Goal: Task Accomplishment & Management: Manage account settings

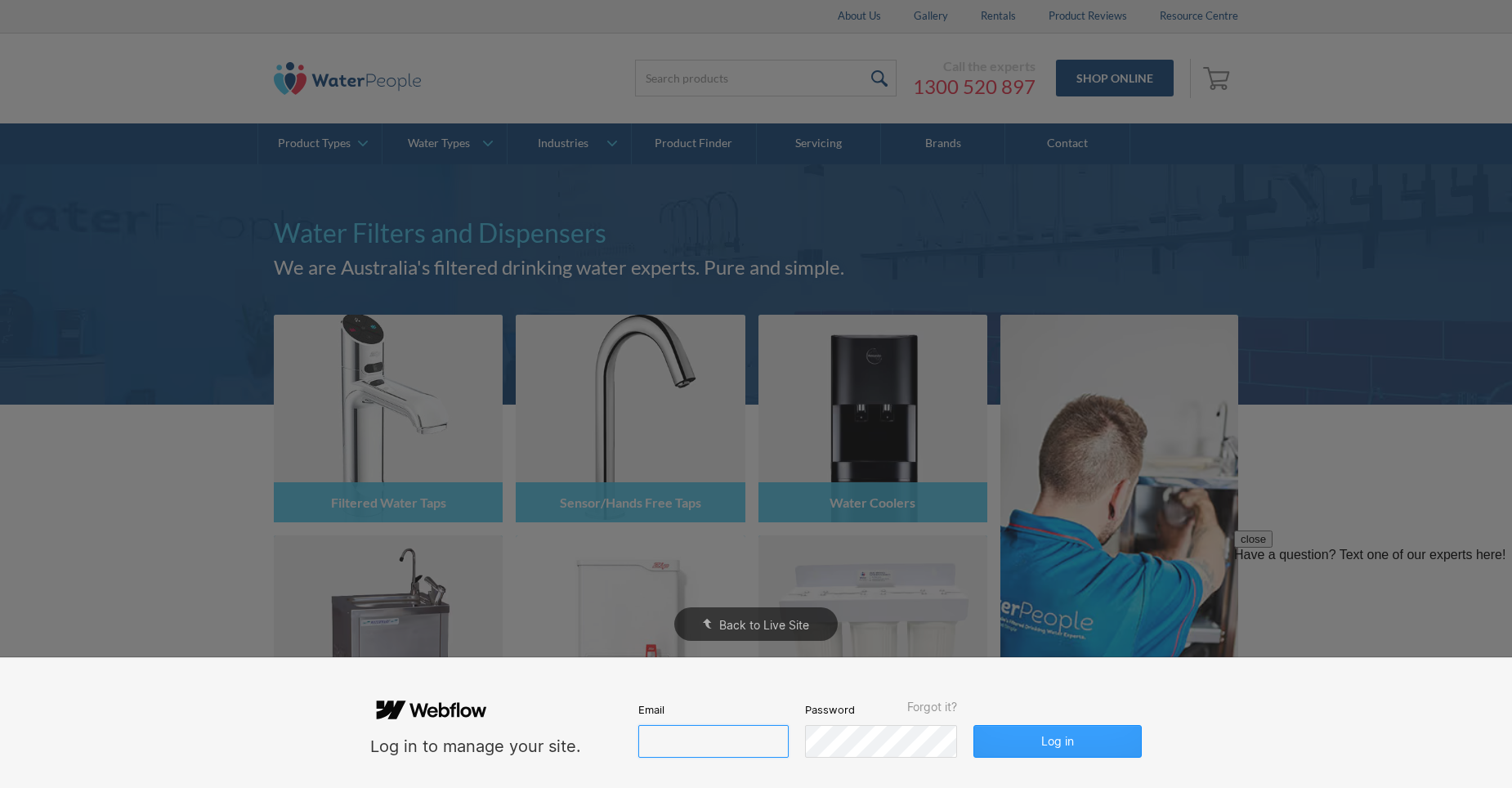
type input "[PERSON_NAME][EMAIL_ADDRESS][DOMAIN_NAME]"
click at [1059, 744] on button "Log in" at bounding box center [1057, 742] width 169 height 33
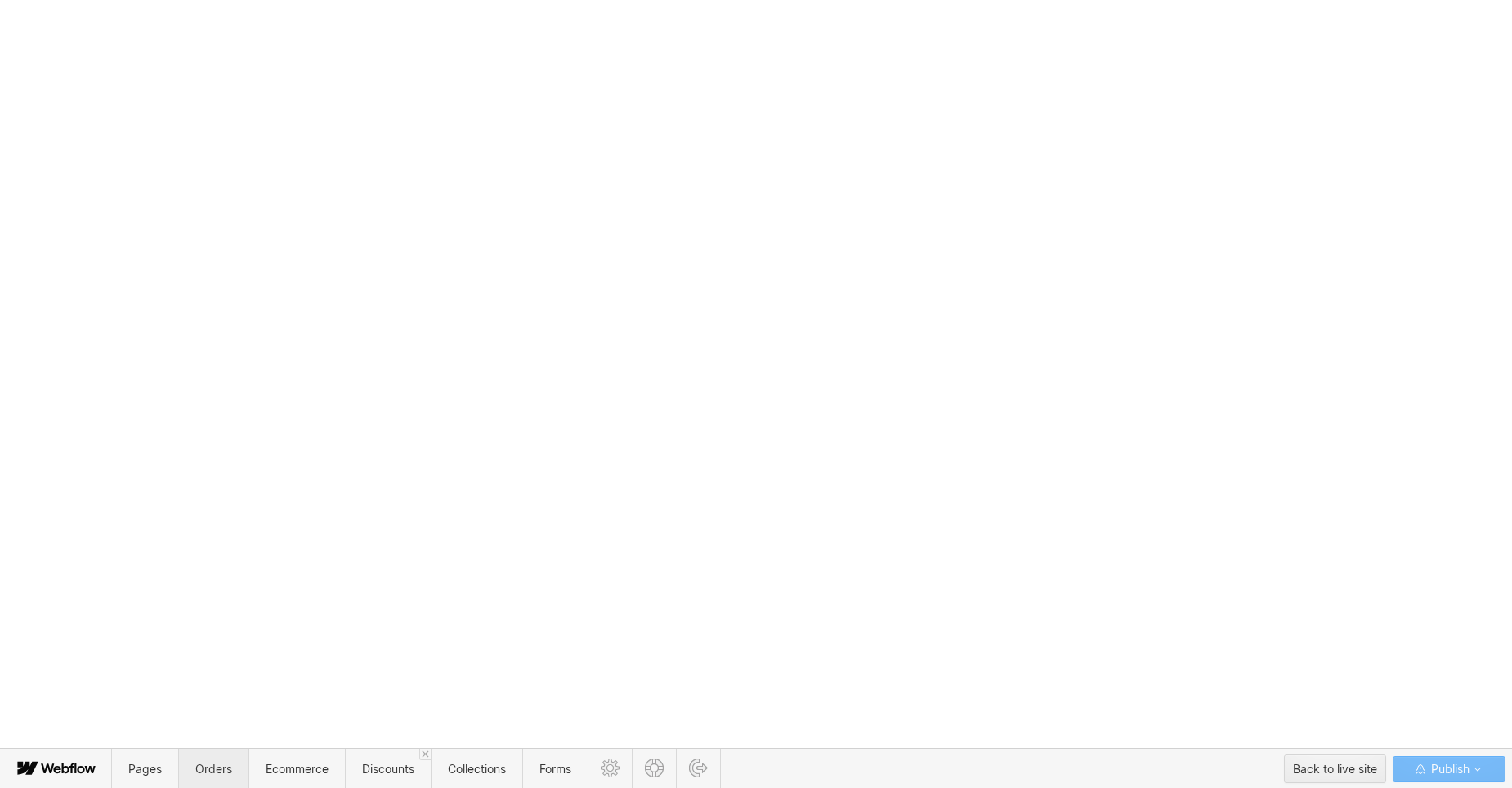
click at [210, 768] on span "Orders" at bounding box center [214, 768] width 37 height 14
click at [294, 775] on span "Ecommerce" at bounding box center [297, 768] width 63 height 14
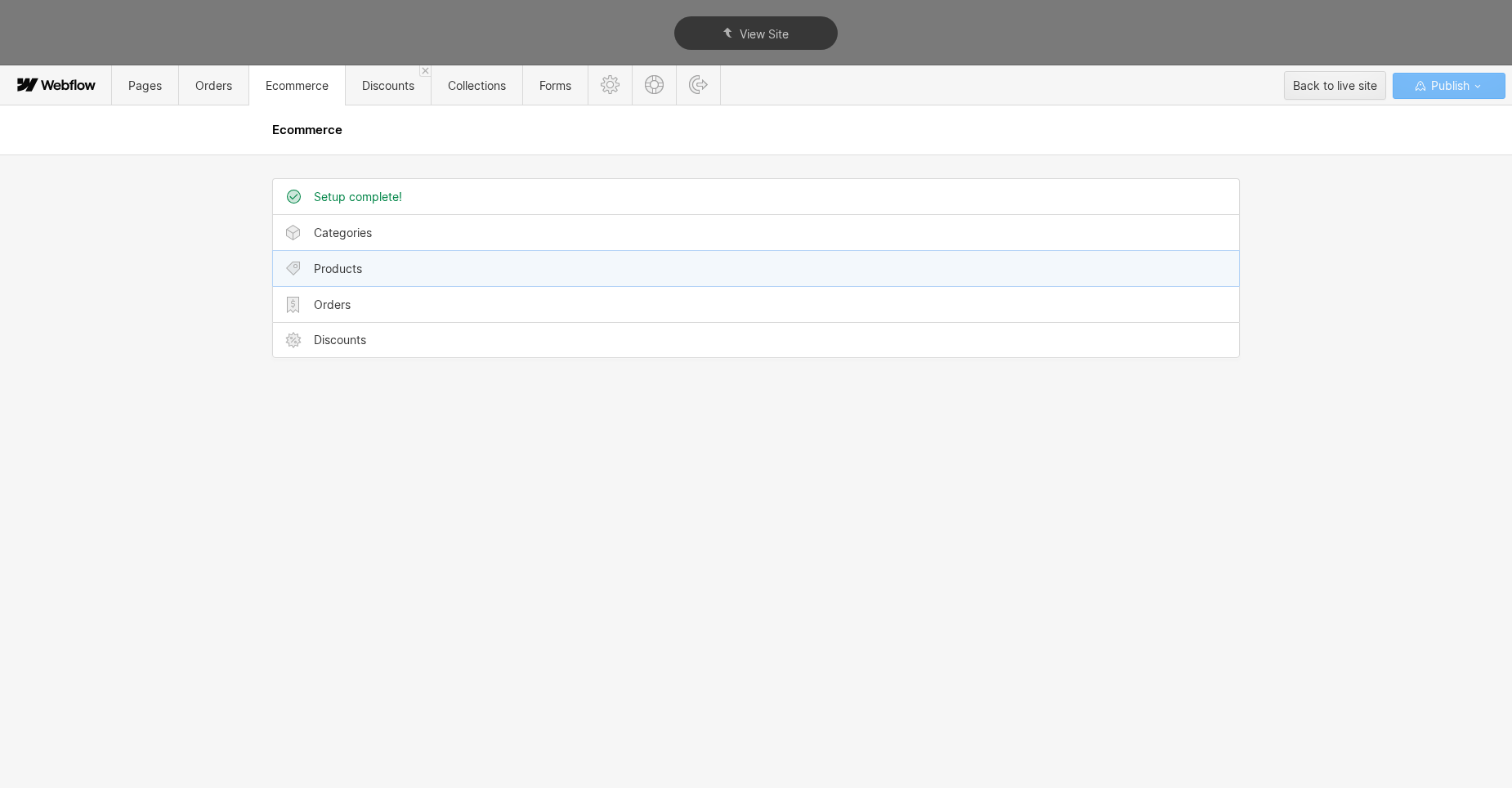
click at [349, 269] on div "Products" at bounding box center [338, 269] width 49 height 13
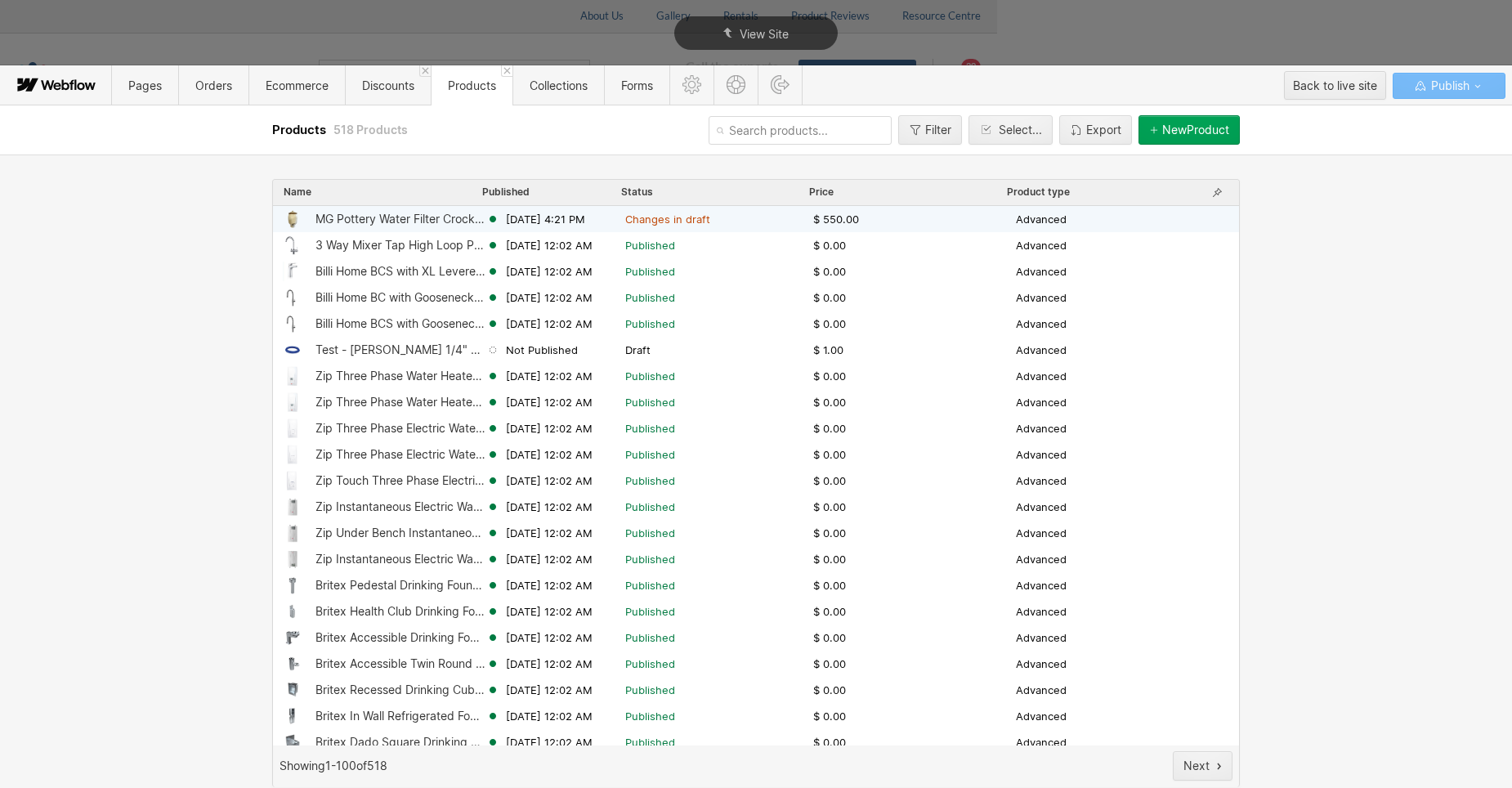
click at [678, 216] on span "Changes in draft" at bounding box center [667, 219] width 85 height 15
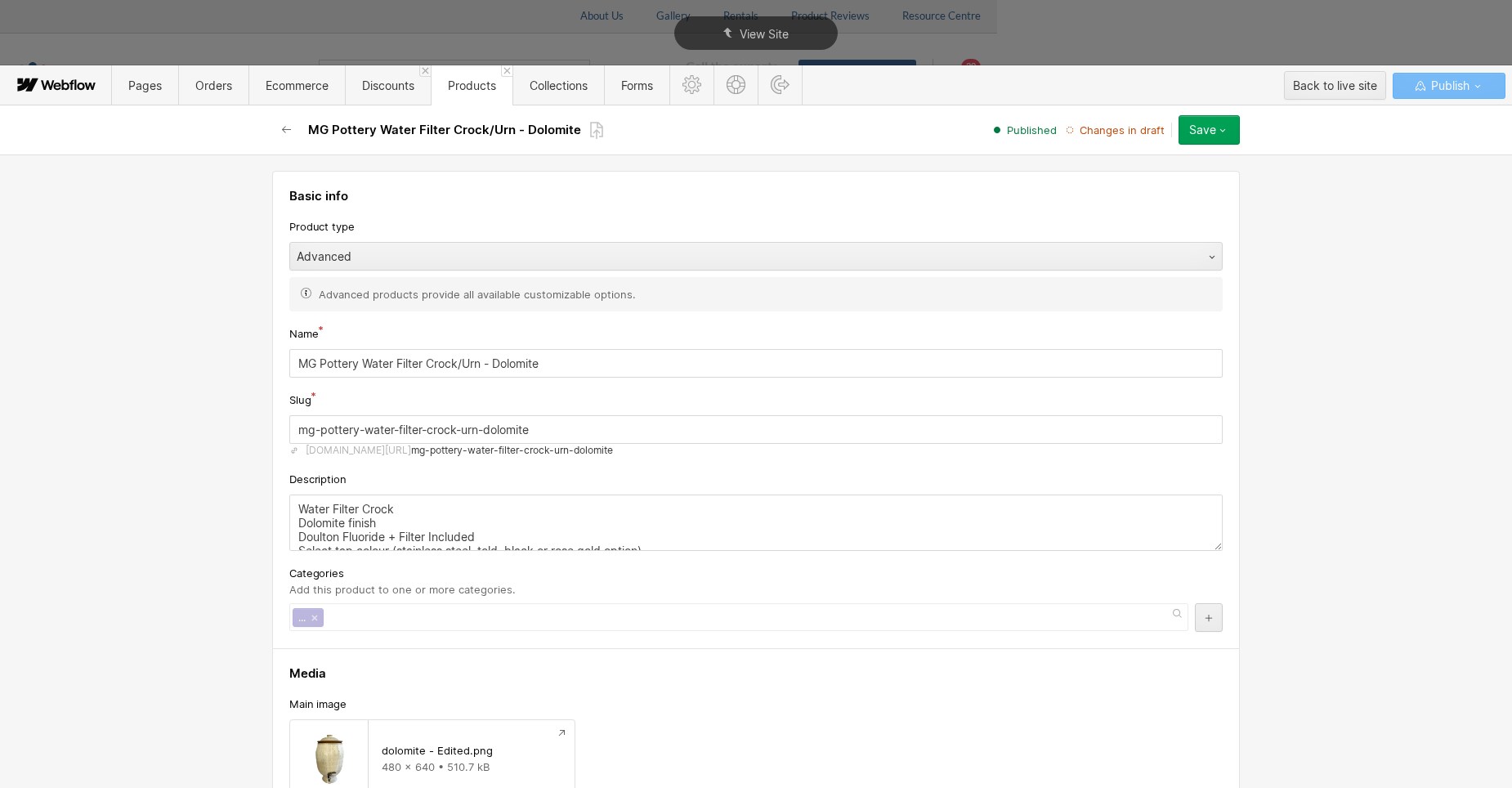
click at [419, 220] on div "Product type" at bounding box center [756, 226] width 933 height 18
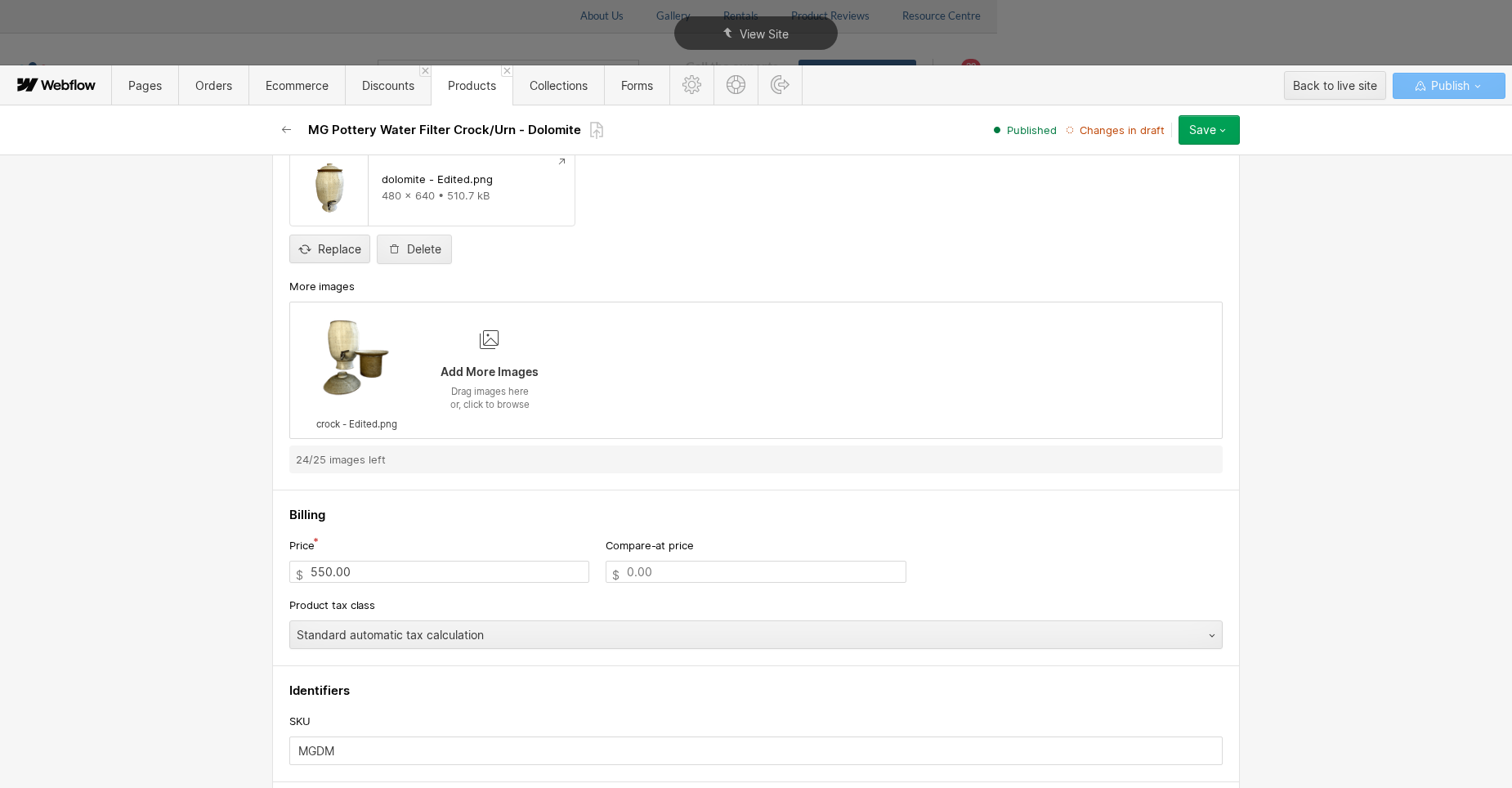
scroll to position [572, 0]
click at [1221, 134] on icon "button" at bounding box center [1223, 130] width 13 height 13
click at [1343, 264] on div "Basic info Product type Advanced Advanced products provide all available custom…" at bounding box center [756, 471] width 1512 height 633
click at [387, 360] on div at bounding box center [356, 358] width 98 height 98
click at [400, 329] on div at bounding box center [405, 319] width 20 height 20
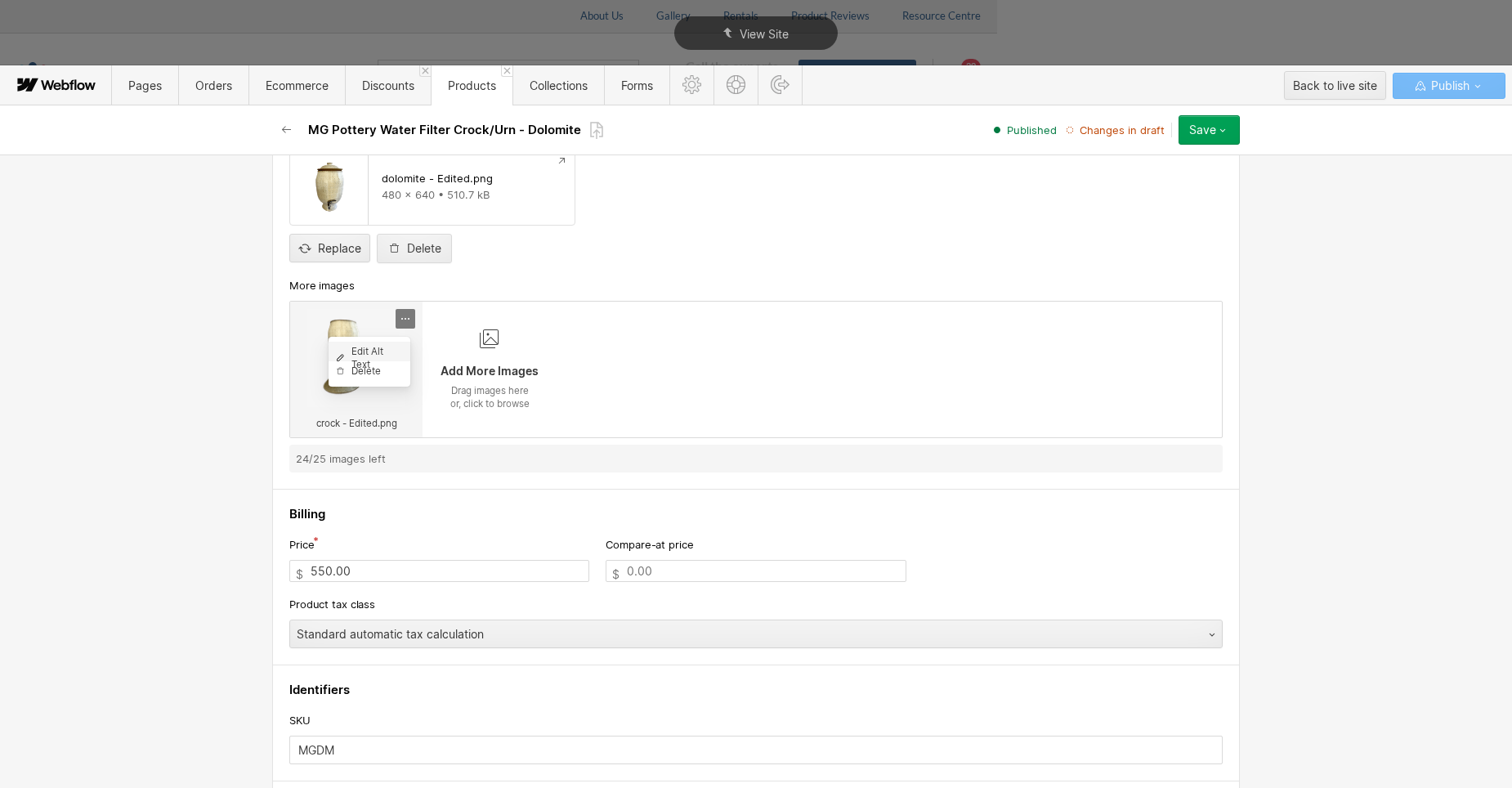
click at [380, 352] on div "Edit Alt Text" at bounding box center [369, 358] width 68 height 26
click at [75, 383] on icon at bounding box center [762, 394] width 1524 height 788
click at [399, 322] on icon at bounding box center [405, 319] width 13 height 13
click at [243, 325] on div at bounding box center [762, 394] width 1524 height 788
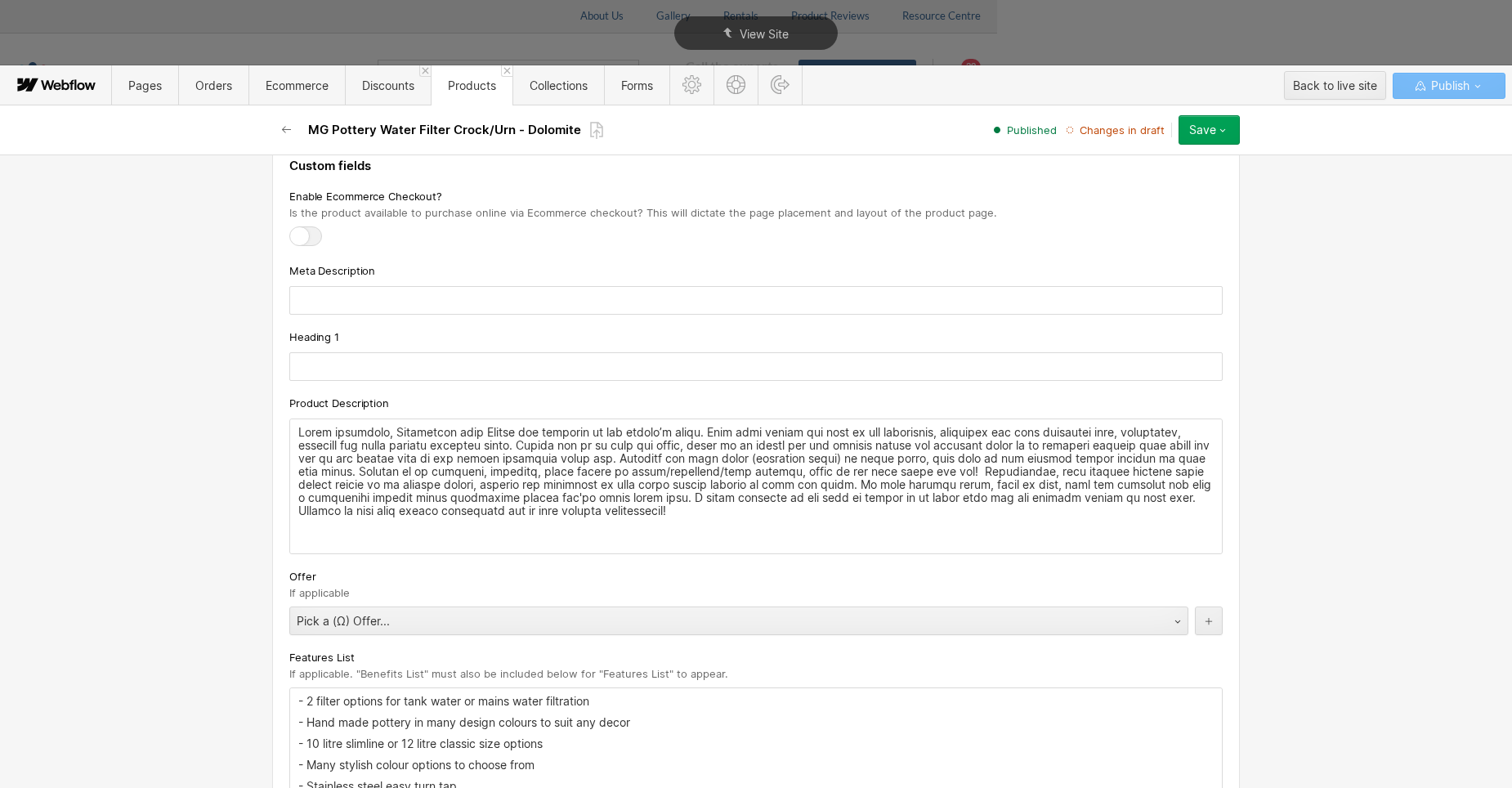
scroll to position [1717, 0]
click at [596, 429] on p at bounding box center [756, 470] width 915 height 91
click at [765, 521] on div "‍" at bounding box center [756, 484] width 932 height 134
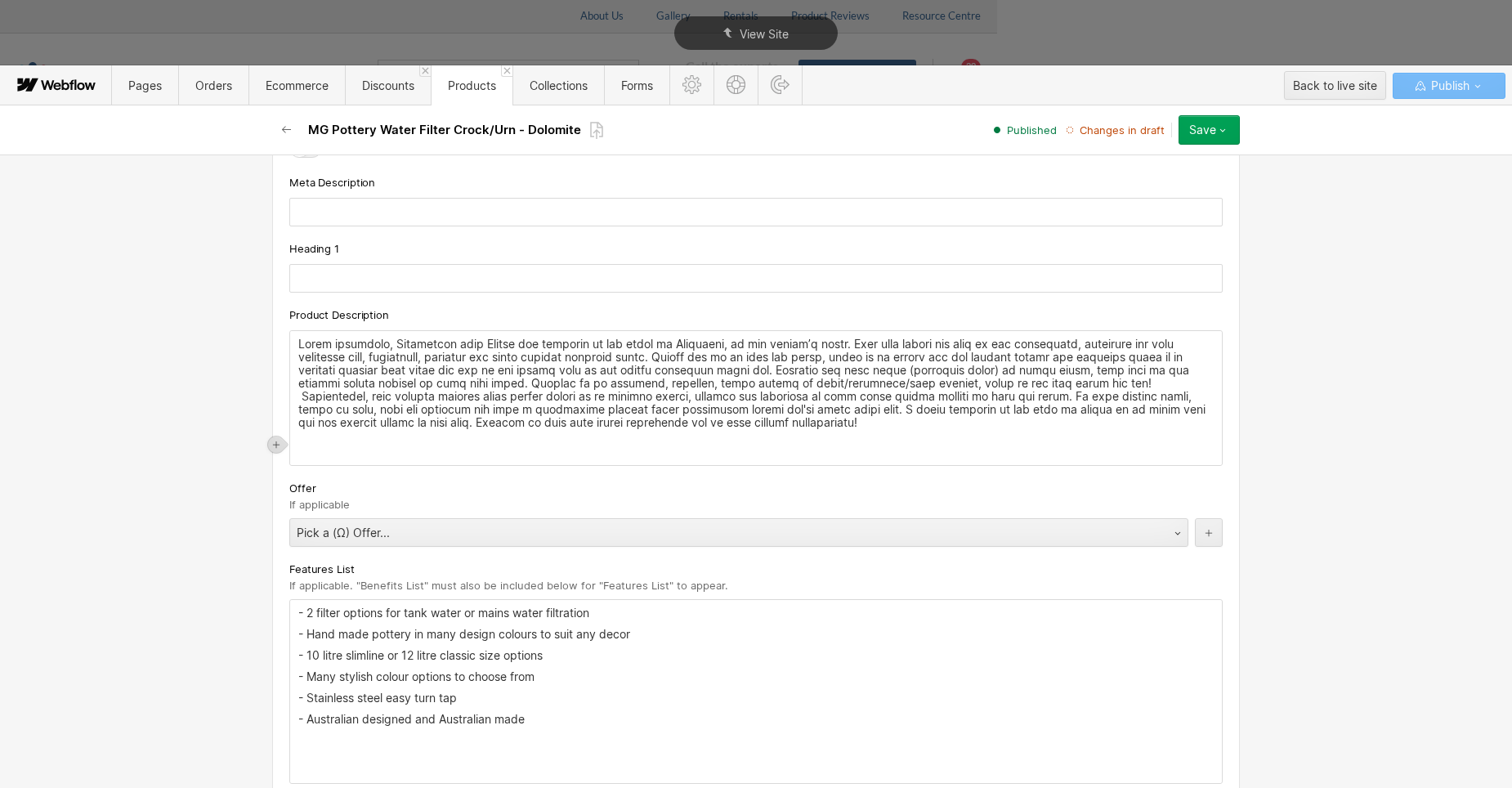
scroll to position [1880, 0]
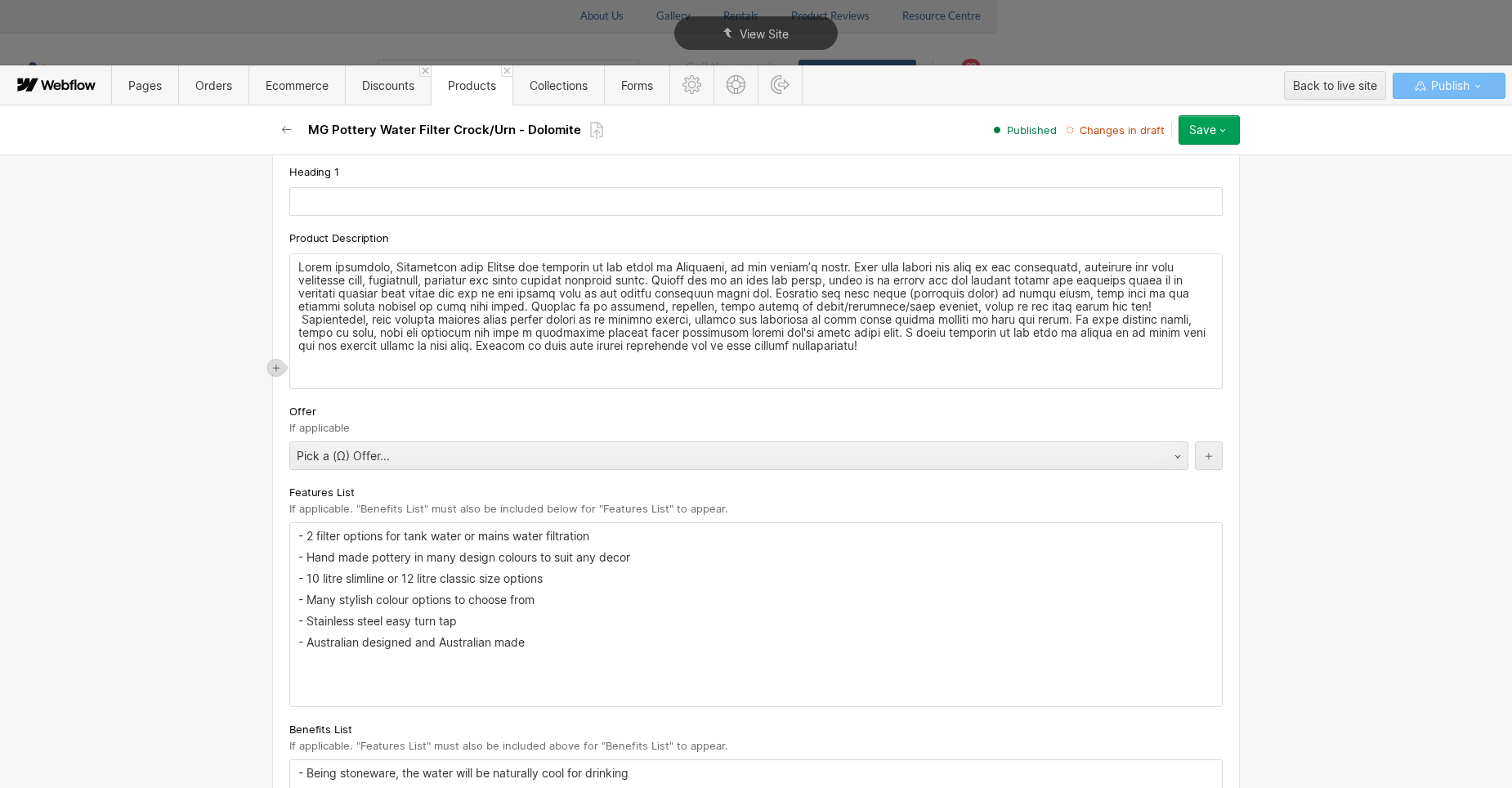
click at [367, 554] on p "- Hand made pottery in many design colours to suit any decor" at bounding box center [756, 558] width 915 height 13
drag, startPoint x: 396, startPoint y: 559, endPoint x: 359, endPoint y: 559, distance: 37.0
click at [377, 559] on p "- Hand made pottery in many design colours to suit any decor" at bounding box center [756, 558] width 915 height 13
click at [364, 559] on p "- Hand made pottery in many design colours to suit any decor" at bounding box center [756, 558] width 915 height 13
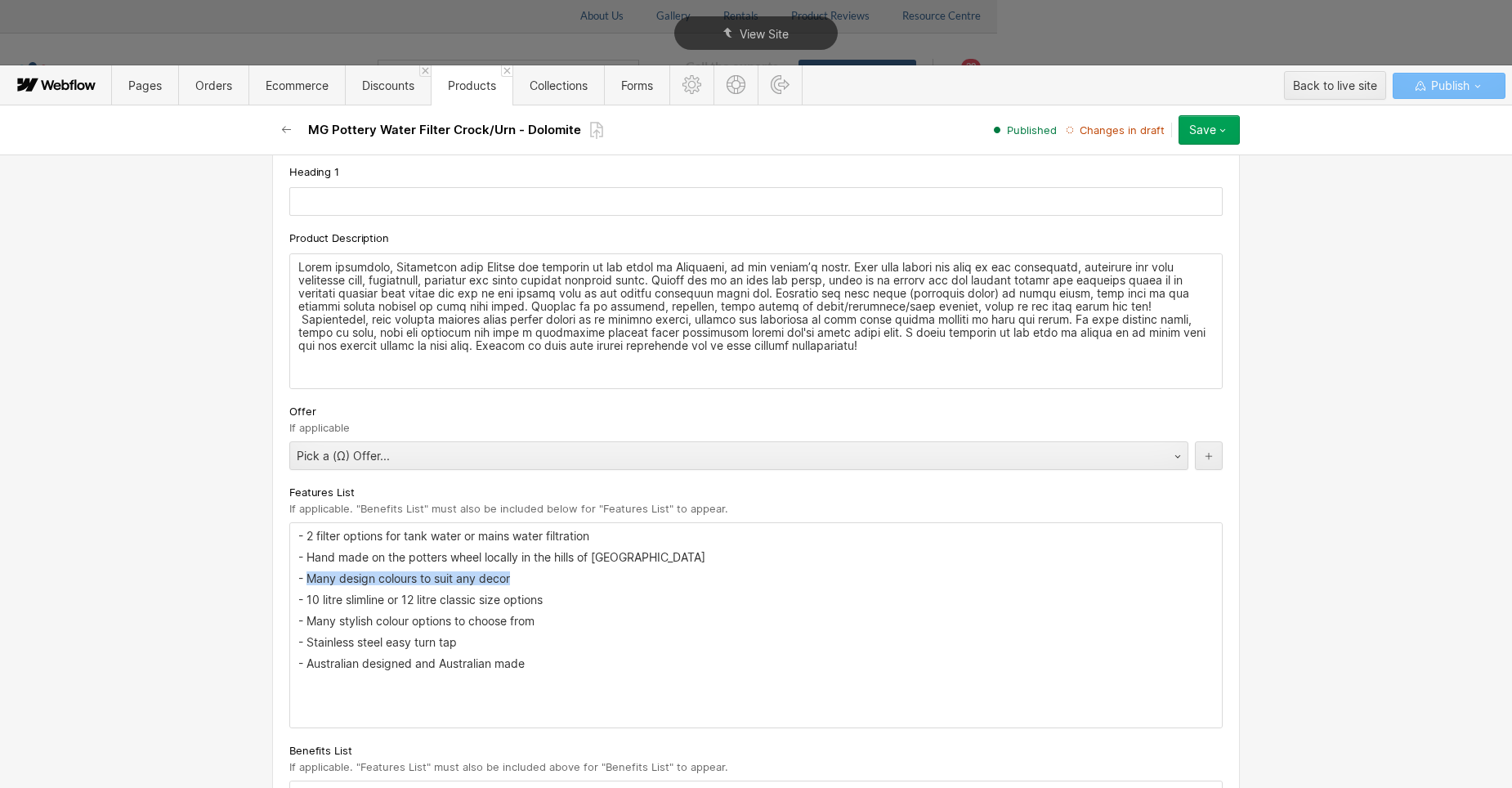
drag, startPoint x: 507, startPoint y: 576, endPoint x: 303, endPoint y: 578, distance: 204.0
click at [303, 578] on p "- Many design colours to suit any decor" at bounding box center [756, 579] width 915 height 13
click at [315, 577] on p "- 4 design colours to choose from" at bounding box center [756, 579] width 915 height 13
click at [580, 582] on p "- 4 x stock design colours to choose from" at bounding box center [756, 579] width 915 height 13
drag, startPoint x: 547, startPoint y: 601, endPoint x: 296, endPoint y: 601, distance: 251.0
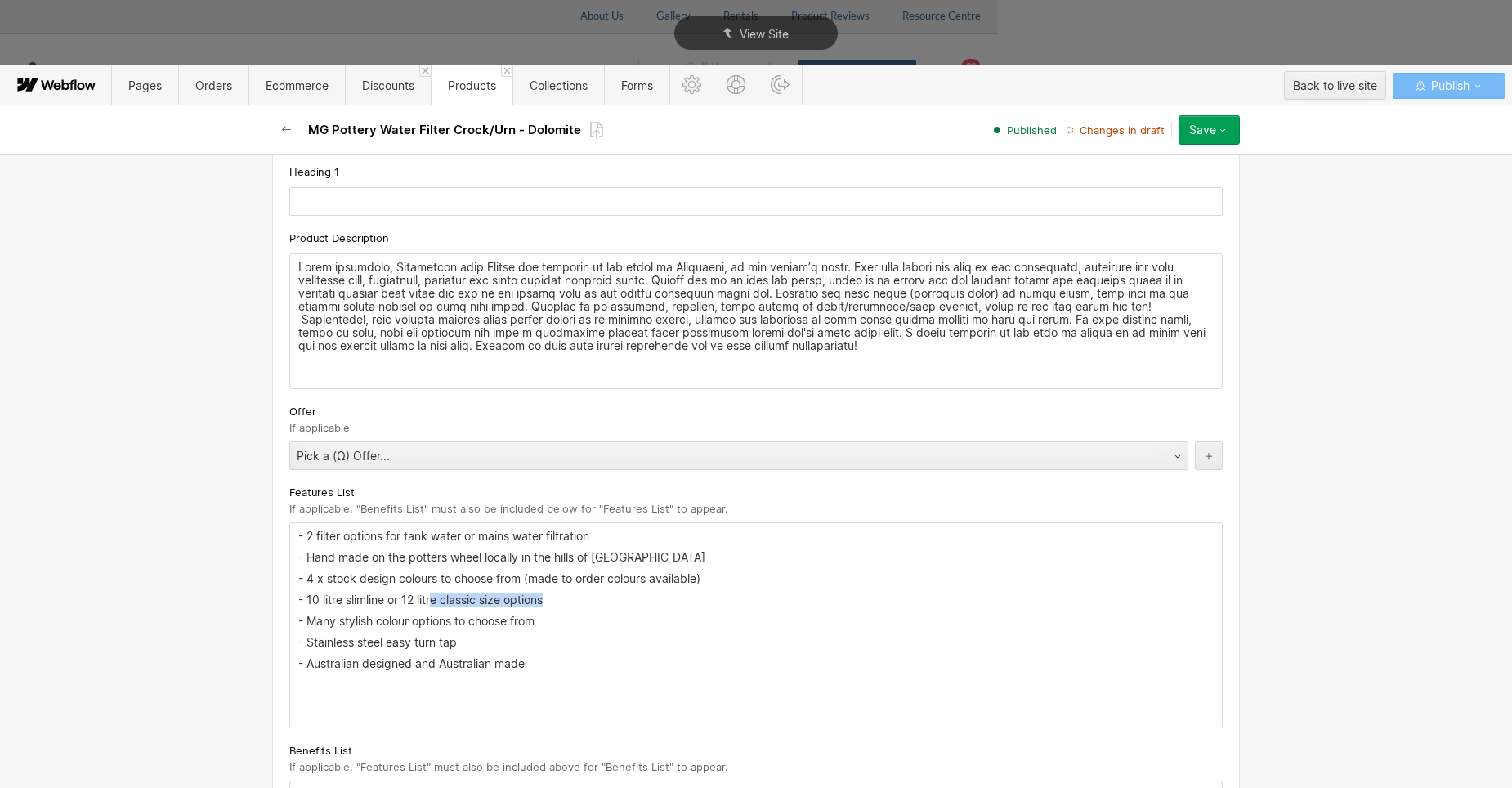
click at [298, 601] on p "- 10 litre slimline or 12 litre classic size options" at bounding box center [756, 600] width 915 height 13
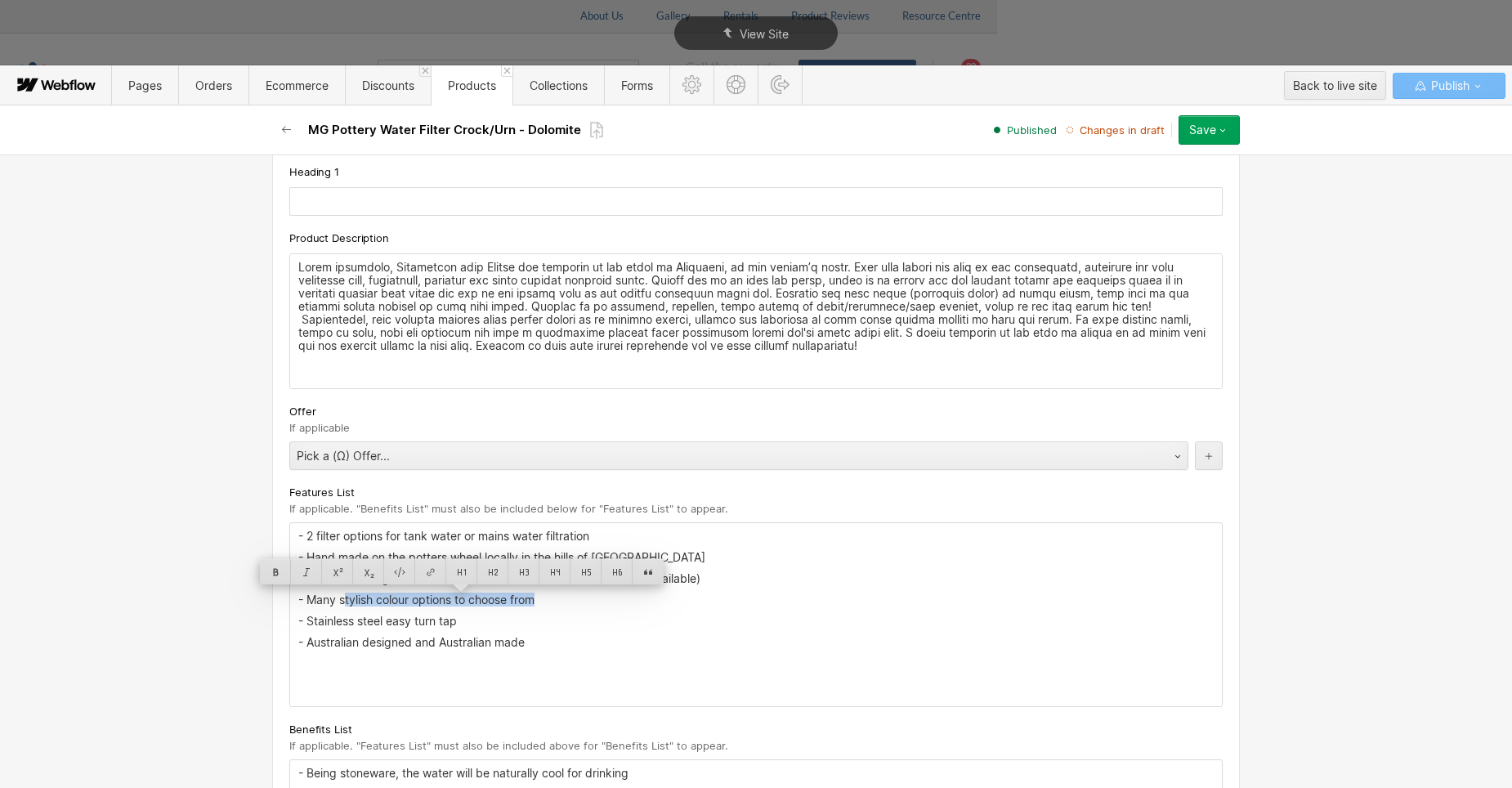
drag, startPoint x: 543, startPoint y: 601, endPoint x: 295, endPoint y: 599, distance: 248.0
click at [298, 598] on p "- Many stylish colour options to choose from" at bounding box center [756, 600] width 915 height 13
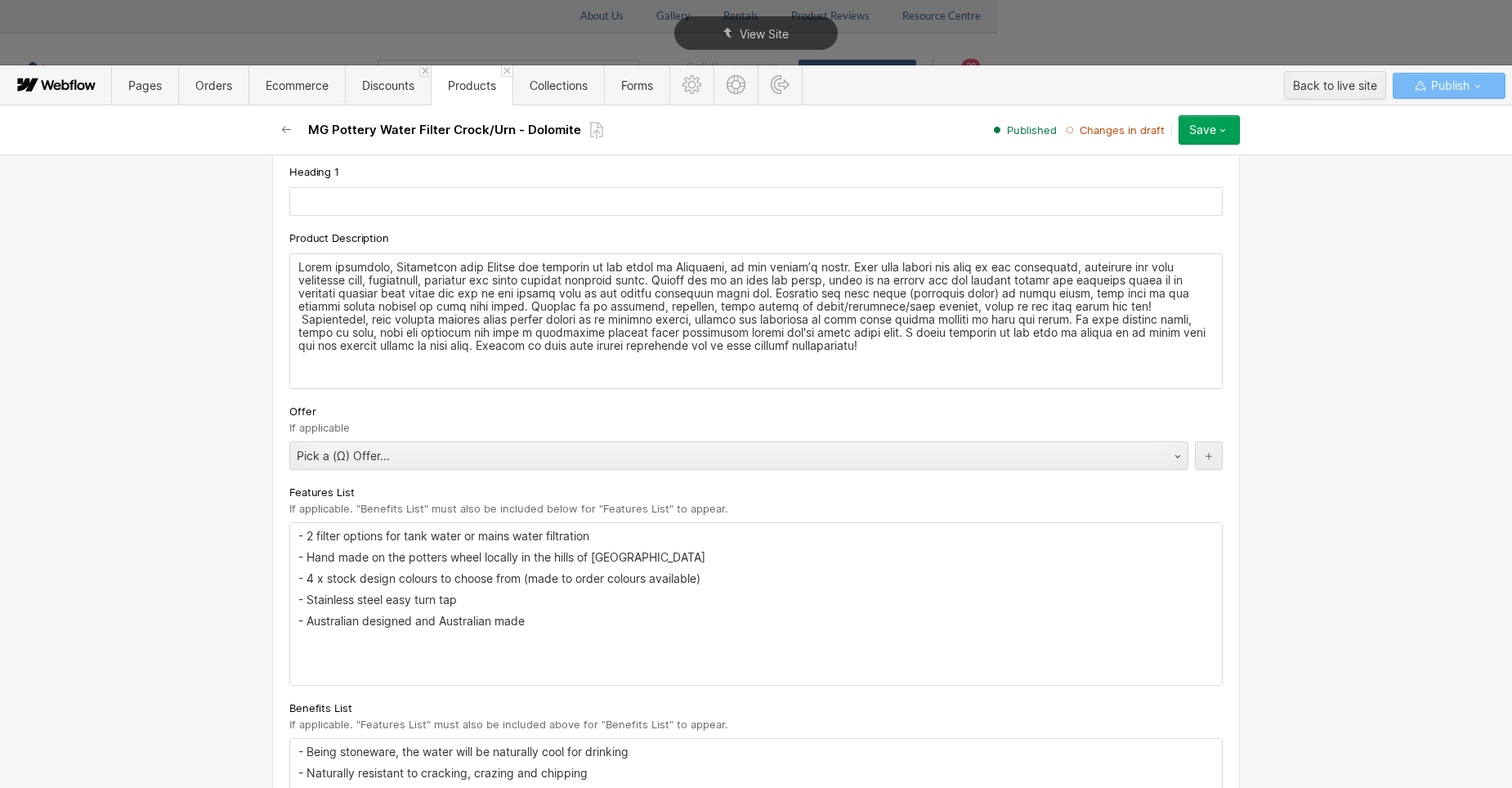
click at [303, 600] on p "- Stainless steel easy turn tap" at bounding box center [756, 600] width 915 height 13
click at [391, 598] on p "- 4 x tap colours sto choose from Stainless steel easy turn tap" at bounding box center [756, 600] width 915 height 13
drag, startPoint x: 624, startPoint y: 599, endPoint x: 474, endPoint y: 598, distance: 150.0
click at [474, 598] on p "- 4 x tap colours to choose from Stainless steel easy turn tap" at bounding box center [756, 600] width 915 height 13
click at [418, 628] on p "- Australian designed and Australian made" at bounding box center [756, 621] width 915 height 13
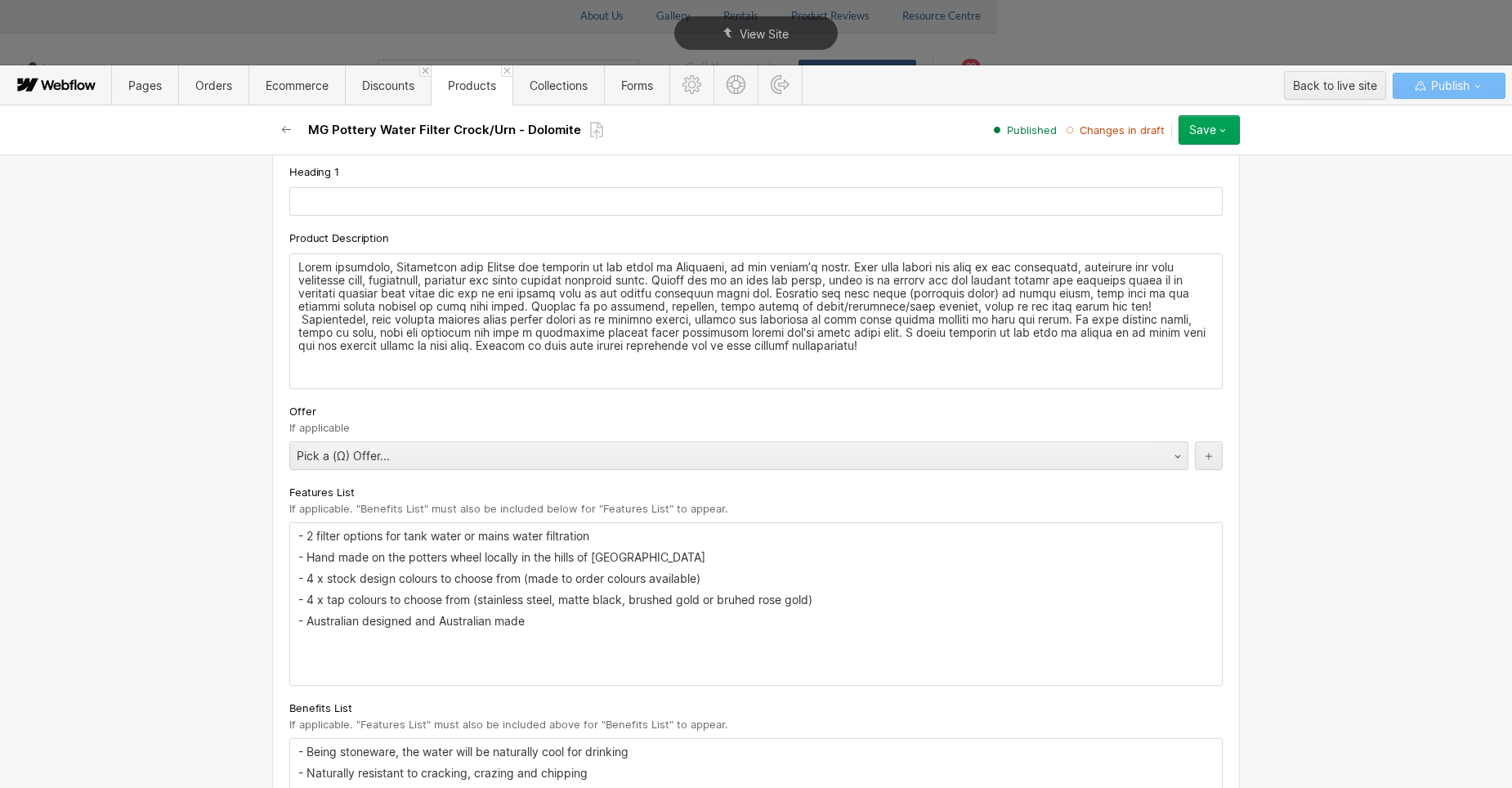
drag, startPoint x: 534, startPoint y: 624, endPoint x: 336, endPoint y: 632, distance: 198.2
click at [336, 632] on div "- 2 filter options for tank water or mains water filtration - Hand made on the …" at bounding box center [756, 604] width 932 height 162
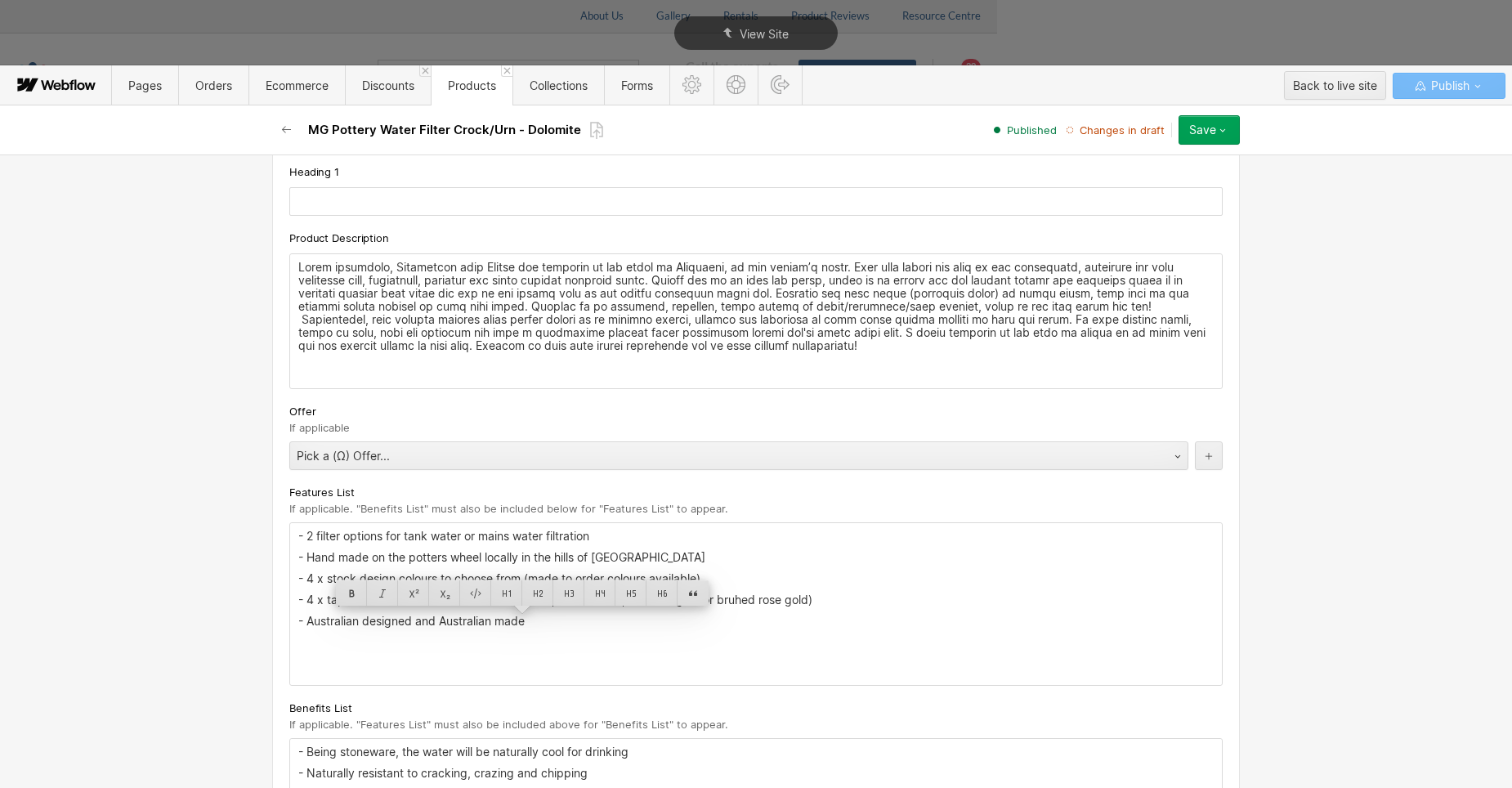
click at [343, 627] on p "- Australian designed and Australian made" at bounding box center [756, 621] width 915 height 13
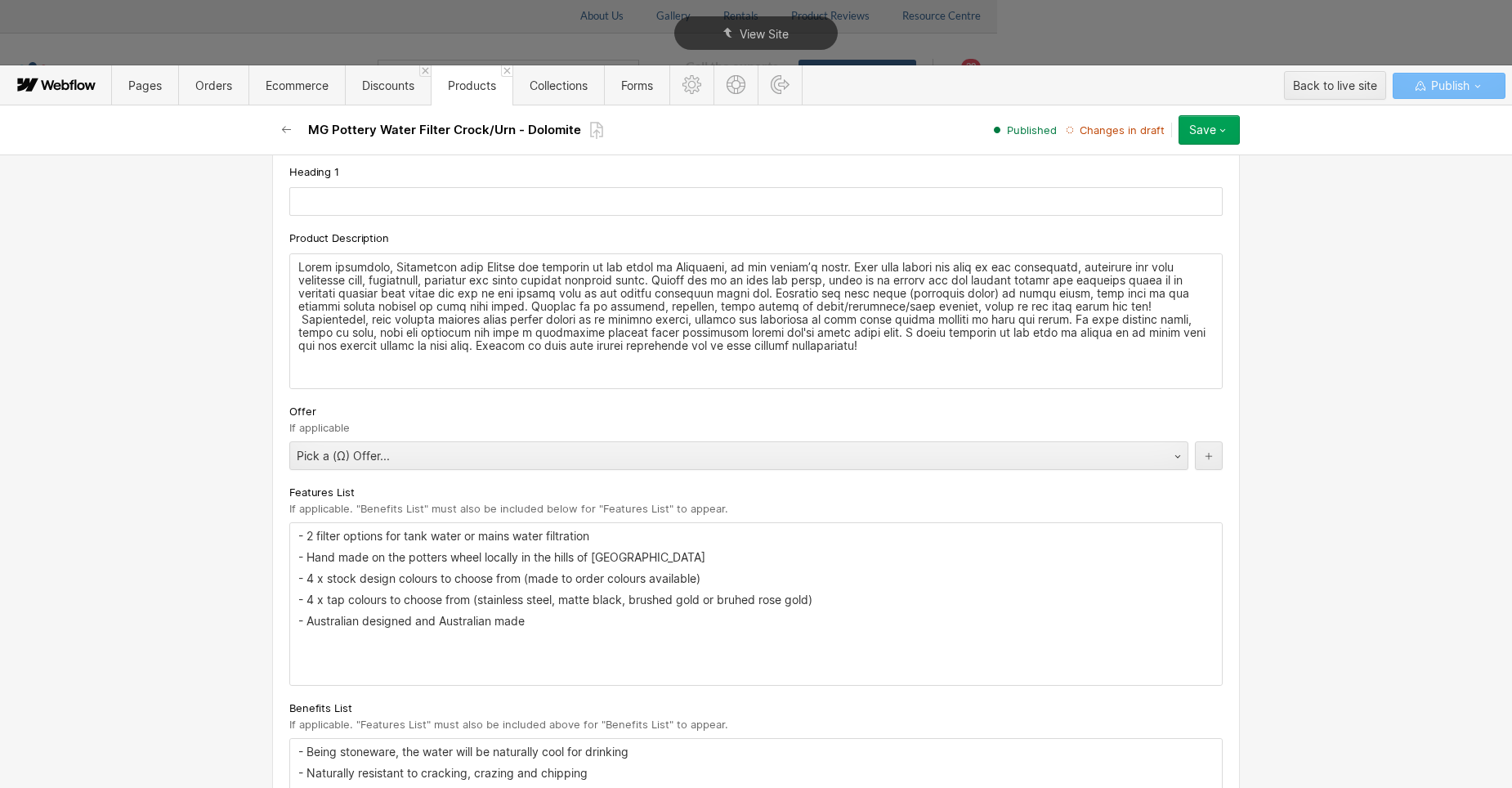
click at [546, 625] on p "- Australian designed and Australian made" at bounding box center [756, 621] width 915 height 13
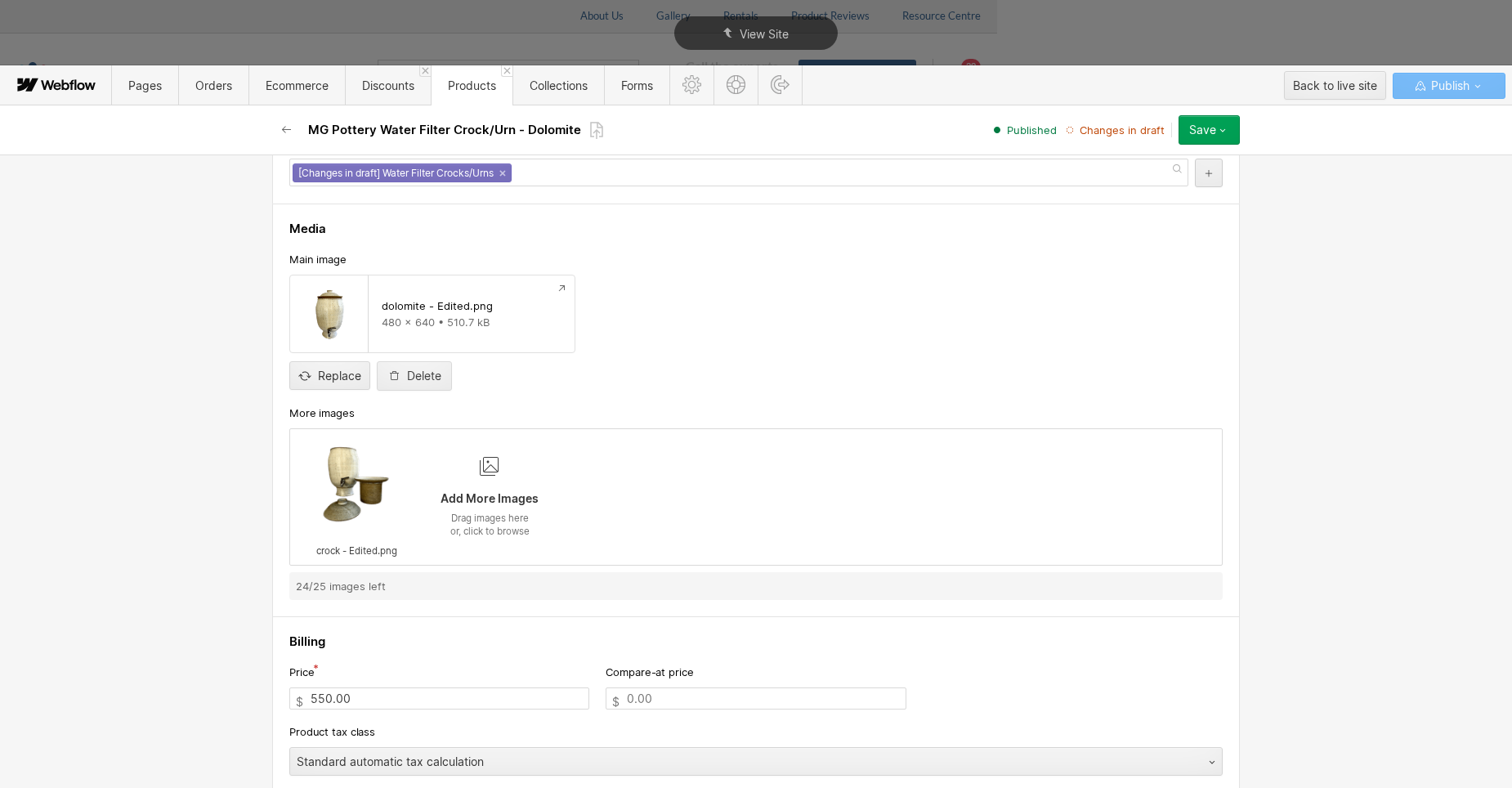
scroll to position [327, 0]
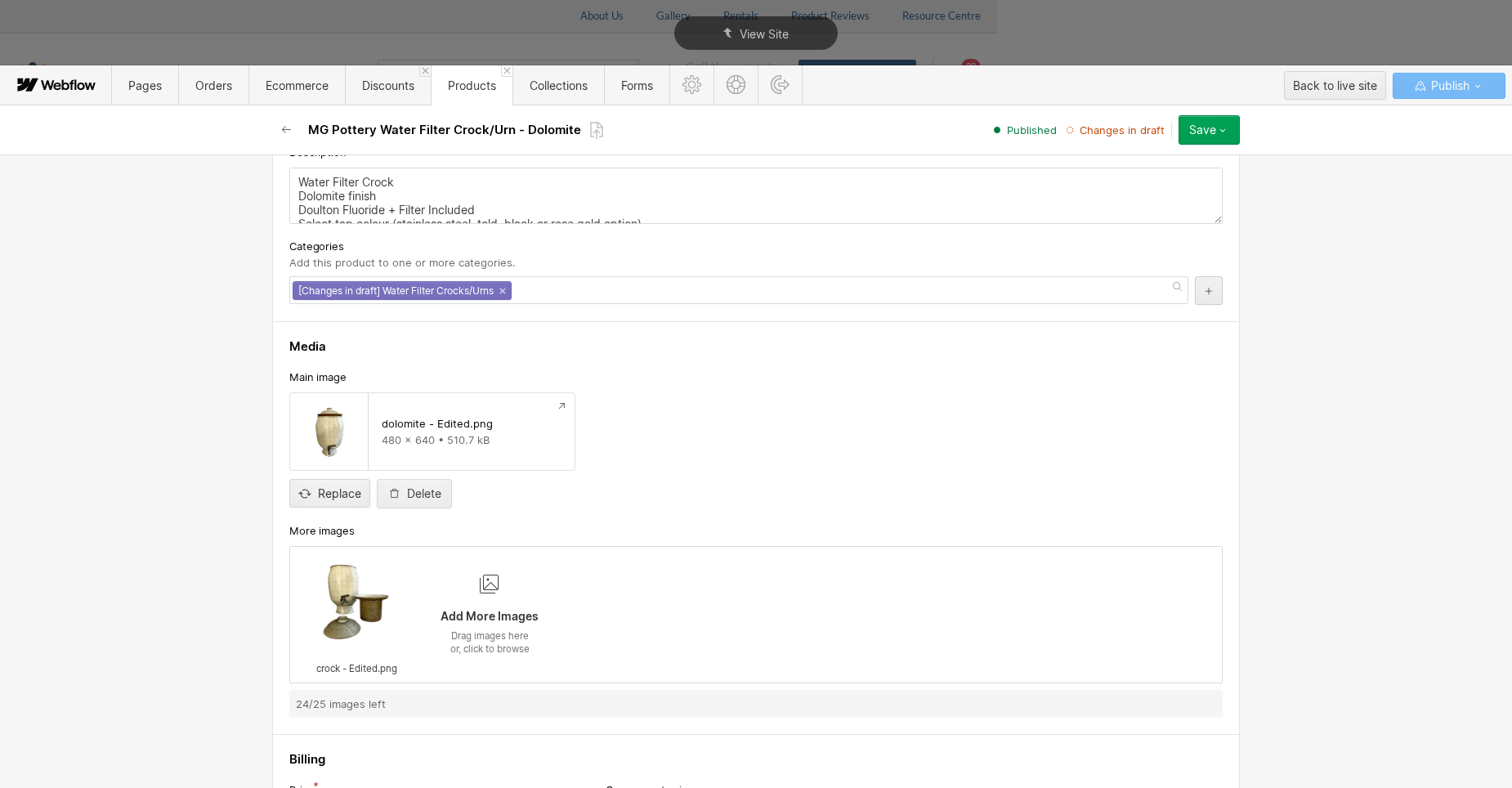
click at [649, 480] on div "Replace Delete" at bounding box center [756, 494] width 933 height 30
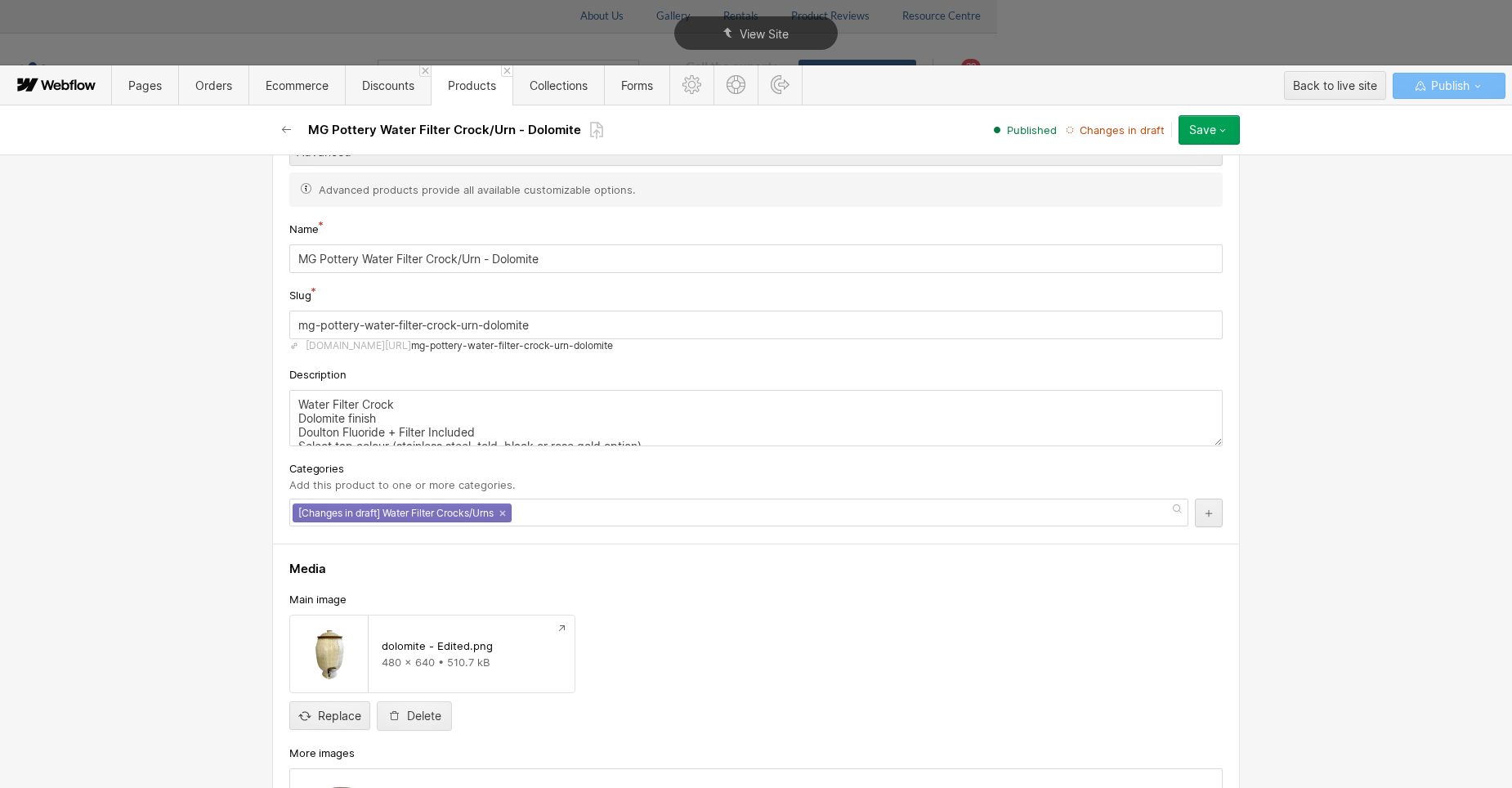
scroll to position [81, 0]
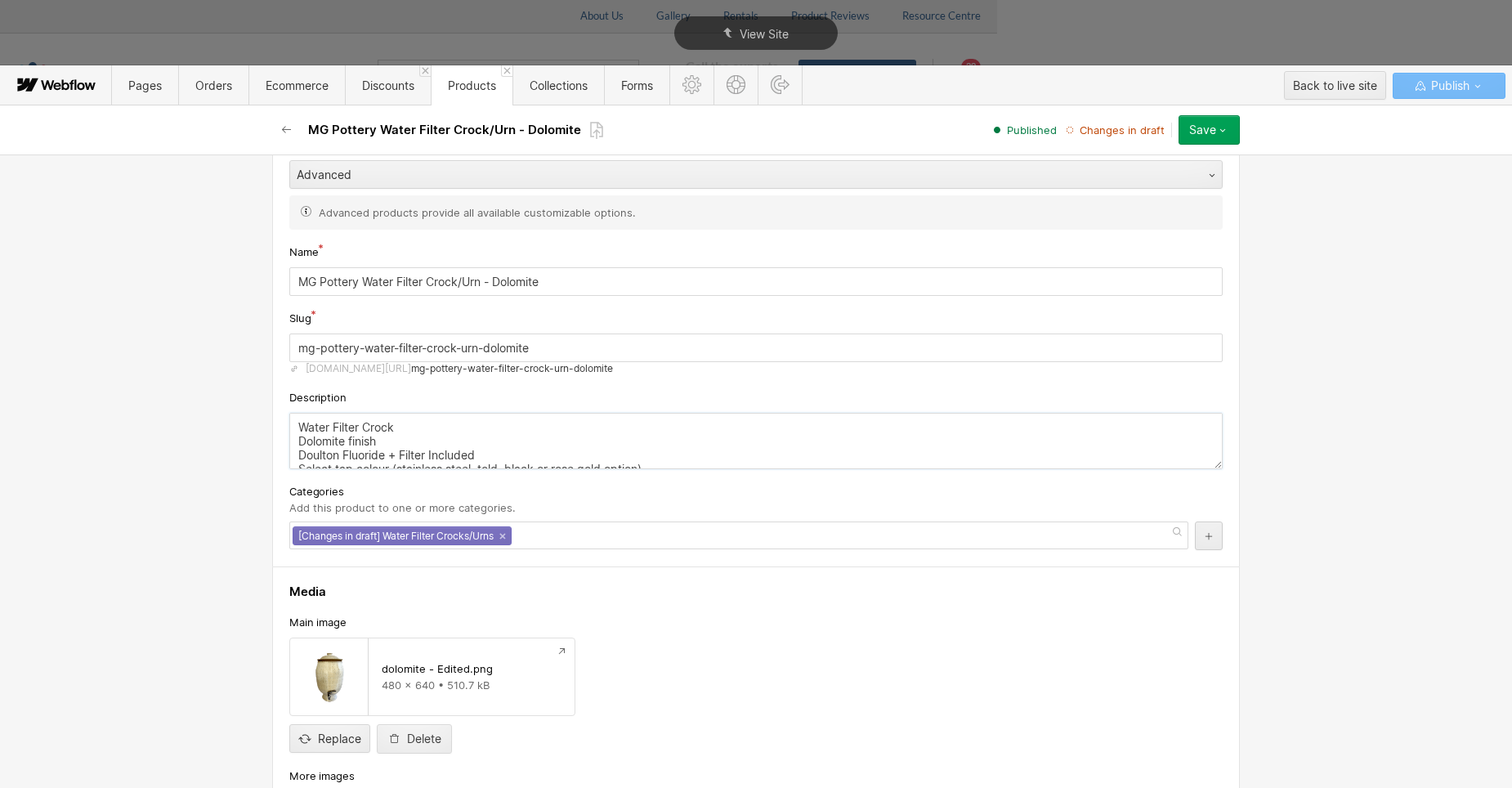
click at [445, 432] on textarea "Water Filter Crock Dolomite finish Doulton Fluoride + Filter Included Select ta…" at bounding box center [756, 441] width 933 height 57
click at [411, 440] on textarea "Water Filter Crock Dolomite finish Doulton Fluoride + Filter Included Select ta…" at bounding box center [756, 441] width 933 height 57
click at [294, 424] on textarea "Water Filter Crock Dolomite finish Doulton Fluoride + Filter Included Select ta…" at bounding box center [756, 441] width 933 height 57
click at [384, 443] on textarea "Hand Made Pottery Water Filter Crock Dolomite finish Doulton Fluoride + Filter …" at bounding box center [756, 441] width 933 height 57
type textarea "Hand Made Pottery Water Filter Crock Dolomite glaze Doulton Fluoride + Filter I…"
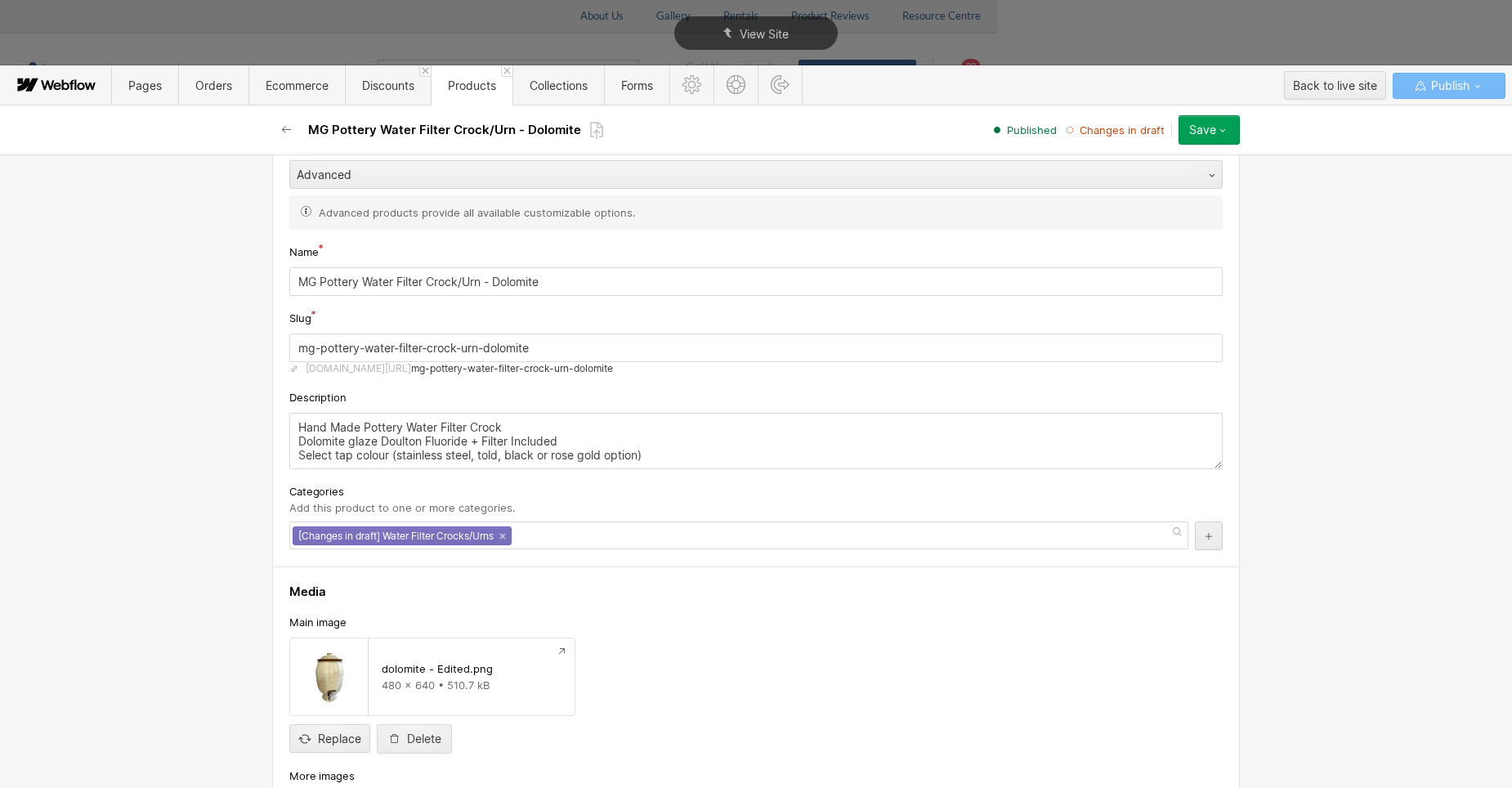
click at [1200, 132] on div "Save" at bounding box center [1202, 130] width 27 height 13
click at [1187, 162] on div "Save changes" at bounding box center [1158, 163] width 162 height 22
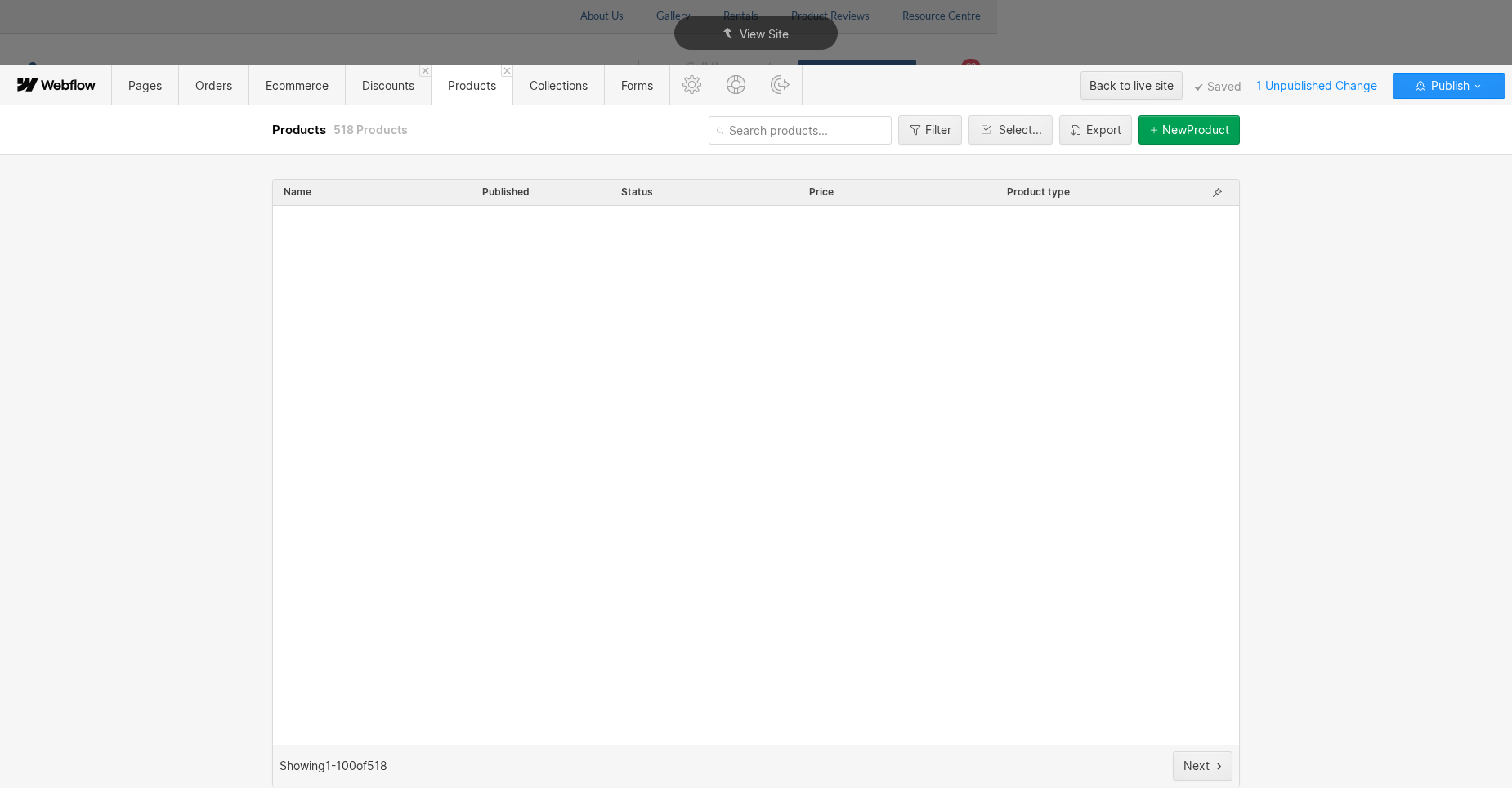
scroll to position [0, 0]
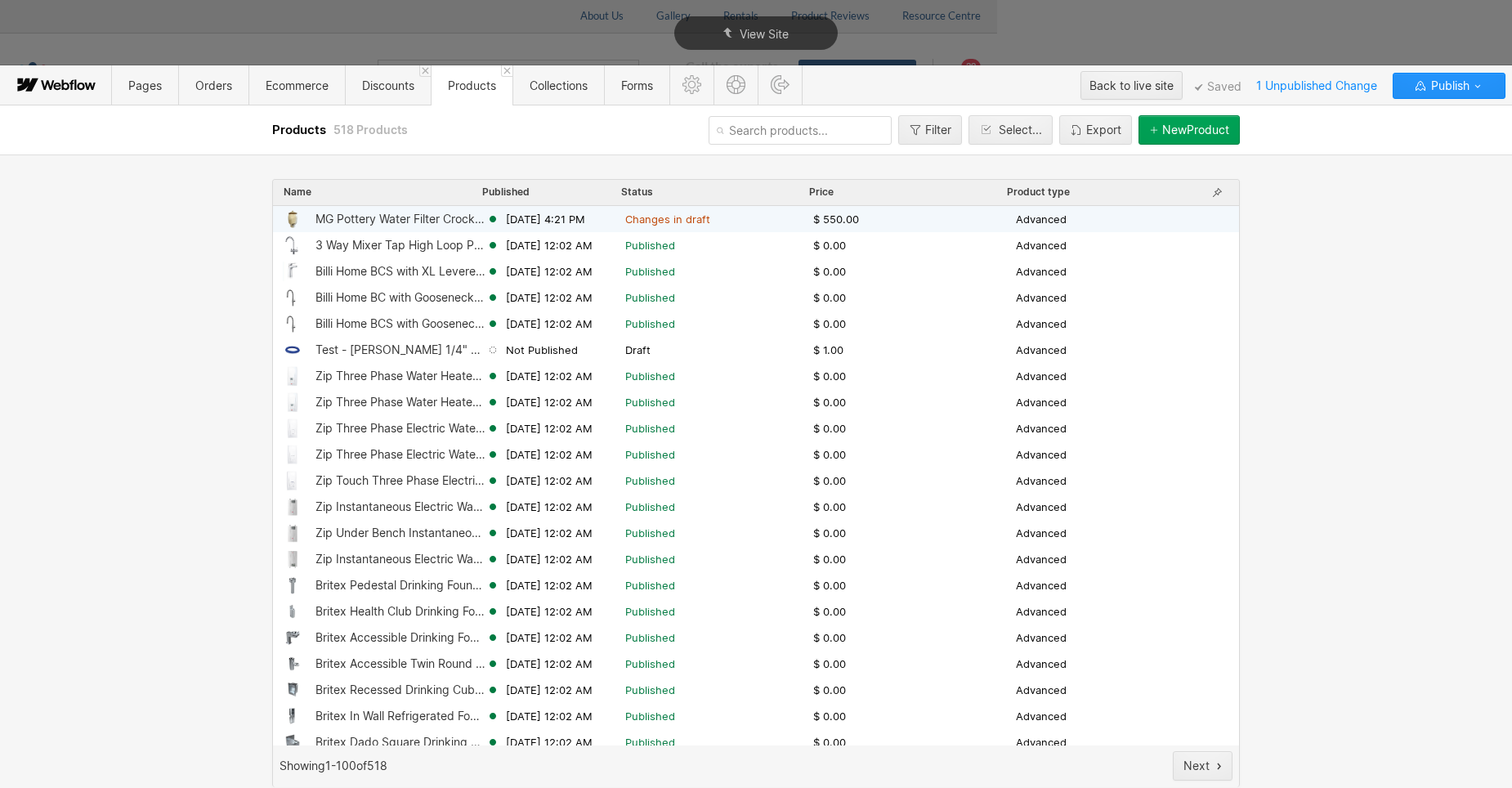
click at [422, 217] on div "MG Pottery Water Filter Crock/Urn - Dolomite" at bounding box center [401, 219] width 171 height 13
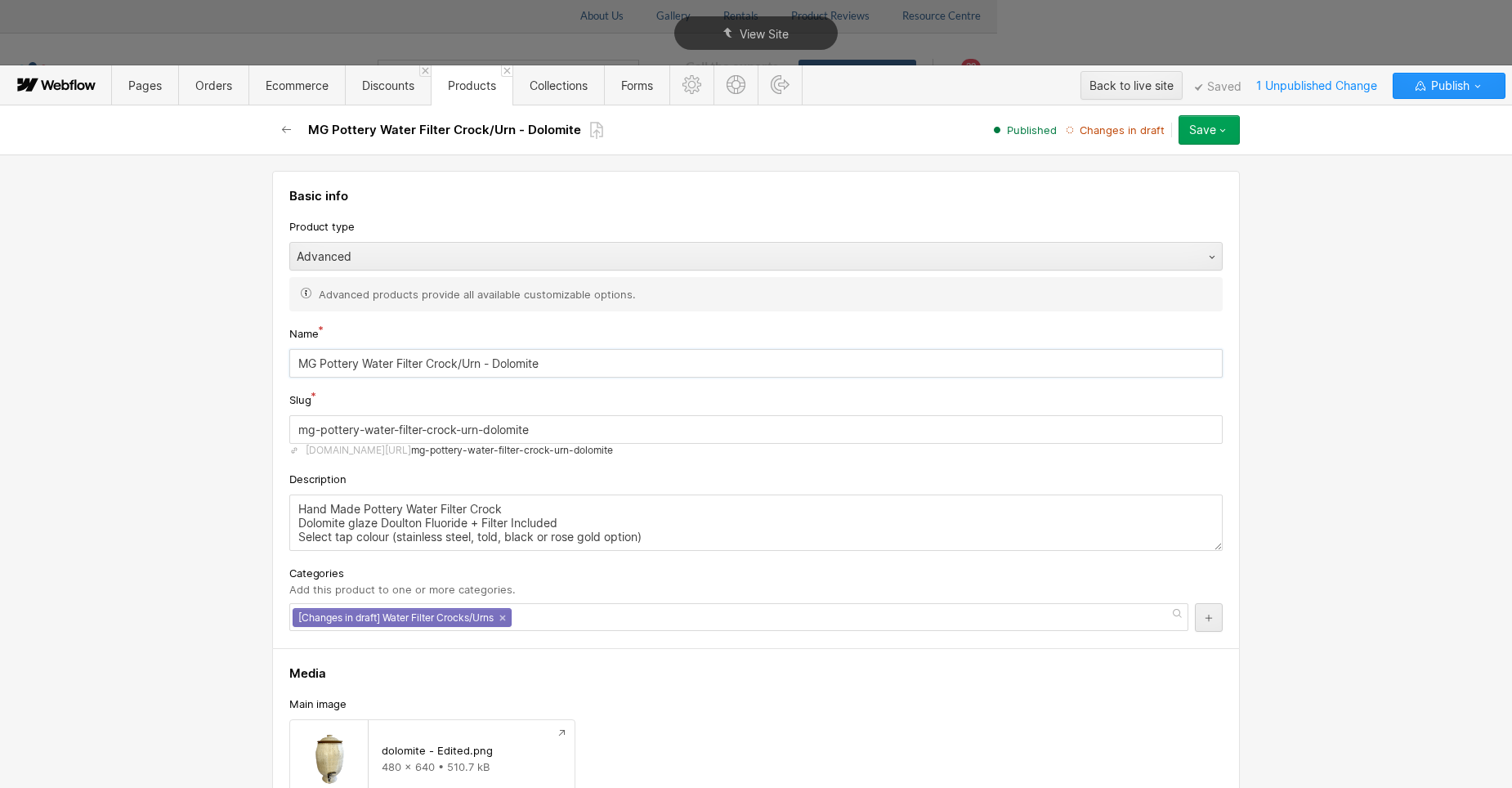
click at [350, 359] on input "MG Pottery Water Filter Crock/Urn - Dolomite" at bounding box center [756, 363] width 933 height 29
drag, startPoint x: 314, startPoint y: 361, endPoint x: 545, endPoint y: 368, distance: 231.1
click at [545, 368] on input "MG Pottery Water Filter Crock/Urn - Dolomite" at bounding box center [756, 363] width 933 height 29
drag, startPoint x: 545, startPoint y: 368, endPoint x: 270, endPoint y: 362, distance: 275.1
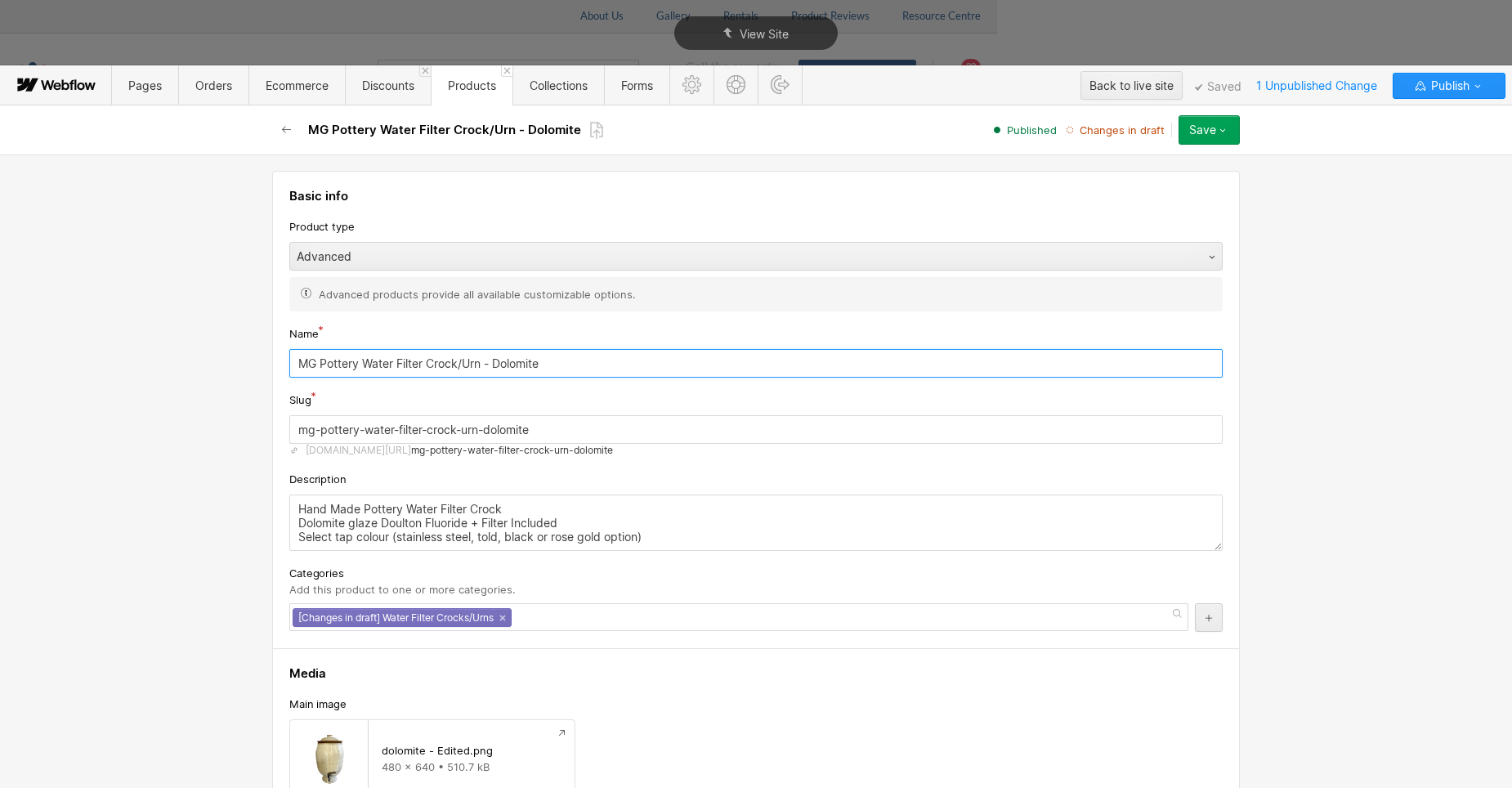
click at [272, 362] on div "Basic info Product type Advanced Advanced products provide all available custom…" at bounding box center [756, 410] width 968 height 478
click at [299, 363] on input "MG Pottery Water Filter Crock/Urn - Dolomite" at bounding box center [756, 363] width 933 height 29
drag, startPoint x: 296, startPoint y: 361, endPoint x: 577, endPoint y: 372, distance: 281.2
click at [577, 372] on input "MG Pottery Water Filter Crock/Urn - Dolomite" at bounding box center [756, 363] width 933 height 29
click at [577, 373] on input "MG Pottery Water Filter Crock/Urn - Dolomite" at bounding box center [756, 363] width 933 height 29
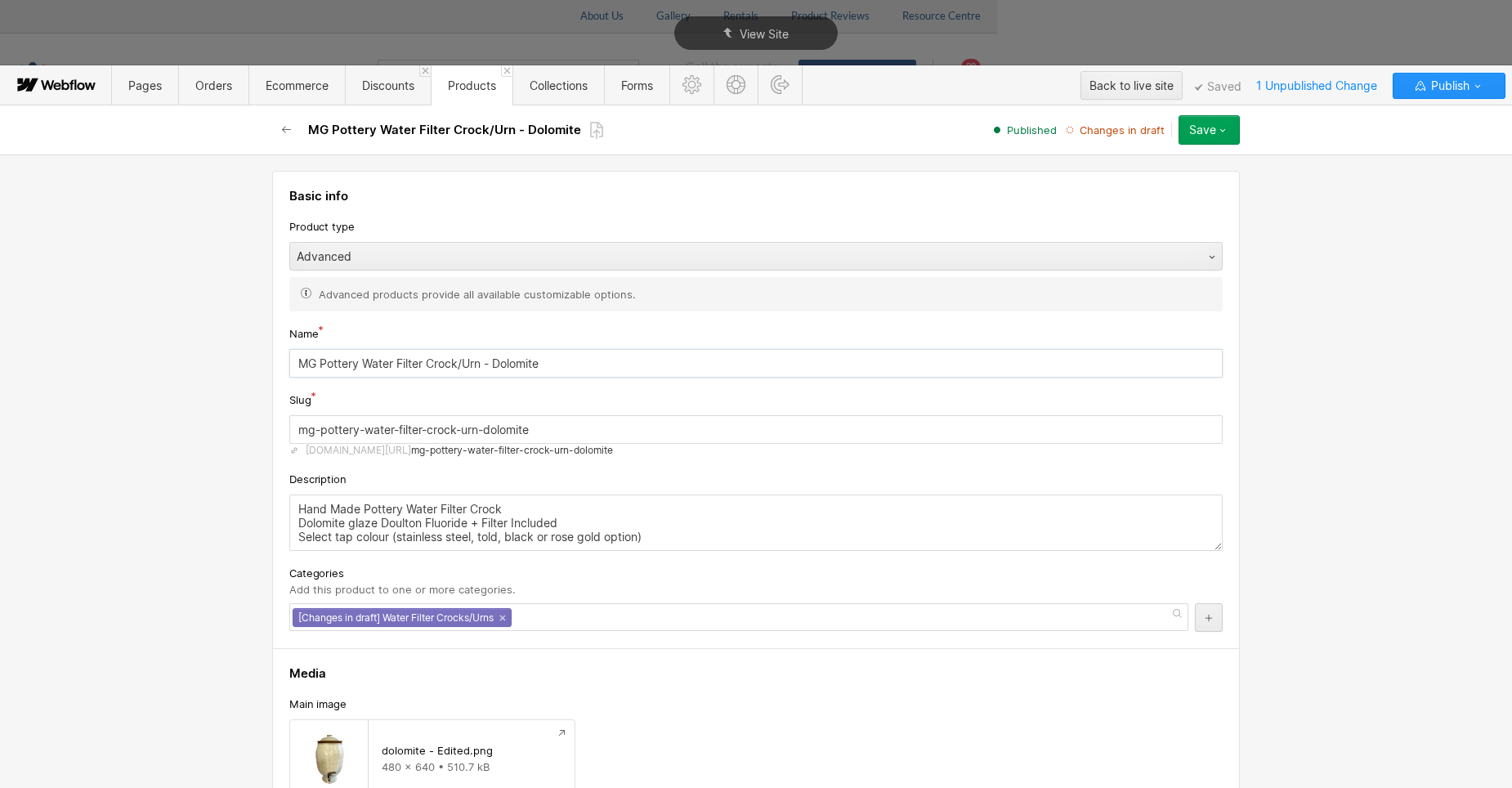
drag, startPoint x: 290, startPoint y: 357, endPoint x: 544, endPoint y: 363, distance: 254.1
click at [544, 363] on input "MG Pottery Water Filter Crock/Urn - Dolomite" at bounding box center [756, 363] width 933 height 29
drag, startPoint x: 544, startPoint y: 364, endPoint x: 255, endPoint y: 363, distance: 289.0
click at [255, 363] on div "Basic info Product type Advanced Advanced products provide all available custom…" at bounding box center [756, 471] width 1512 height 633
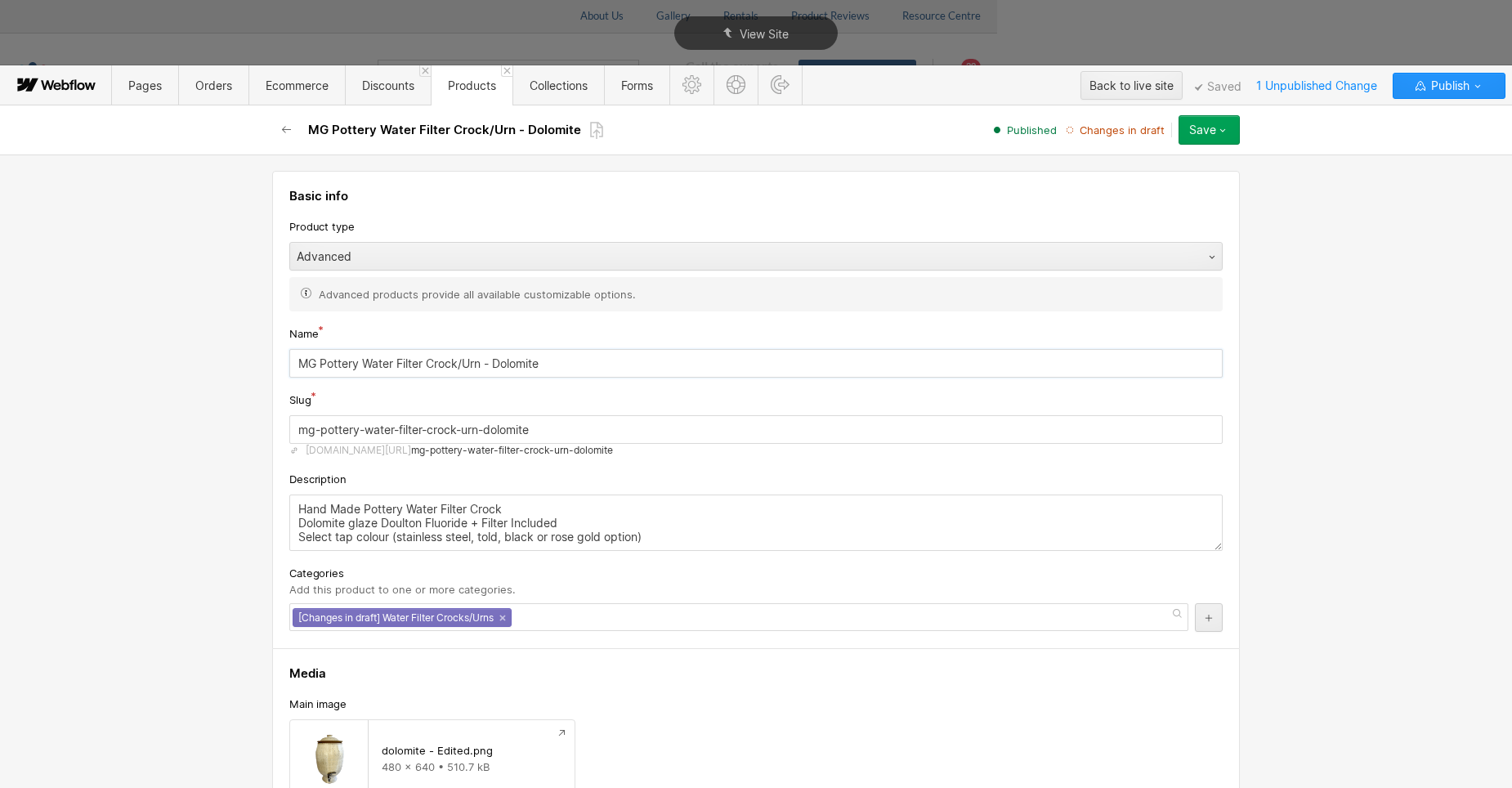
click at [346, 357] on input "MG Pottery Water Filter Crock/Urn - Dolomite" at bounding box center [756, 363] width 933 height 29
drag, startPoint x: 317, startPoint y: 361, endPoint x: 282, endPoint y: 360, distance: 35.0
click at [282, 360] on div "Basic info Product type Advanced Advanced products provide all available custom…" at bounding box center [756, 410] width 968 height 478
drag, startPoint x: 515, startPoint y: 362, endPoint x: 545, endPoint y: 362, distance: 30.0
click at [545, 362] on input "Hand Made Genuine Pottery Water Filter Crock/Urn - Dolomite" at bounding box center [756, 363] width 933 height 29
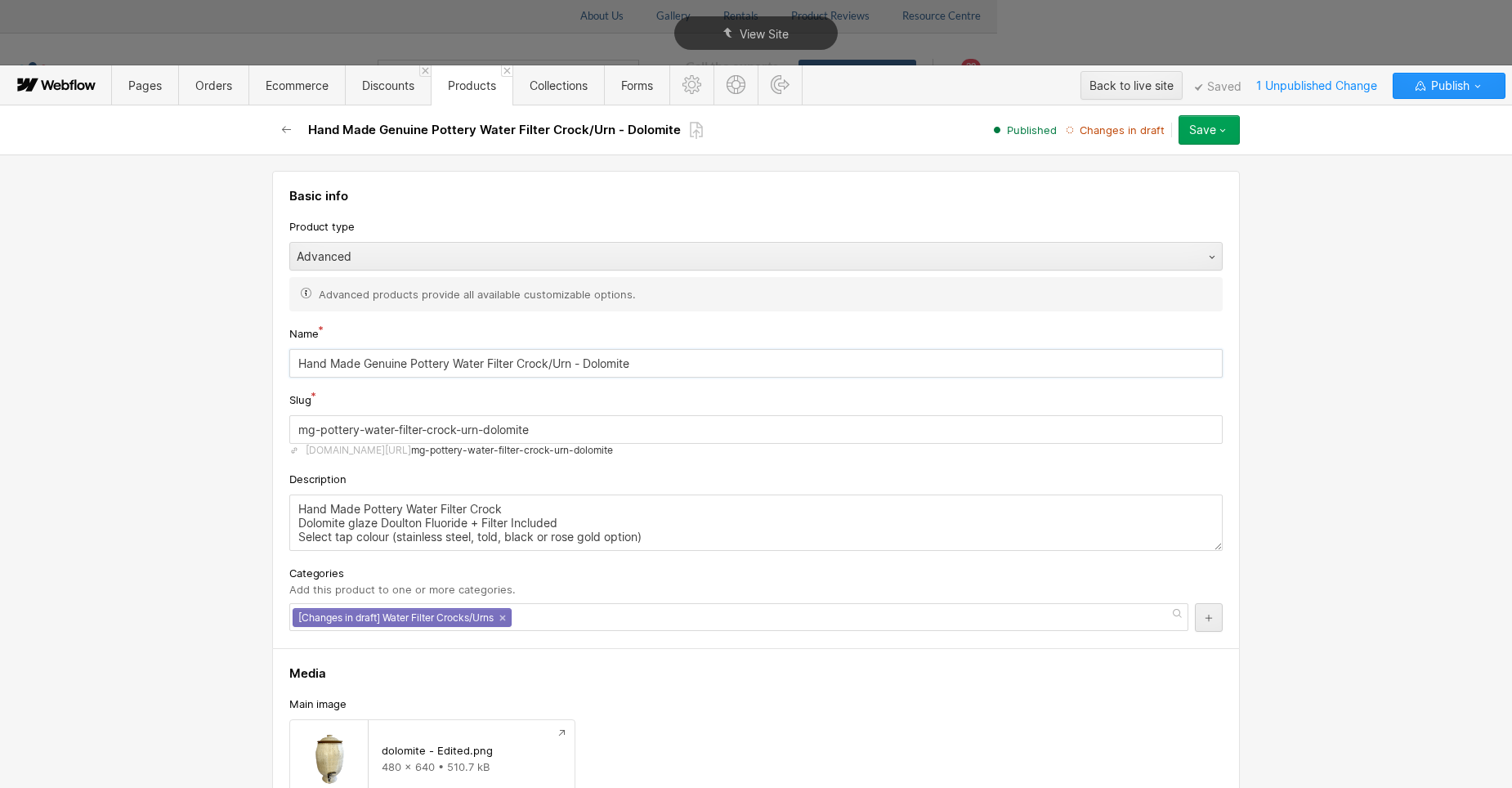
click at [591, 362] on input "Hand Made Genuine Pottery Water Filter Crock/Urn - Dolomite" at bounding box center [756, 363] width 933 height 29
click at [649, 363] on input "Hand Made Genuine Pottery Water Filter Crock/Urn - Dolomite" at bounding box center [756, 363] width 933 height 29
type input "Hand Made Genuine Pottery Water Filter Crock/Urn - Dolomite"
click at [360, 504] on textarea "Hand Made Pottery Water Filter Crock Dolomite glaze Doulton Fluoride + Filter I…" at bounding box center [756, 522] width 933 height 57
type textarea "Hand Made Genuine Pottery Water Filter Crock Dolomite glaze Doulton Fluoride + …"
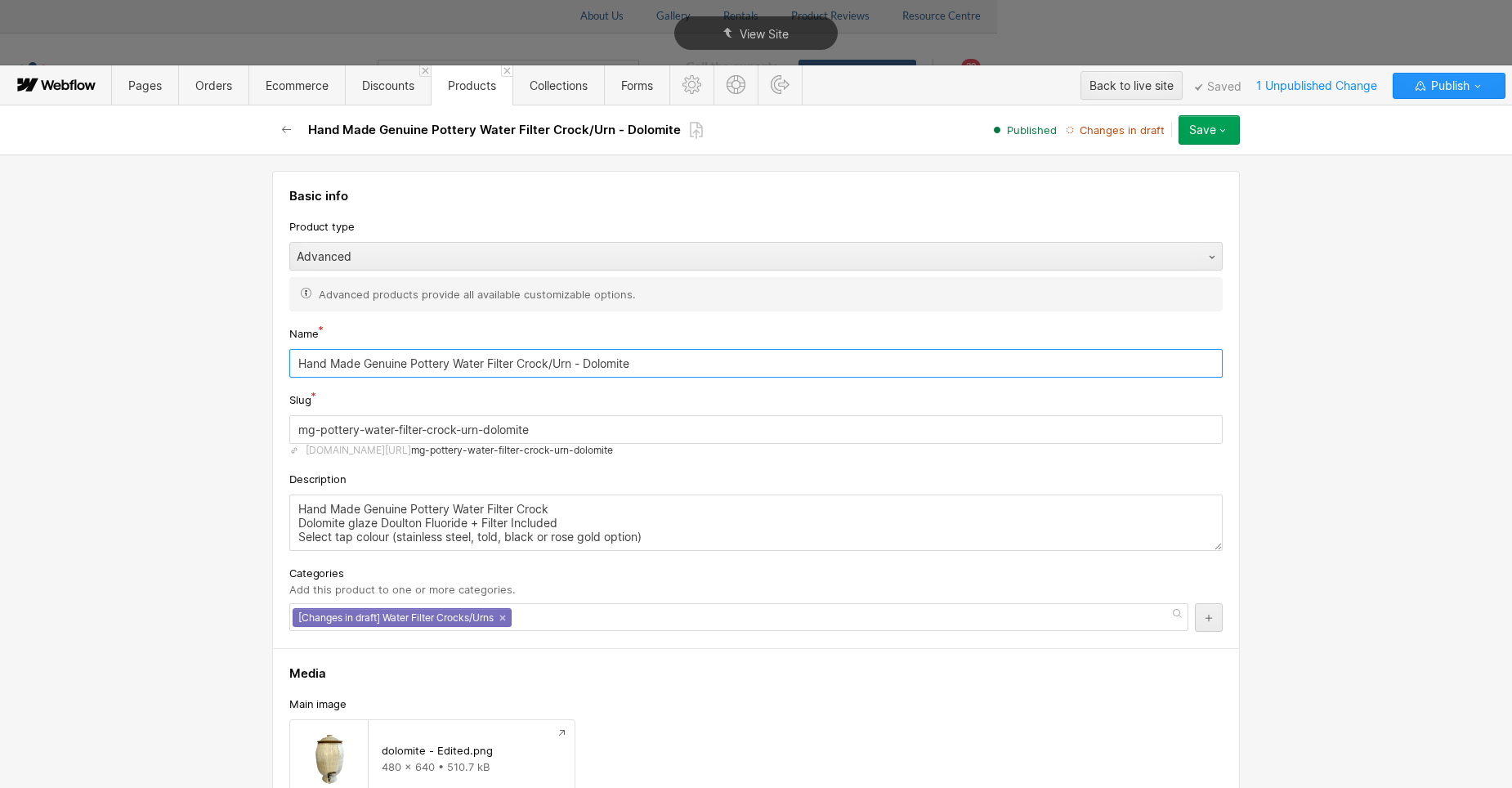
drag, startPoint x: 406, startPoint y: 363, endPoint x: 265, endPoint y: 361, distance: 141.0
click at [458, 360] on input "MG Pottery Water Filter Crock/Urn - Dolomite" at bounding box center [756, 363] width 933 height 29
click at [162, 406] on div "Basic info Product type Advanced Advanced products provide all available custom…" at bounding box center [756, 471] width 1512 height 633
click at [455, 362] on input "MG Pottery Water Filter Crock - Dolomite" at bounding box center [756, 363] width 933 height 29
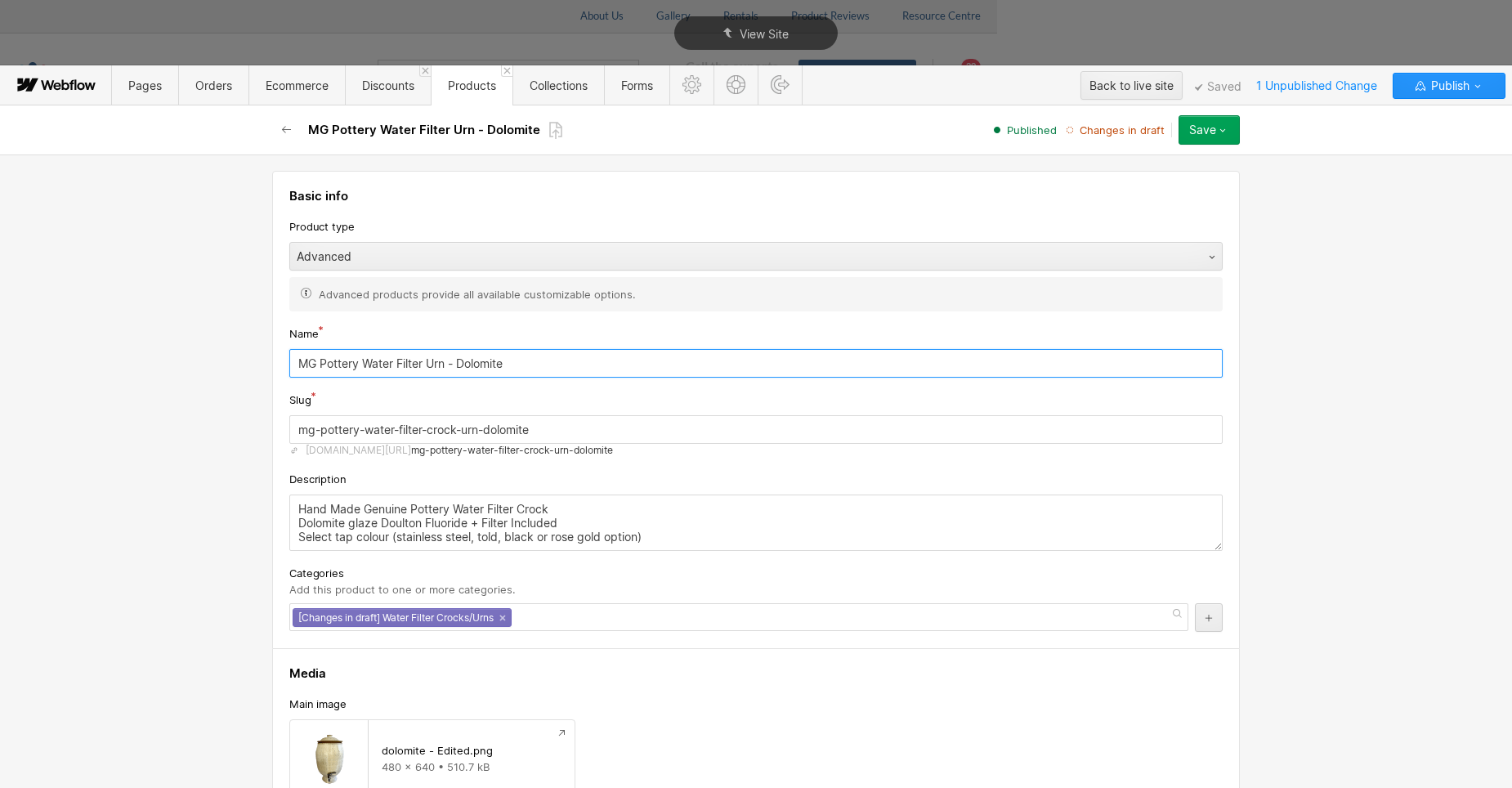
type input "MG Pottery Water Filter Urn - Dolomite"
click at [573, 503] on textarea "Hand Made Genuine Pottery Water Filter Crock Dolomite glaze Doulton Fluoride + …" at bounding box center [756, 522] width 933 height 57
click at [406, 509] on textarea "Hand Made Genuine Pottery Water Filter Crock Dolomite glaze Doulton Fluoride + …" at bounding box center [756, 522] width 933 height 57
click at [376, 519] on textarea "Hand Made Pottery Water Filter Crock Dolomite glaze Doulton Fluoride + Filter I…" at bounding box center [756, 522] width 933 height 57
click at [433, 520] on textarea "Hand Made Pottery Water Filter Crock Dolomite glaze Doulton Fluoride + Filter I…" at bounding box center [756, 522] width 933 height 57
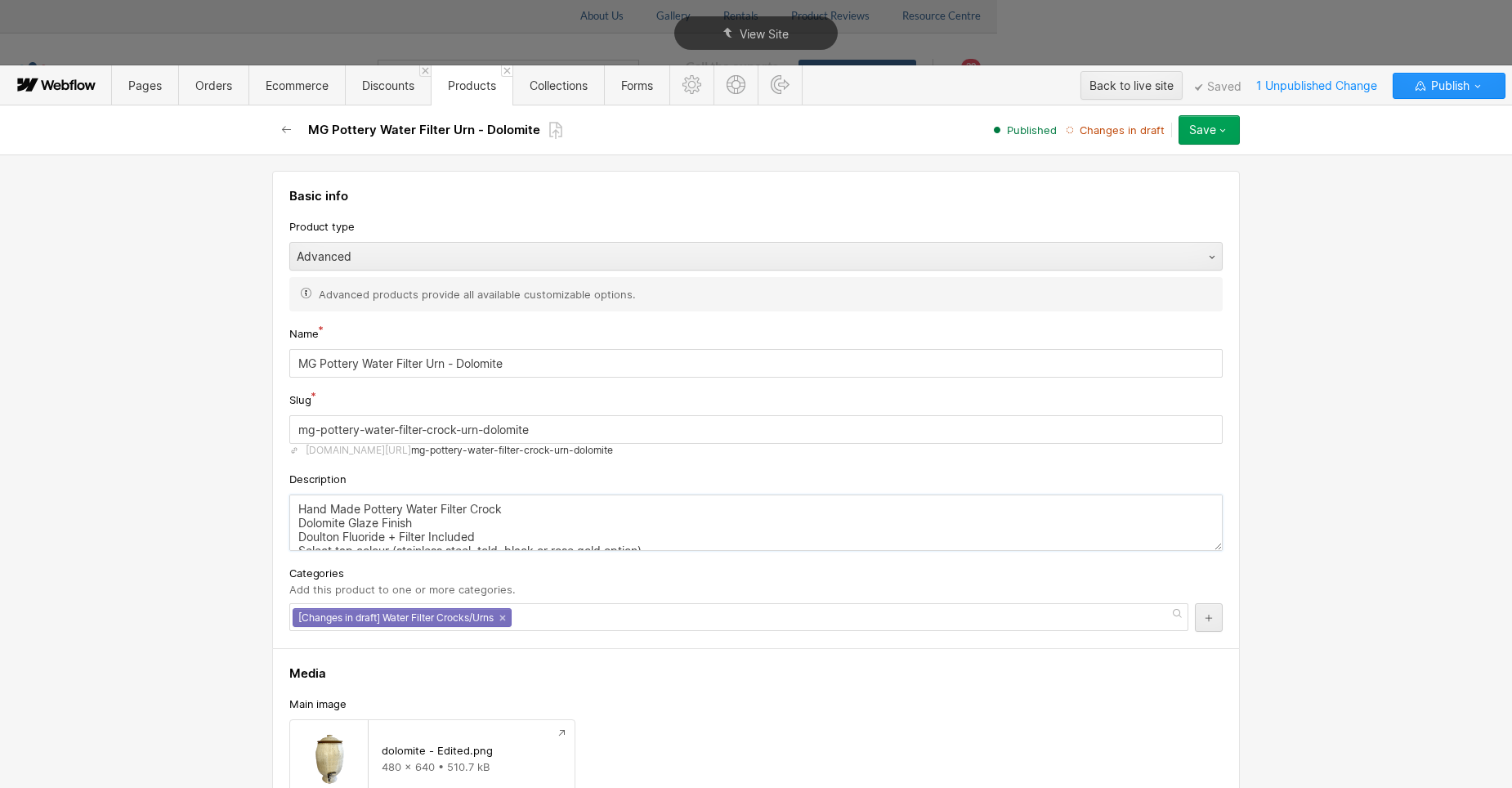
click at [501, 531] on textarea "Hand Made Pottery Water Filter Crock Dolomite Glaze Finish Doulton Fluoride + F…" at bounding box center [756, 522] width 933 height 57
click at [506, 540] on textarea "Hand Made Pottery Water Filter Crock Dolomite Glaze Finish Doulton Fluoride + F…" at bounding box center [756, 522] width 933 height 57
click at [478, 541] on textarea "Hand Made Pottery Water Filter Crock Dolomite Glaze Finish Doulton Fluoride + F…" at bounding box center [756, 522] width 933 height 57
click at [637, 542] on textarea "Hand Made Pottery Water Filter Crock Dolomite Glaze Finish Doulton Fluoride + F…" at bounding box center [756, 522] width 933 height 57
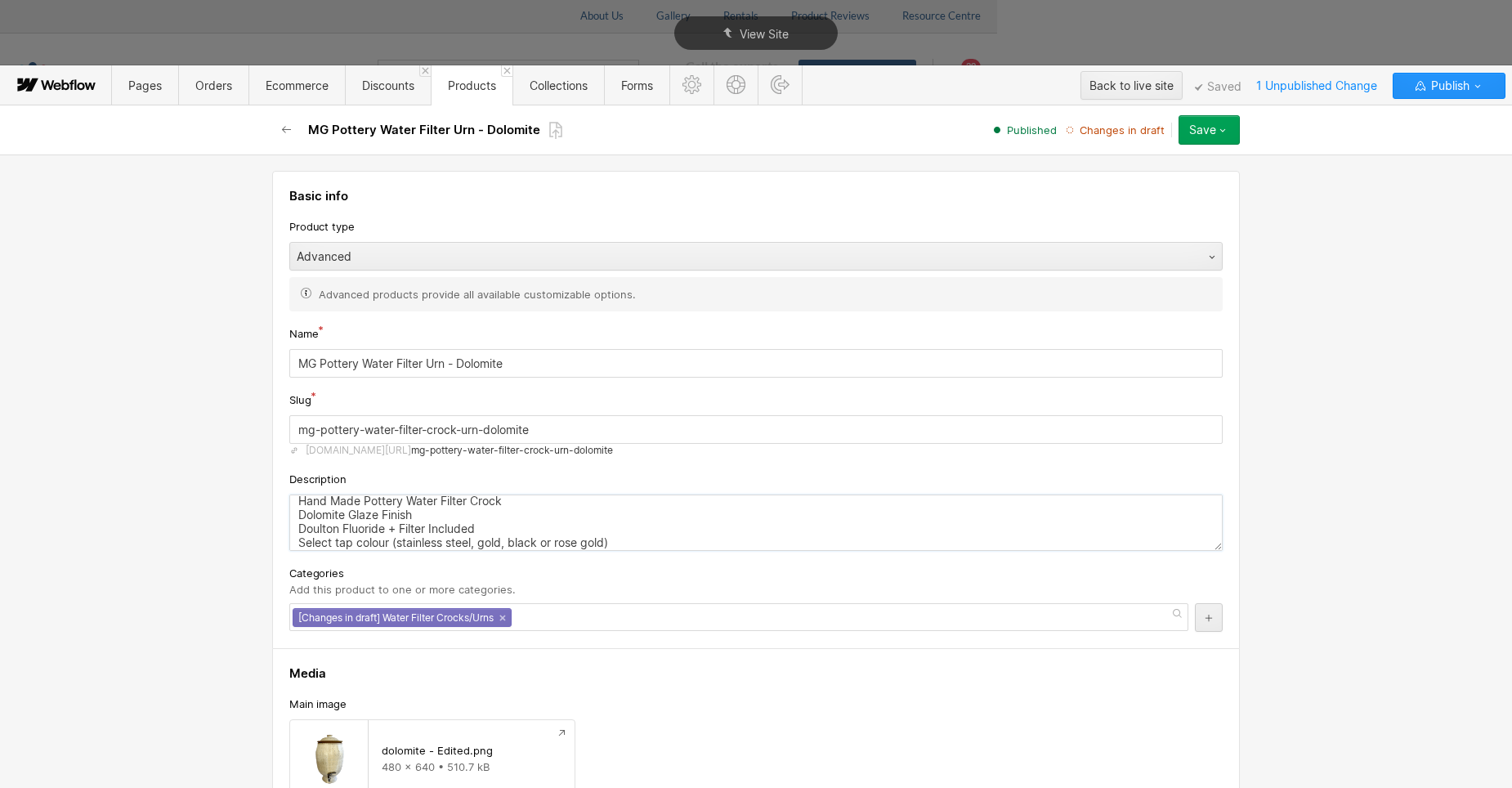
click at [652, 537] on textarea "Hand Made Pottery Water Filter Crock Dolomite Glaze Finish Doulton Fluoride + F…" at bounding box center [756, 522] width 933 height 57
type textarea "Hand Made Pottery Water Filter Crock Dolomite Glaze Finish Doulton Fluoride + F…"
click at [228, 535] on div "Basic info Product type Advanced Advanced products provide all available custom…" at bounding box center [756, 471] width 1512 height 633
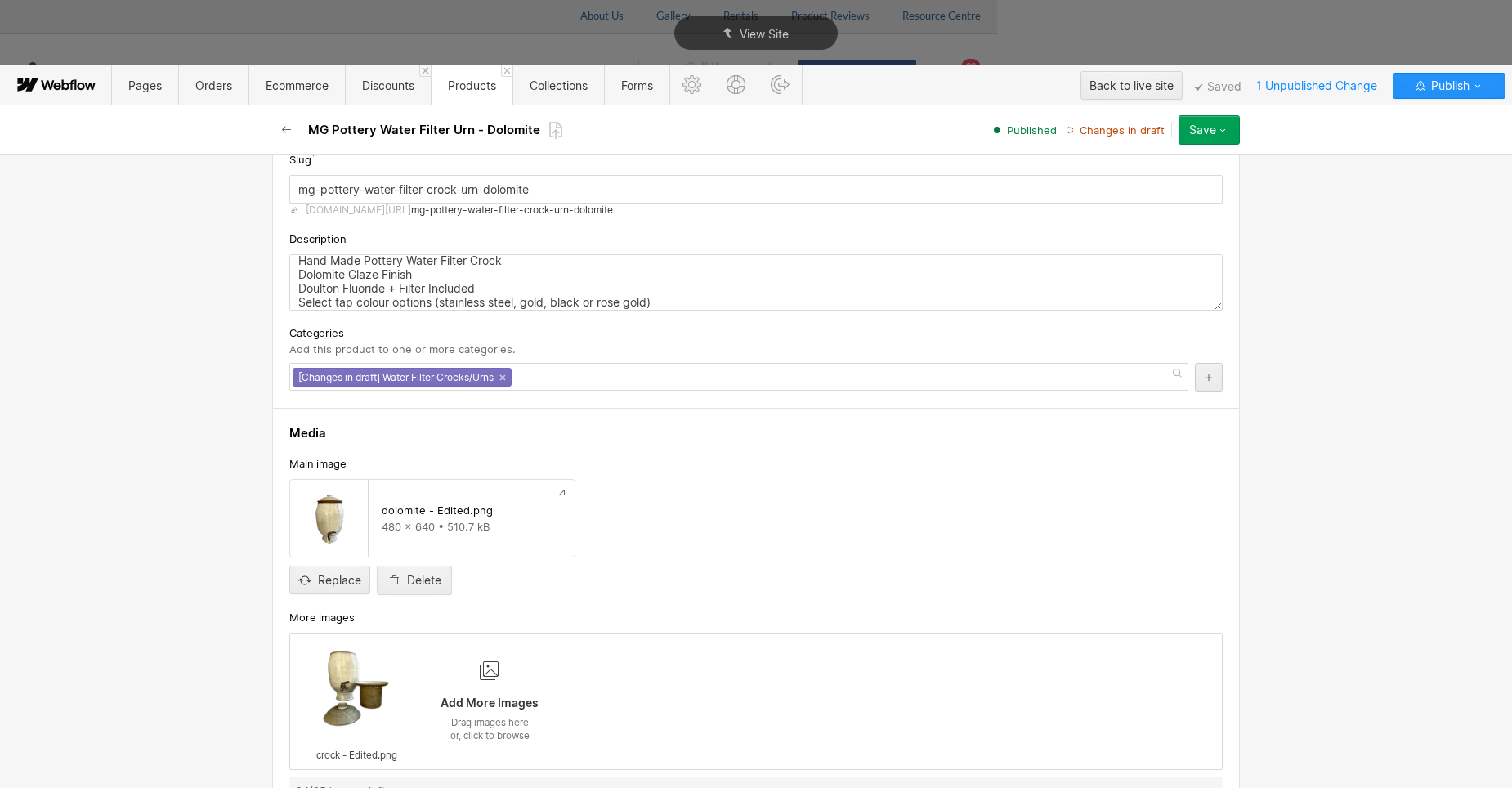
scroll to position [245, 0]
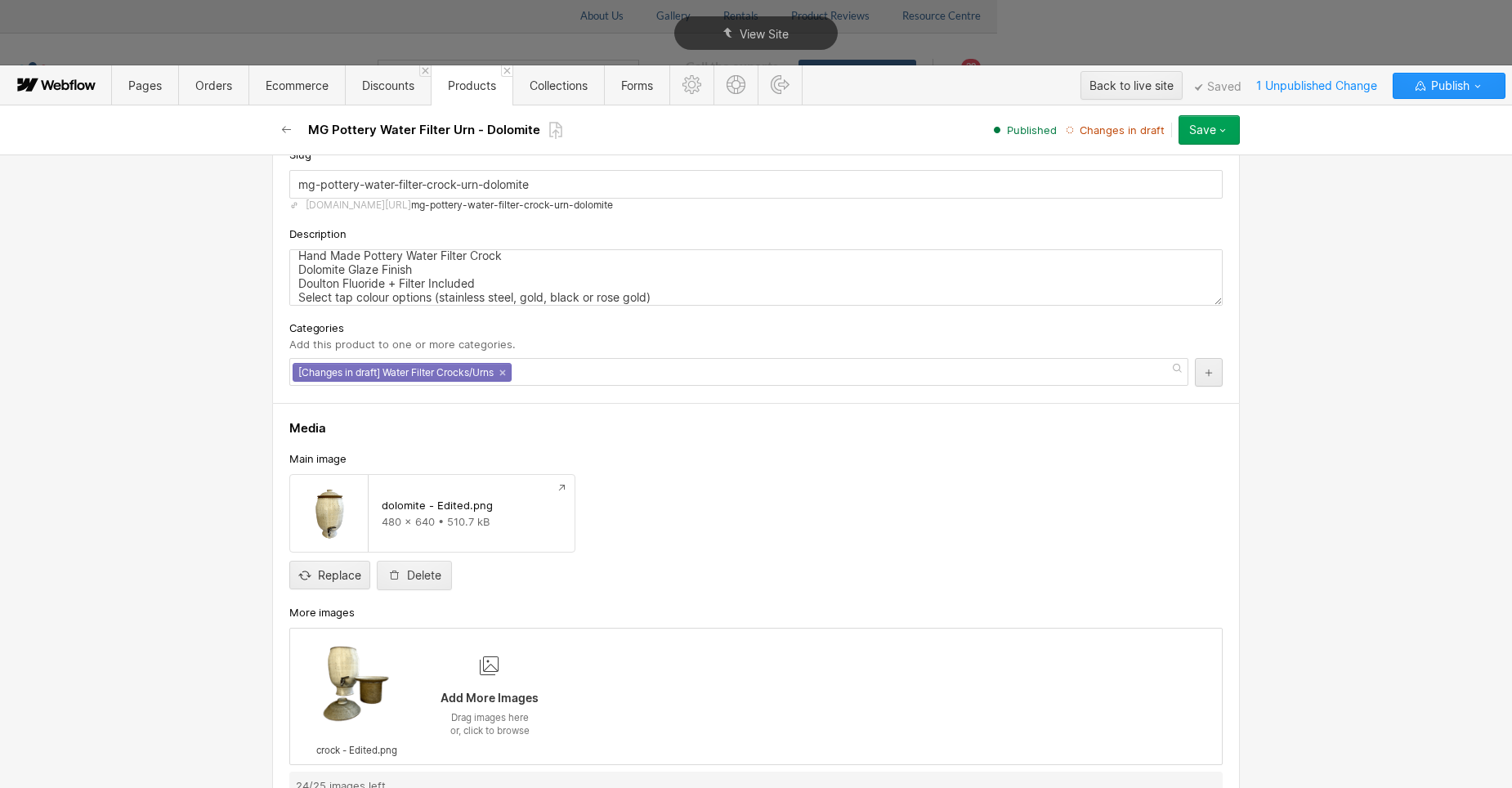
click at [1103, 371] on div "[Changes in draft] Water Filter Crocks/Urns ×" at bounding box center [738, 372] width 899 height 28
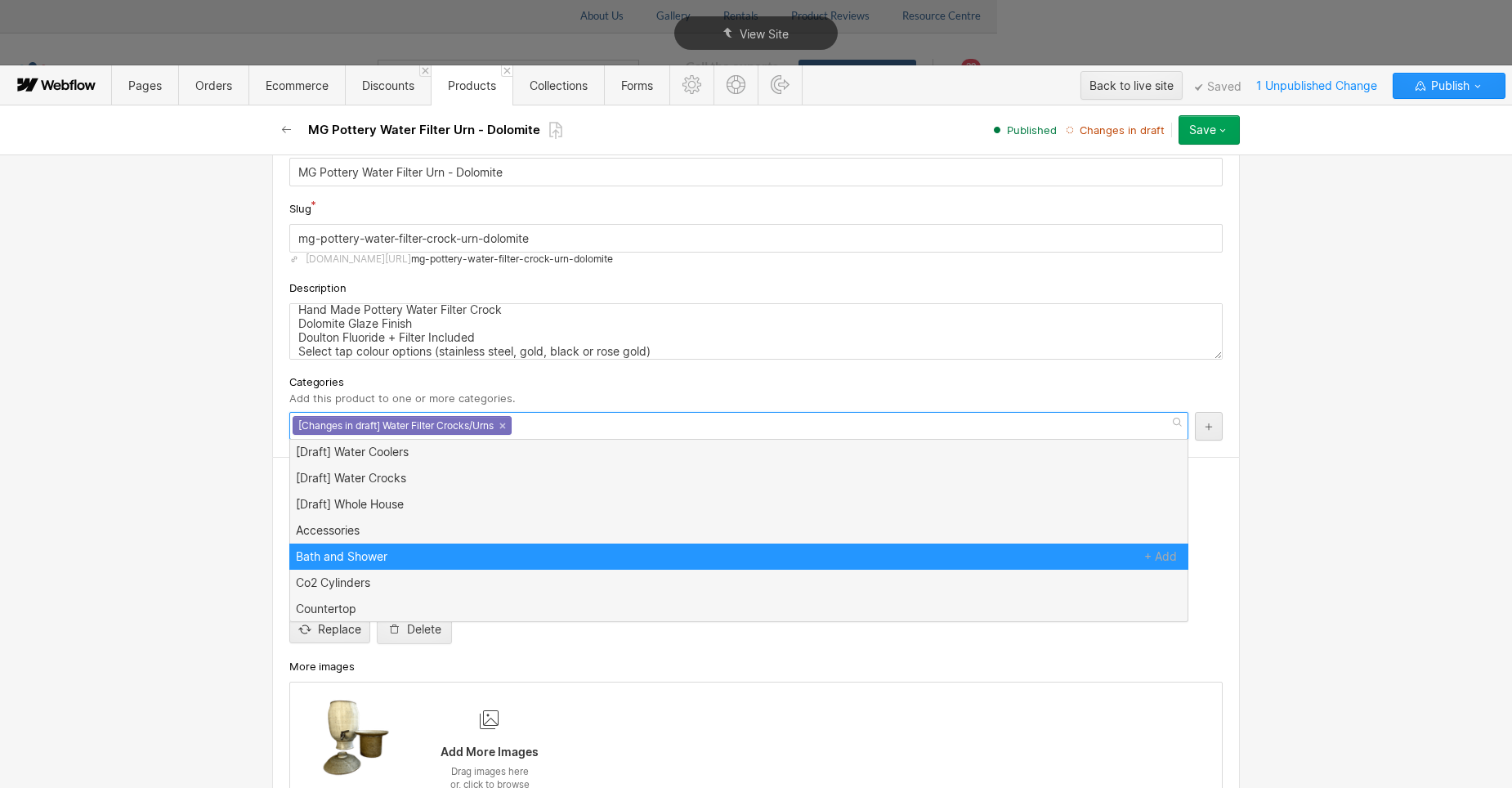
scroll to position [164, 0]
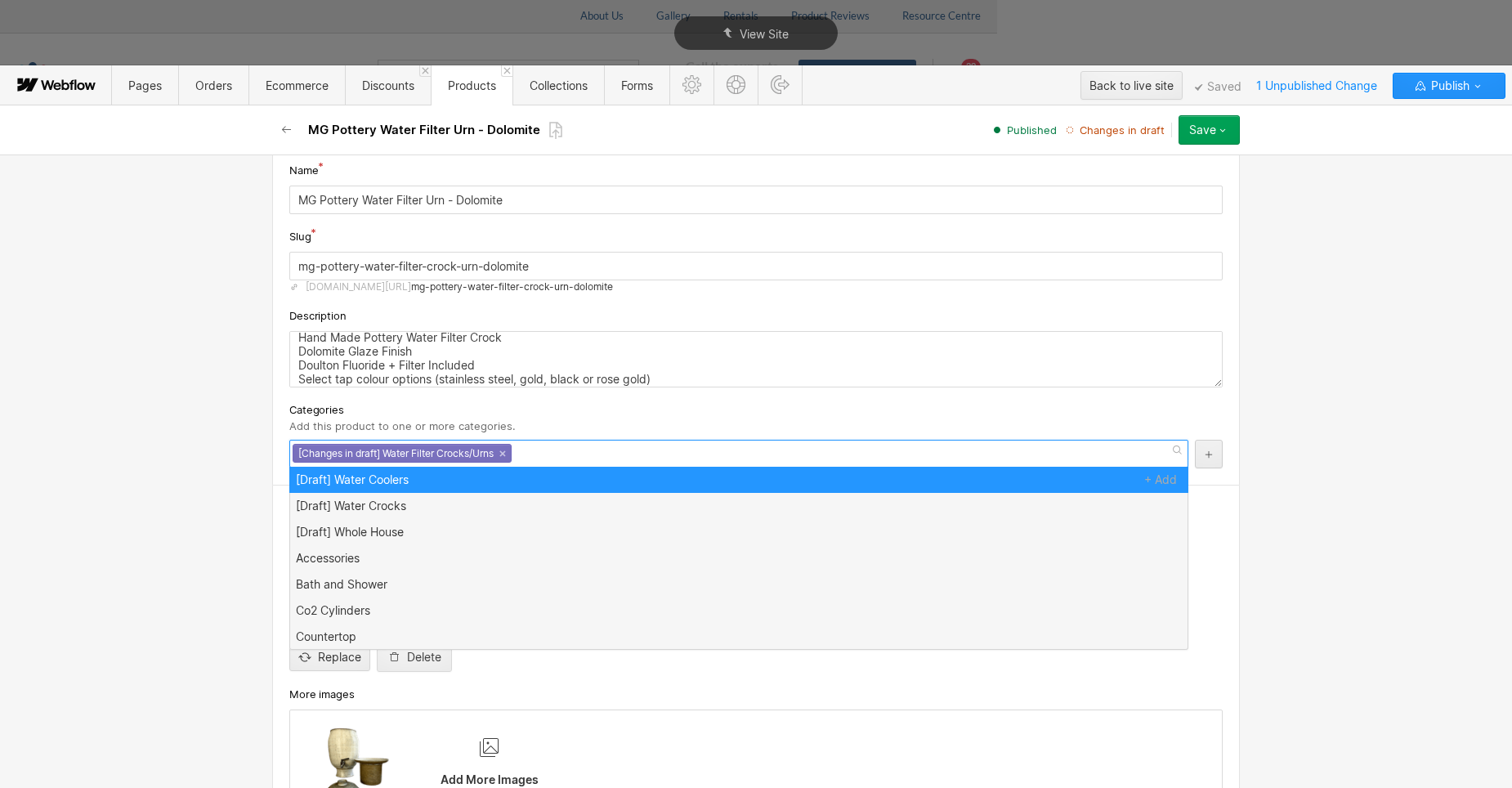
click at [173, 390] on div "Basic info Product type Advanced Advanced products provide all available custom…" at bounding box center [756, 471] width 1512 height 633
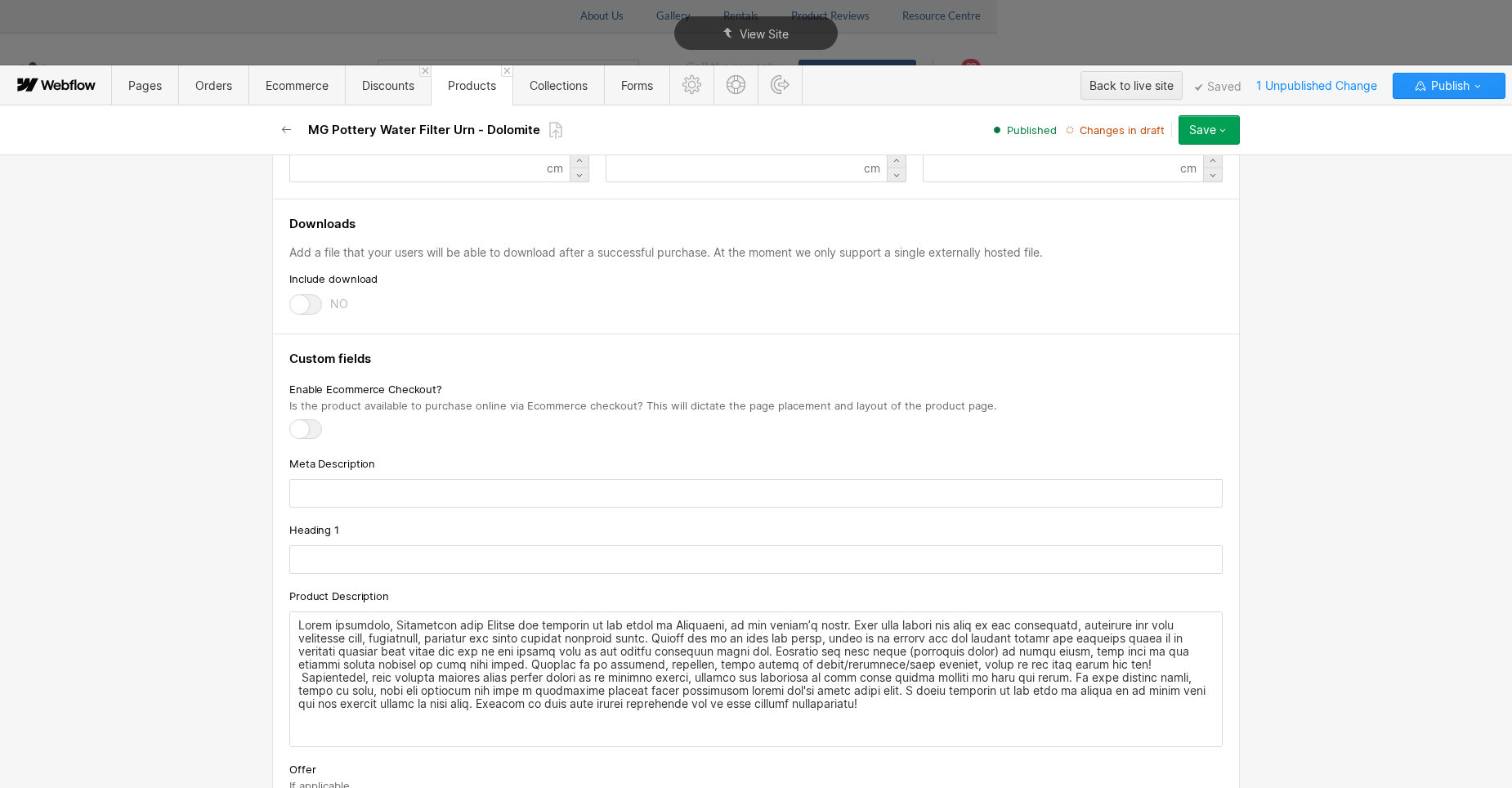
scroll to position [1635, 0]
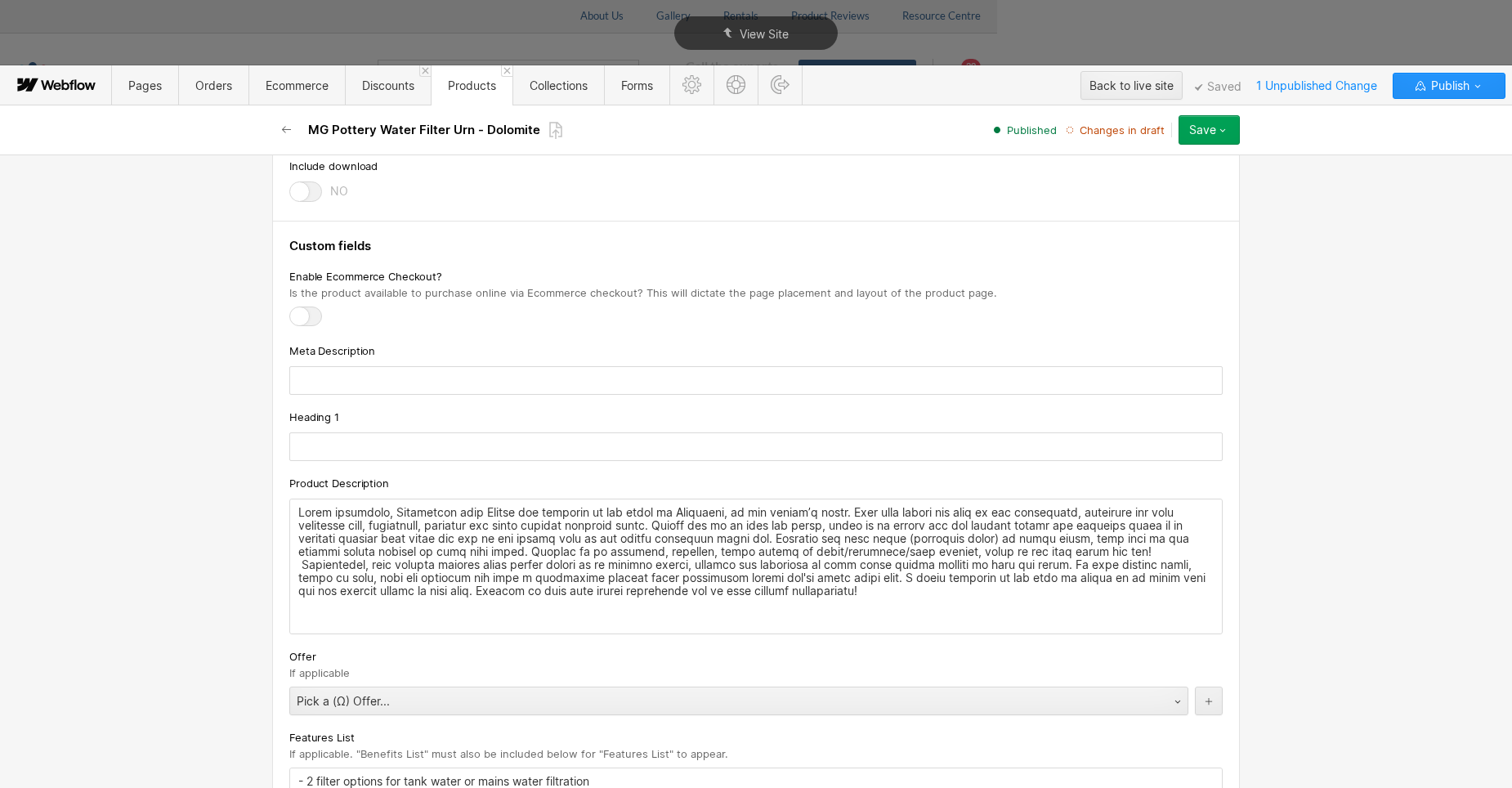
click at [848, 514] on p at bounding box center [756, 551] width 915 height 91
click at [875, 567] on p at bounding box center [756, 551] width 915 height 91
click at [785, 594] on p at bounding box center [756, 551] width 915 height 91
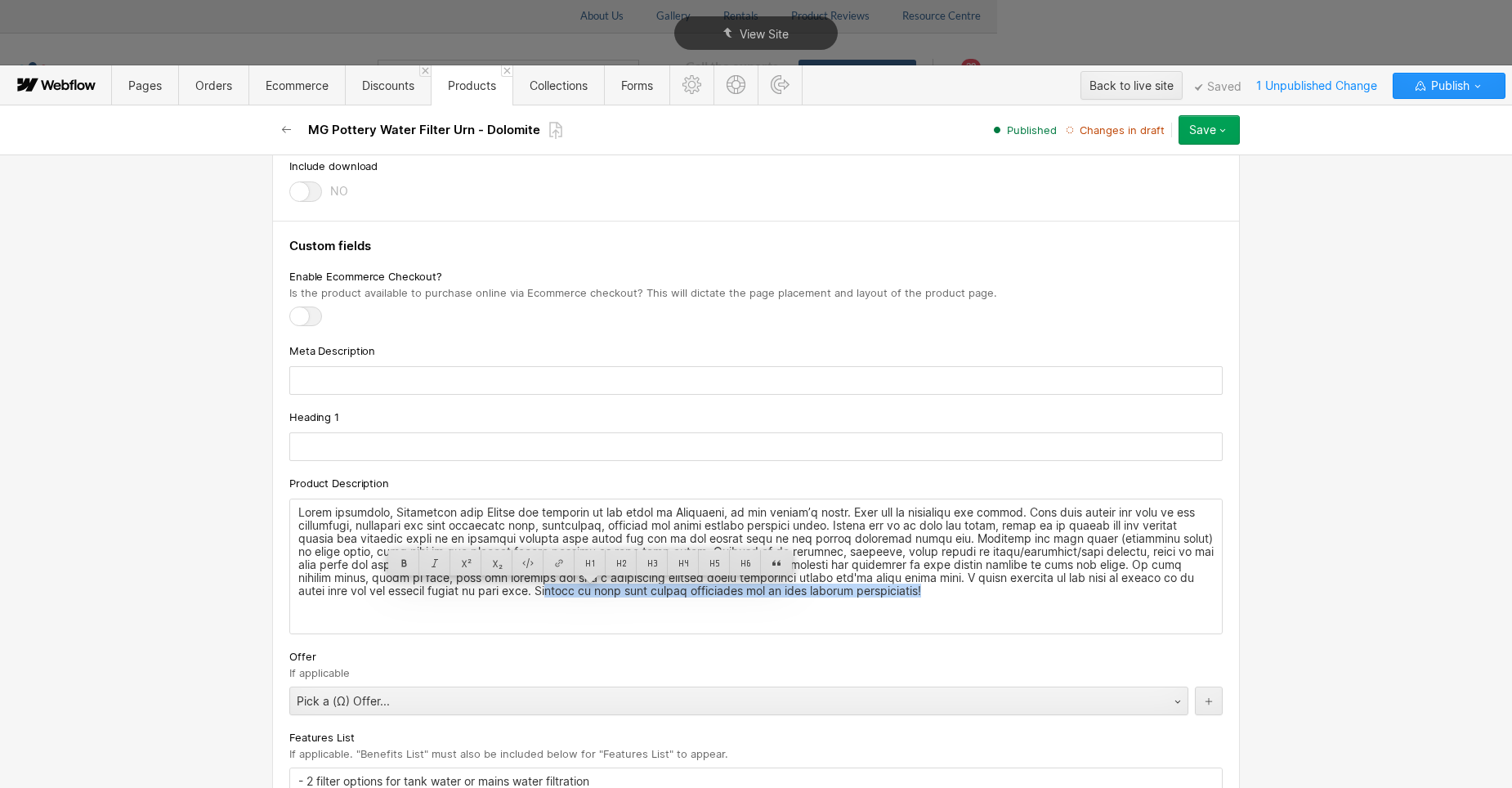
drag, startPoint x: 785, startPoint y: 593, endPoint x: 398, endPoint y: 598, distance: 387.0
click at [398, 598] on p at bounding box center [756, 551] width 915 height 91
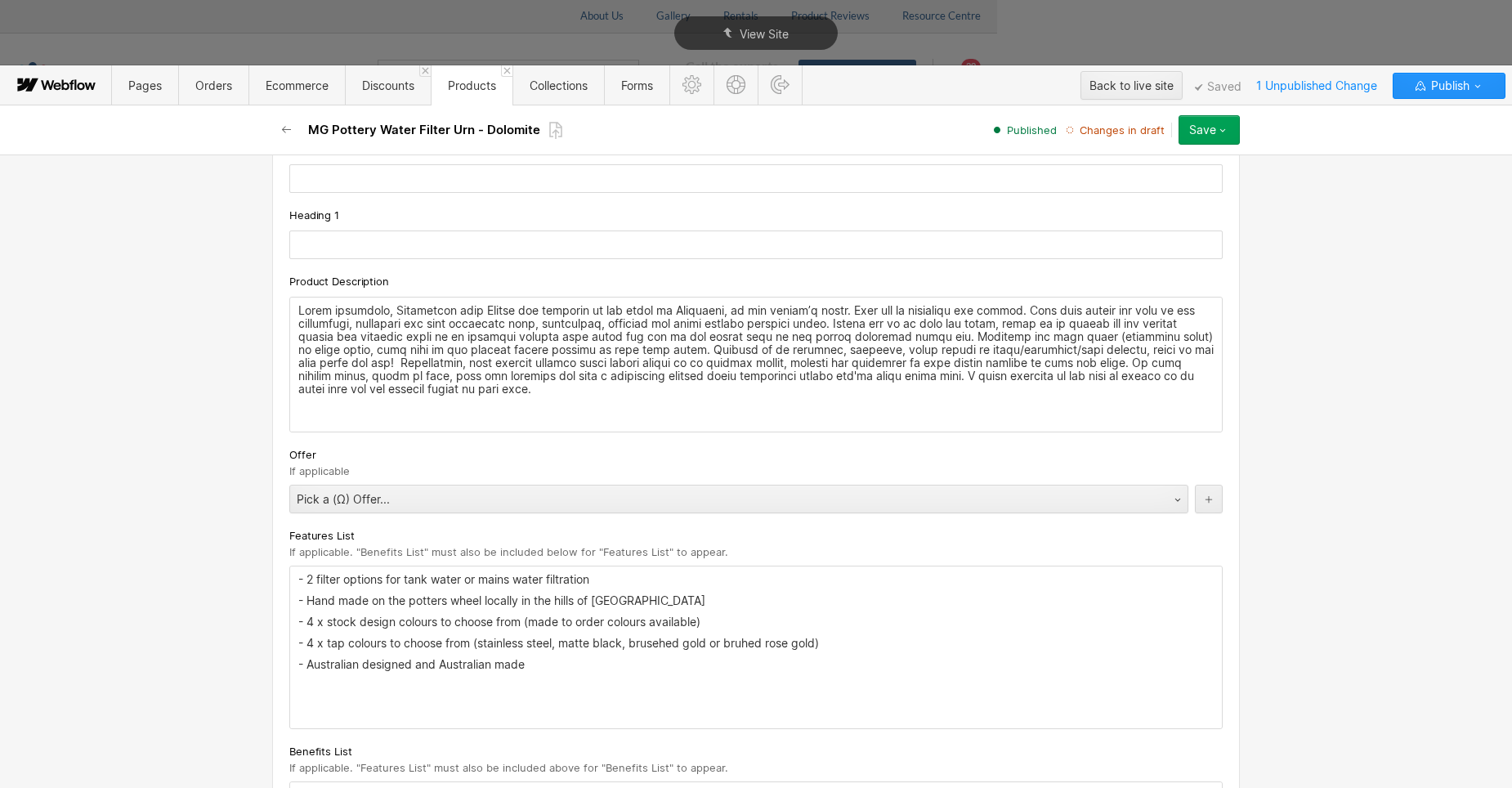
scroll to position [1880, 0]
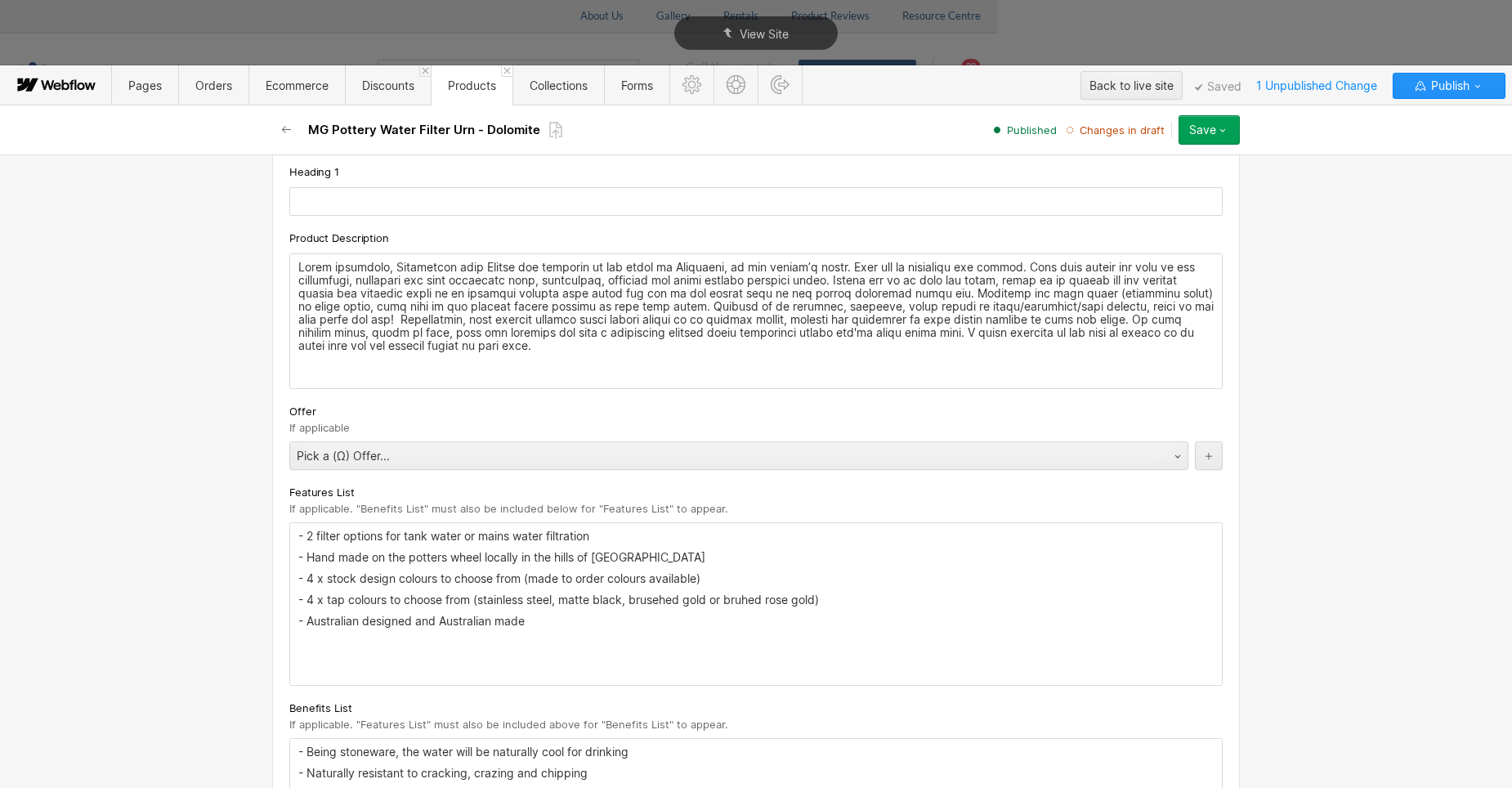
click at [519, 559] on p "- Hand made on the potters wheel locally in the hills of Melbourne" at bounding box center [756, 558] width 915 height 13
click at [538, 559] on p "- Hand made on the potters wheel locally in the hills of Melbourne" at bounding box center [756, 558] width 915 height 13
click at [520, 559] on p "- Hand made on the potters wheel locally in the hills of Melbourne" at bounding box center [756, 558] width 915 height 13
click at [621, 551] on p "- Hand made on the potters wheel locally within the hills of Melbourne" at bounding box center [756, 558] width 915 height 13
click at [1222, 133] on icon "button" at bounding box center [1223, 130] width 13 height 13
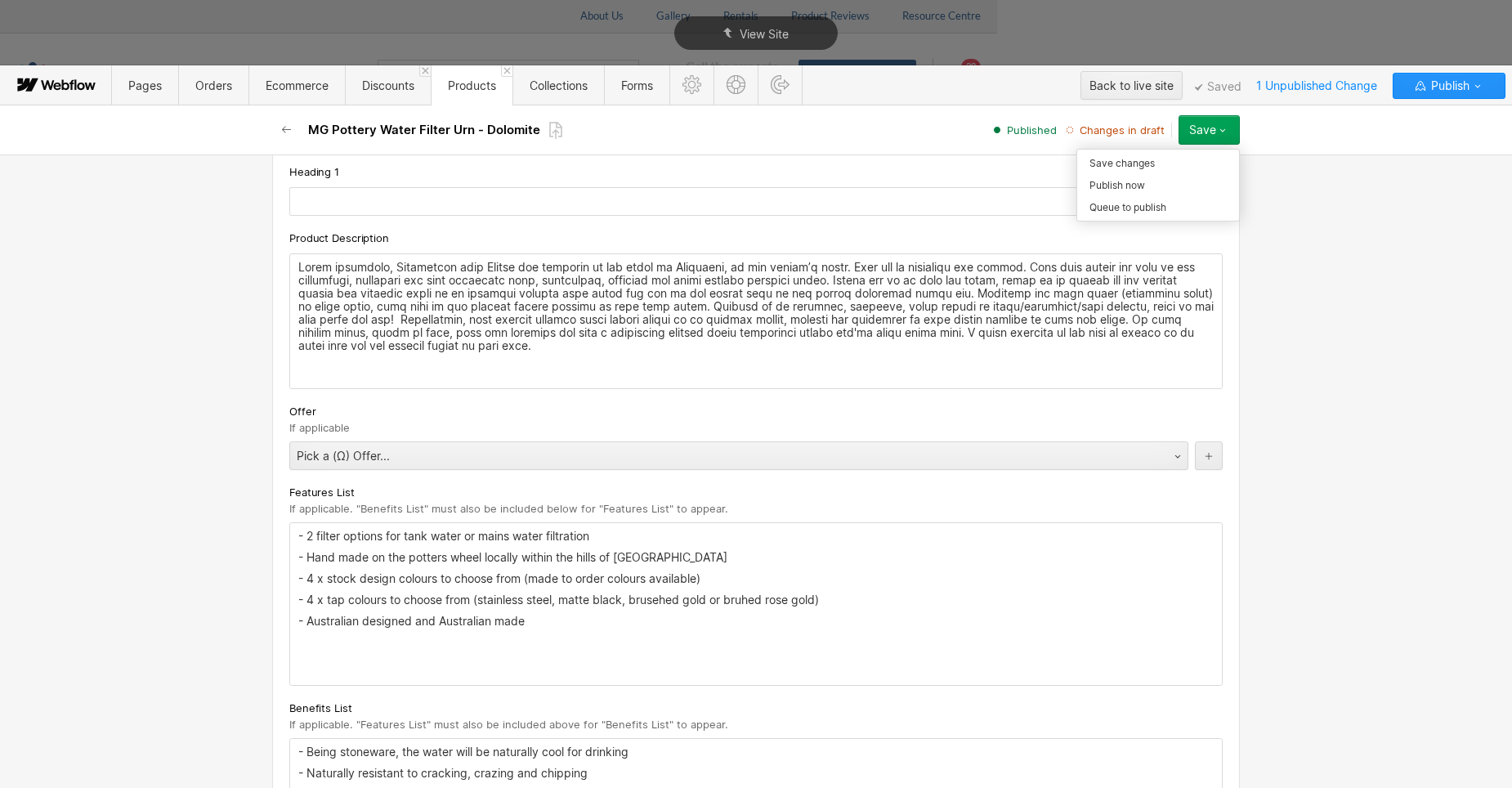
click at [1196, 122] on div at bounding box center [1158, 185] width 327 height 236
click at [1200, 130] on div "Save" at bounding box center [1202, 130] width 27 height 13
click at [1161, 165] on div "Save changes" at bounding box center [1158, 163] width 162 height 22
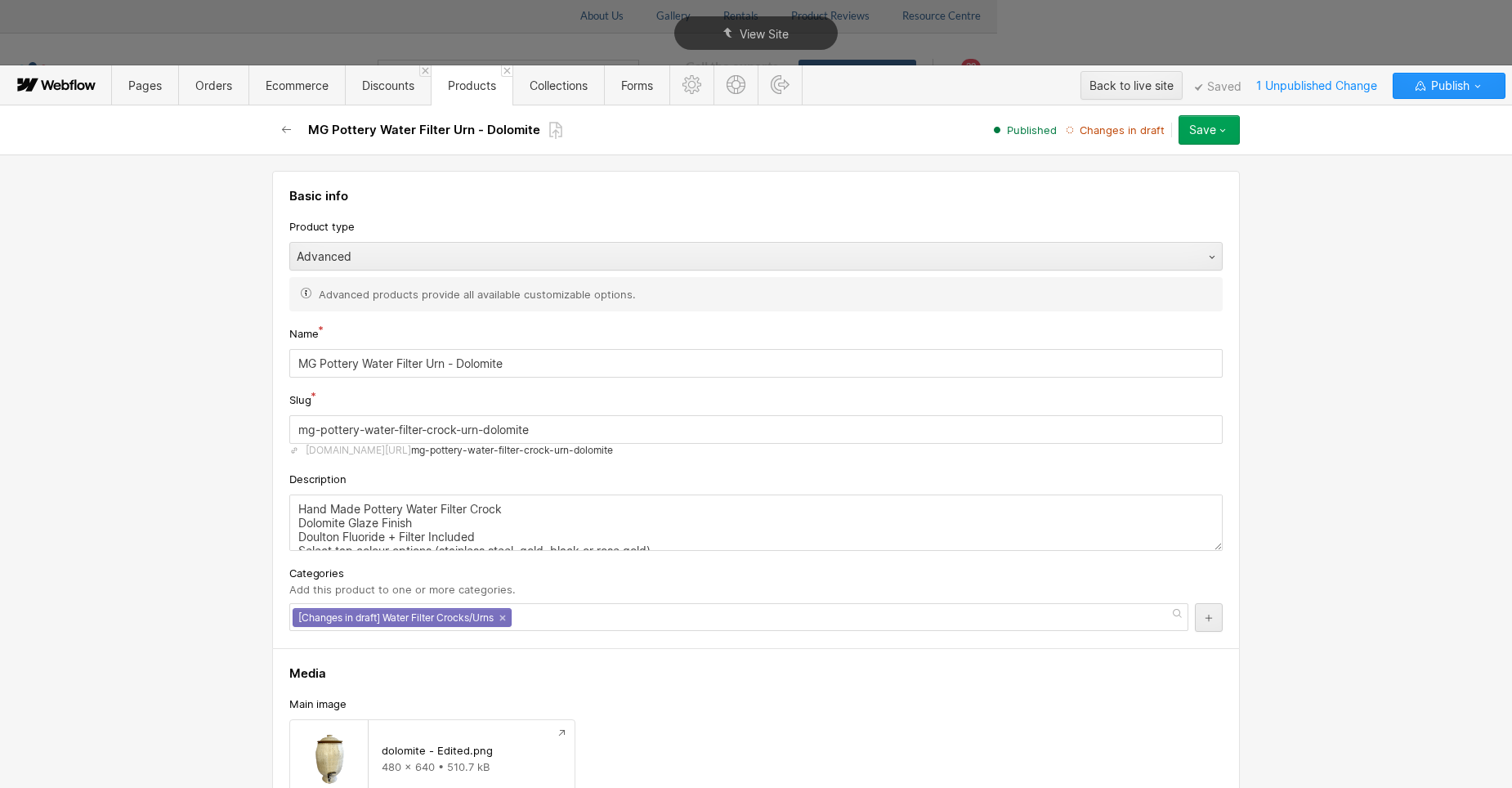
click at [1222, 136] on icon "button" at bounding box center [1223, 130] width 13 height 13
click at [1146, 188] on div "Publish now" at bounding box center [1158, 185] width 162 height 22
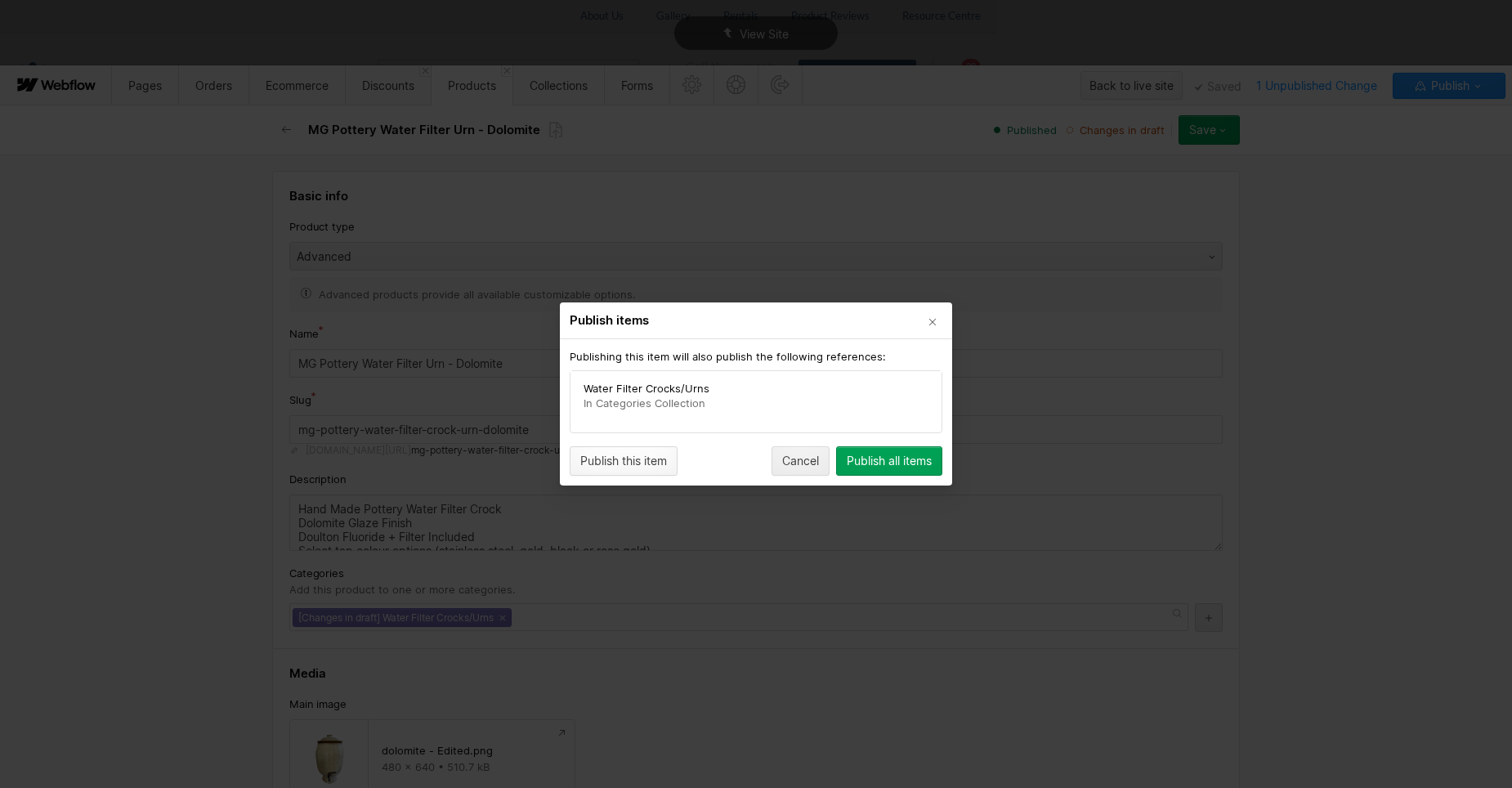
click at [646, 465] on div "Publish this item" at bounding box center [623, 461] width 86 height 13
click at [876, 455] on div "Publish all items" at bounding box center [889, 461] width 85 height 13
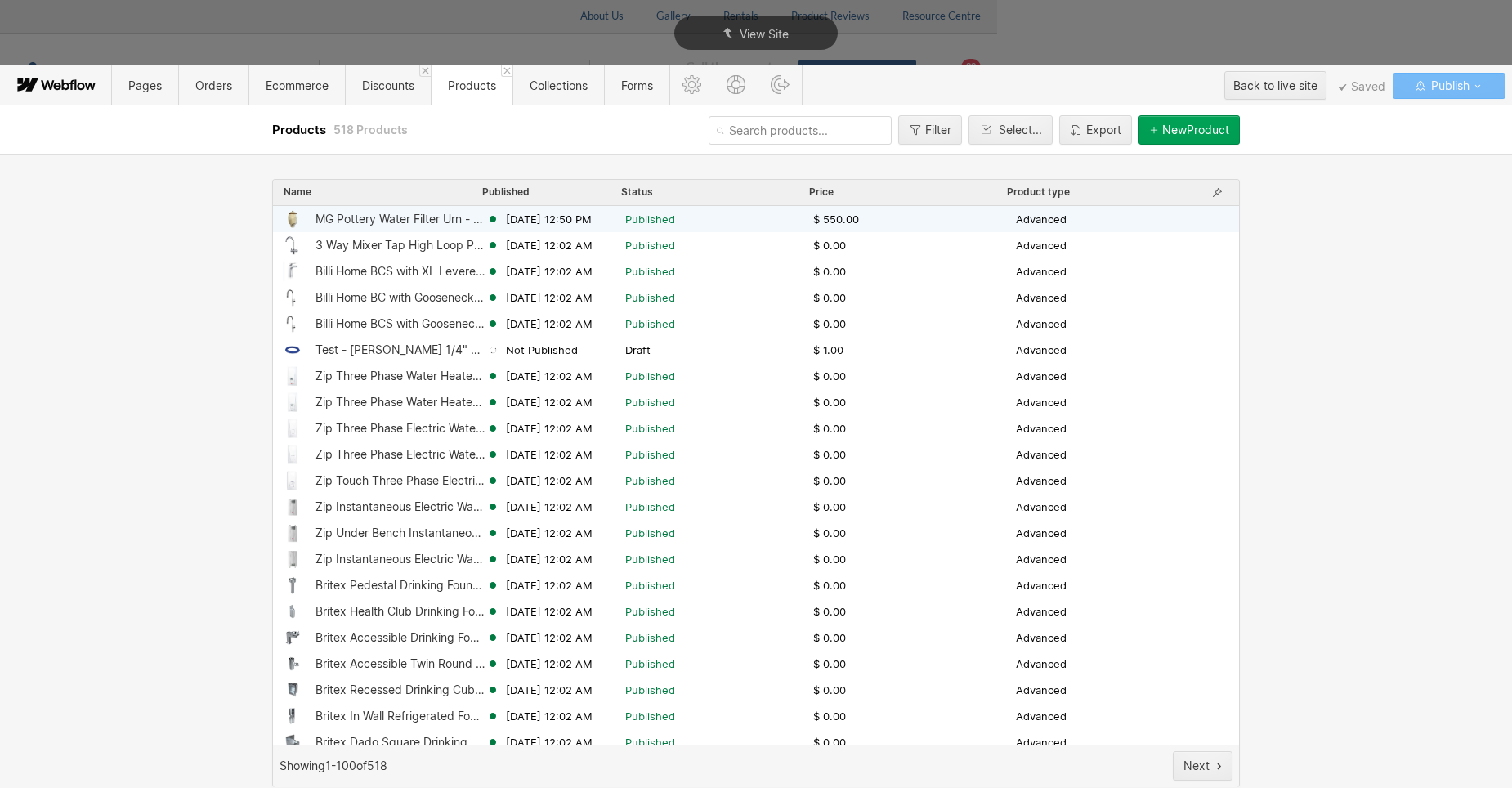
click at [382, 223] on div "MG Pottery Water Filter Urn - Dolomite" at bounding box center [401, 219] width 171 height 13
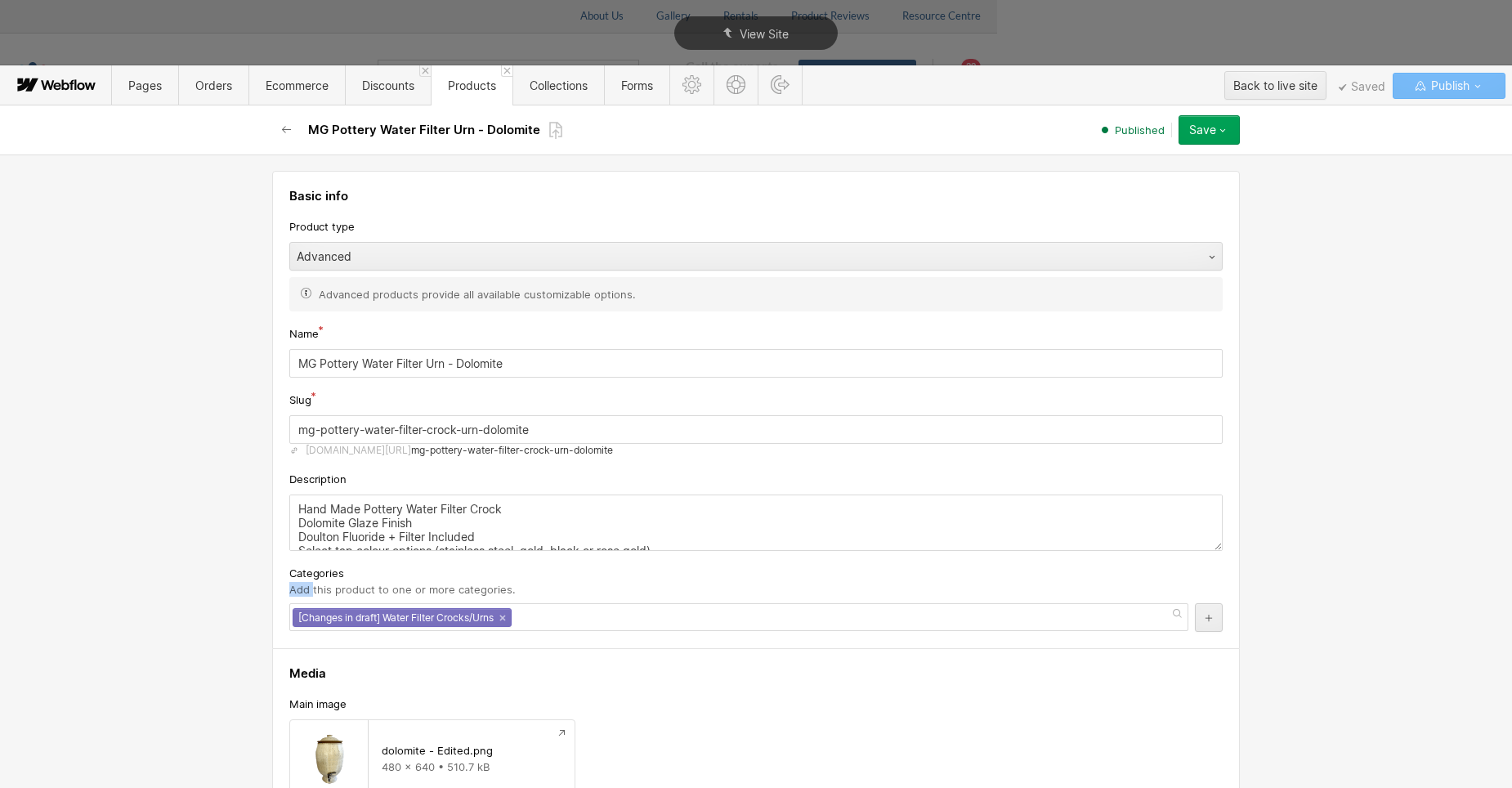
click at [1221, 127] on icon "button" at bounding box center [1223, 130] width 13 height 13
click at [1312, 202] on div at bounding box center [1158, 185] width 327 height 236
click at [1467, 89] on span "Publish" at bounding box center [1449, 86] width 42 height 25
click at [1372, 221] on div "Basic info Product type Advanced Advanced products provide all available custom…" at bounding box center [756, 471] width 1512 height 633
click at [1226, 131] on icon "button" at bounding box center [1223, 130] width 13 height 13
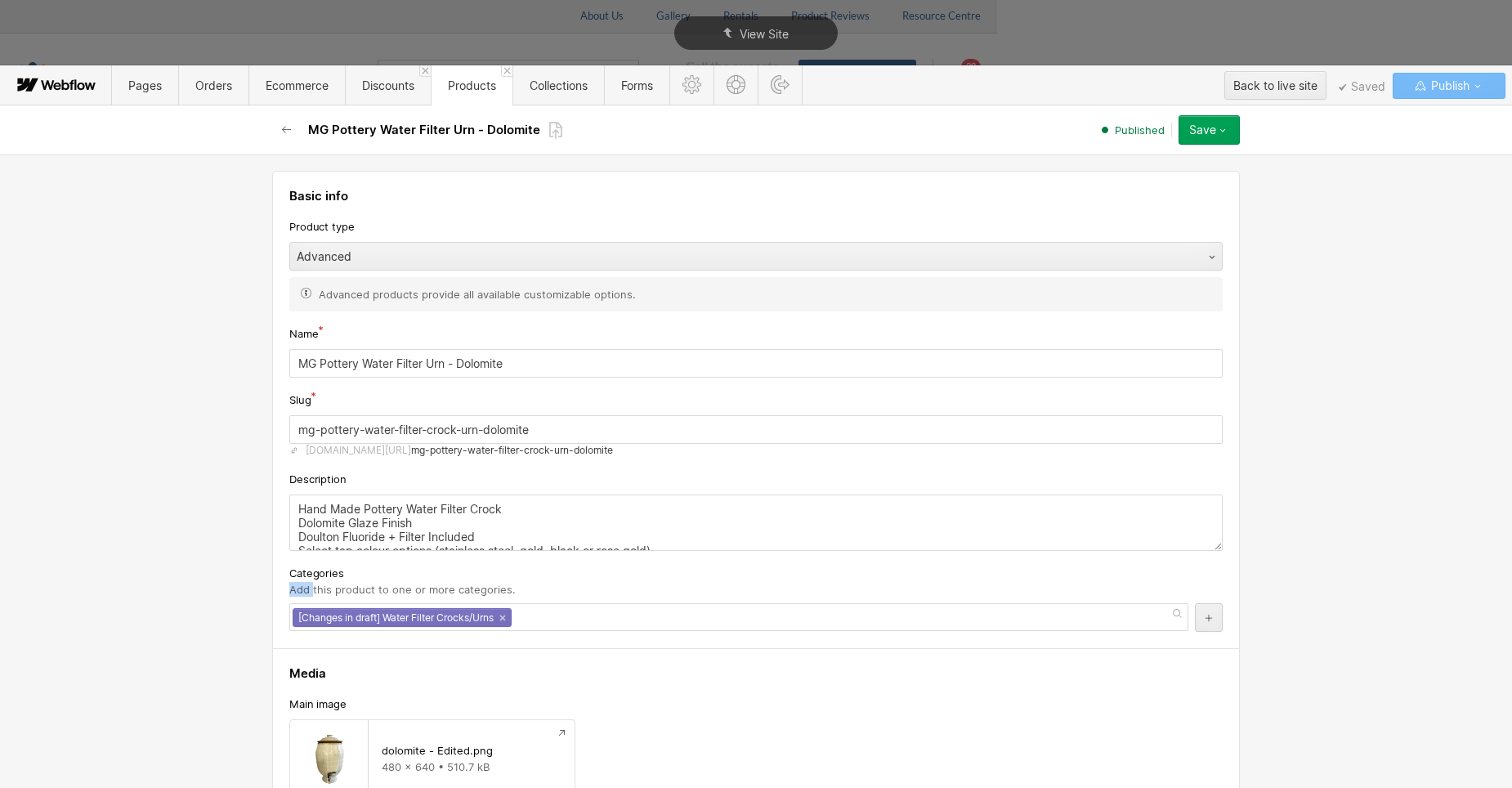
click at [1403, 243] on div "Basic info Product type Advanced Advanced products provide all available custom…" at bounding box center [756, 471] width 1512 height 633
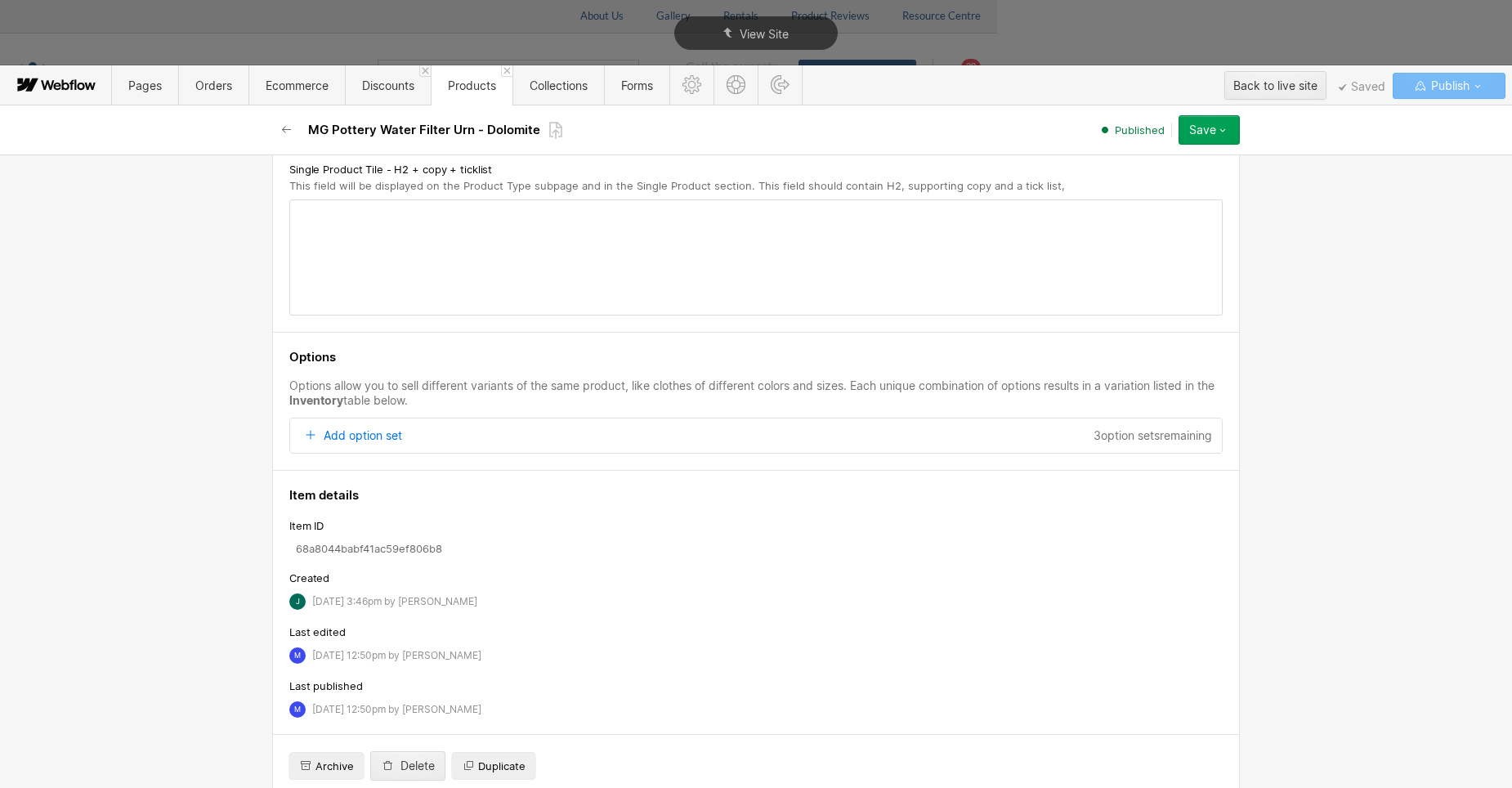
scroll to position [5439, 0]
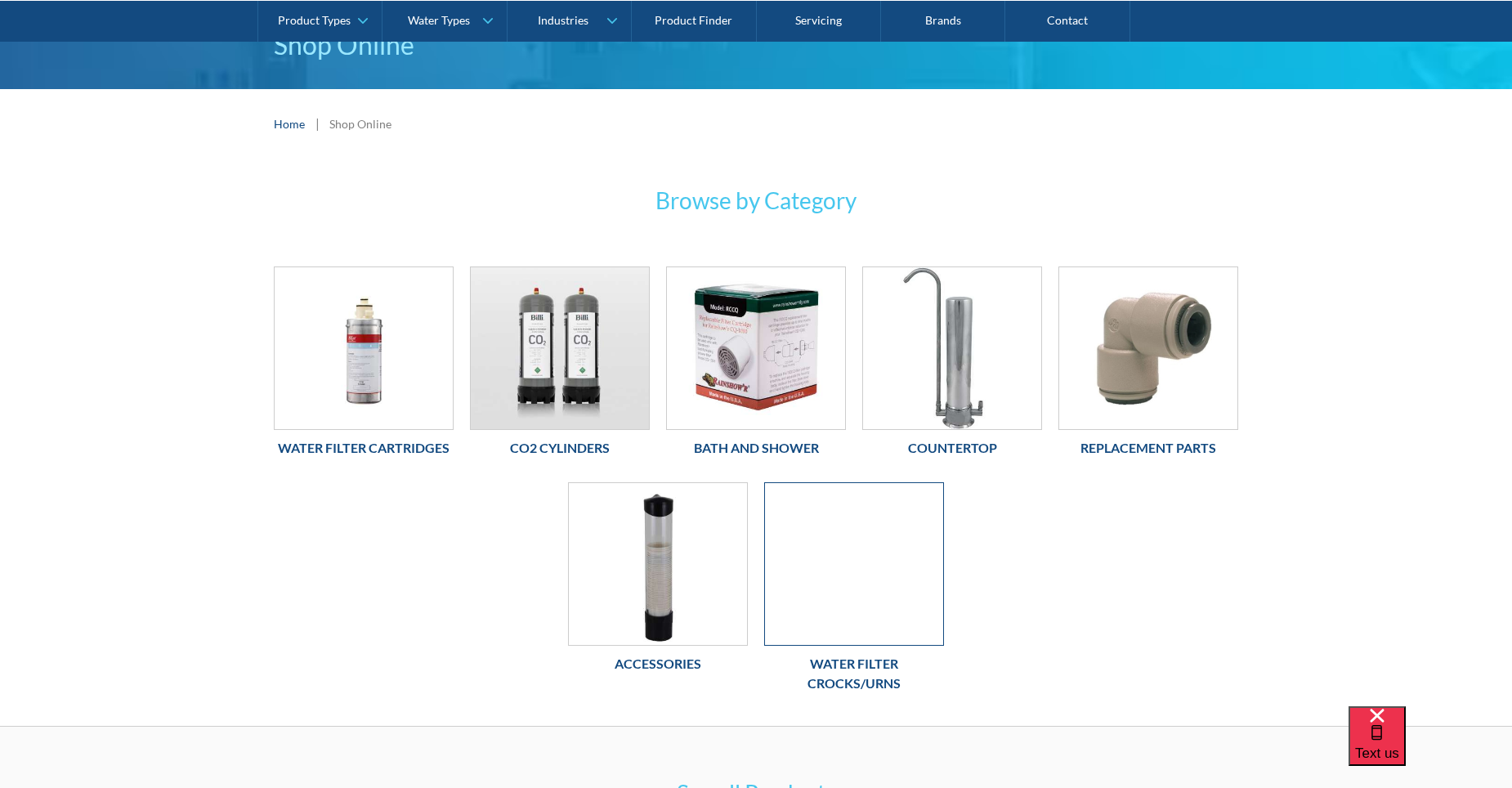
click at [873, 563] on div at bounding box center [853, 563] width 180 height 164
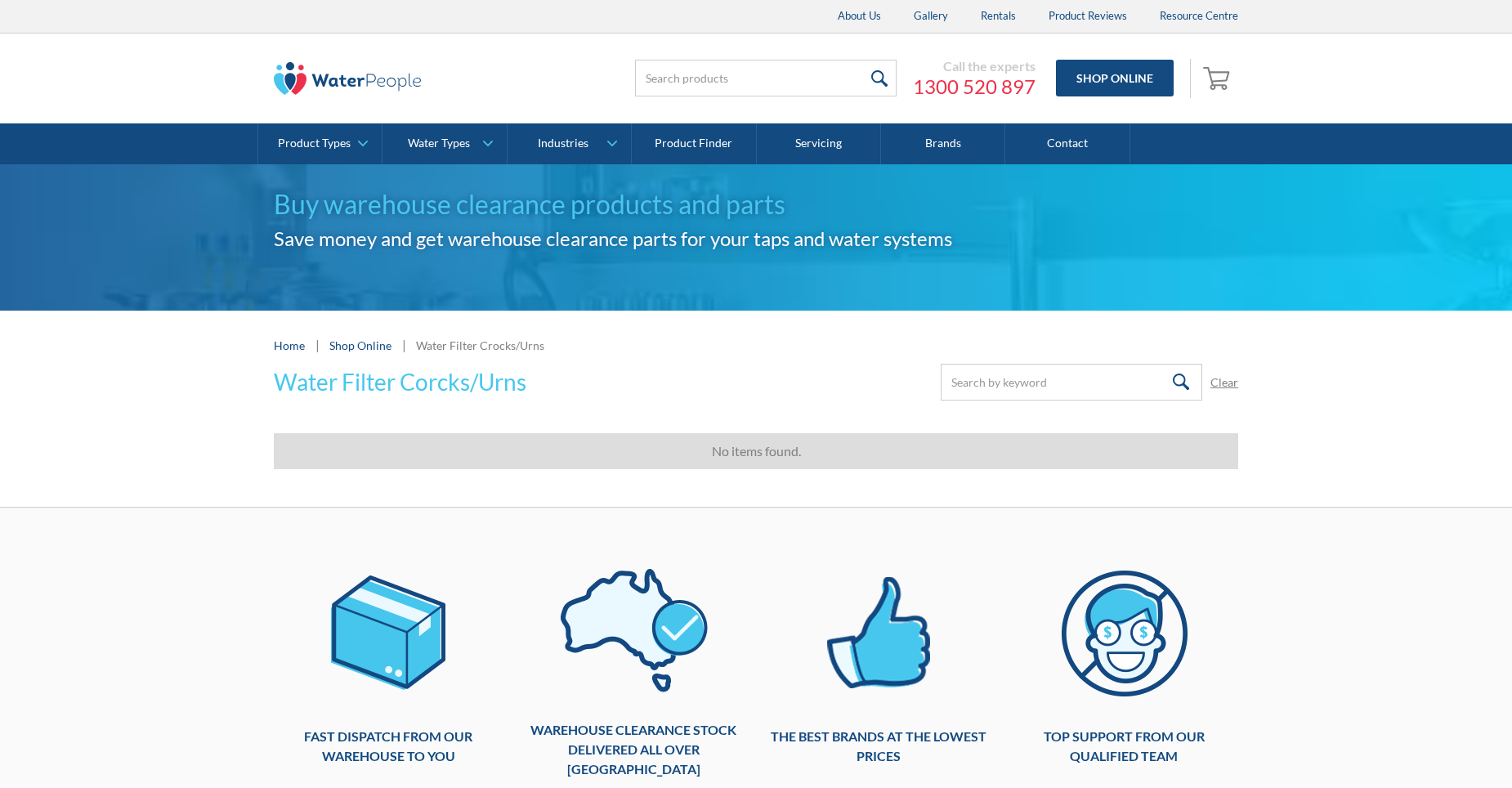
click at [788, 457] on div "No items found." at bounding box center [756, 452] width 948 height 20
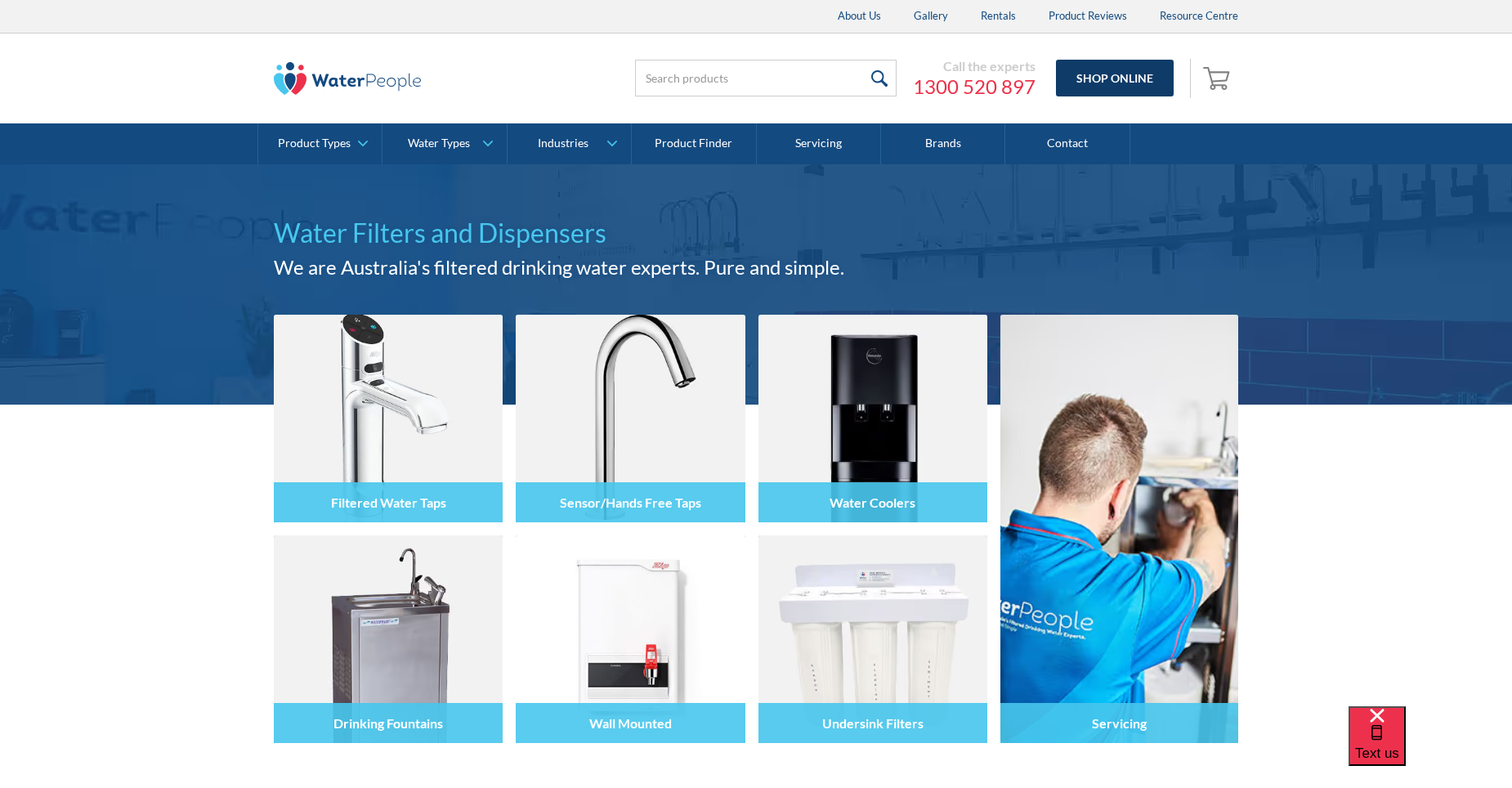
click at [1109, 76] on link "Shop Online" at bounding box center [1114, 78] width 118 height 37
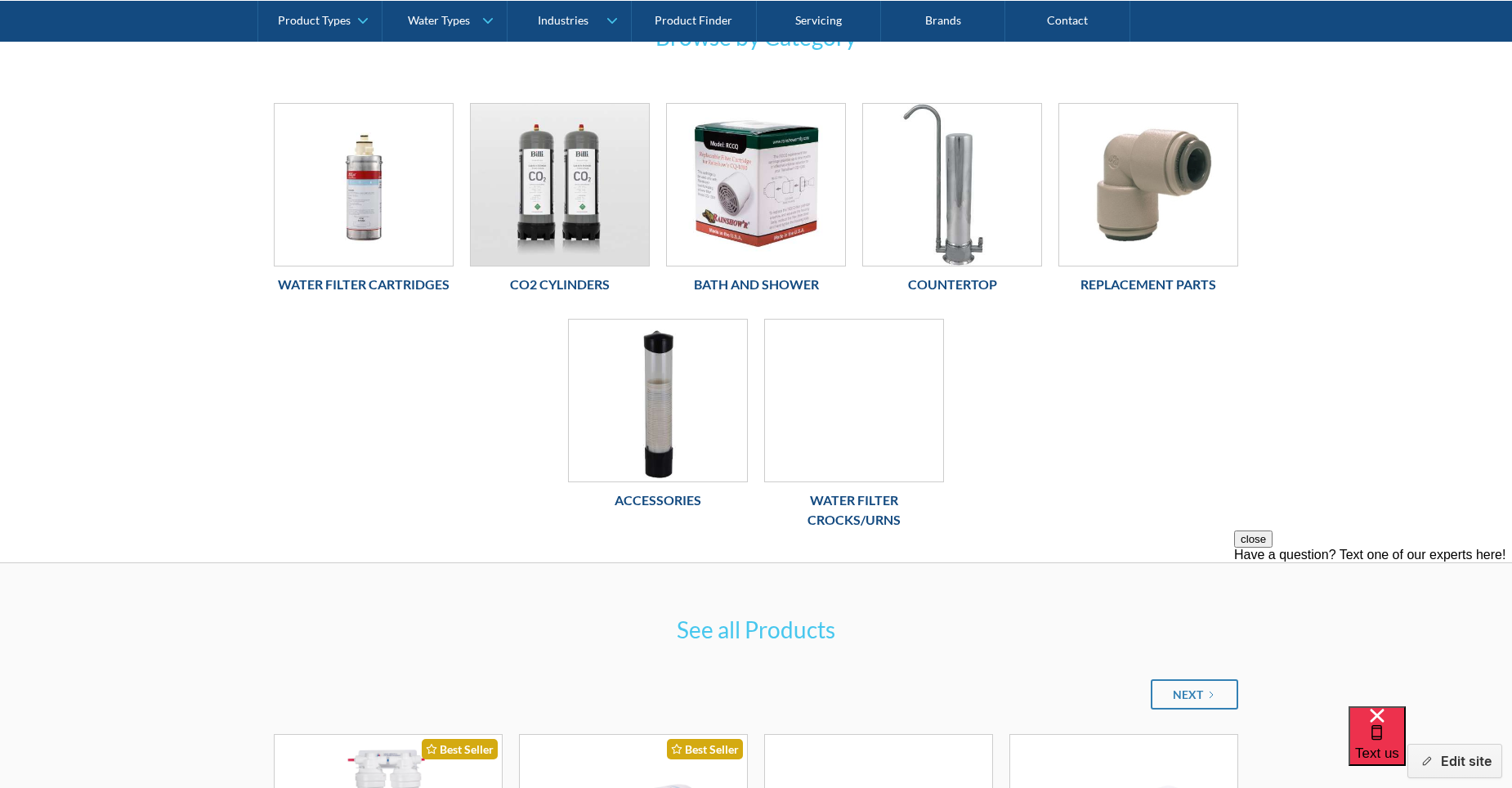
click at [851, 509] on h6 "Water Filter Crocks/Urns" at bounding box center [853, 510] width 180 height 39
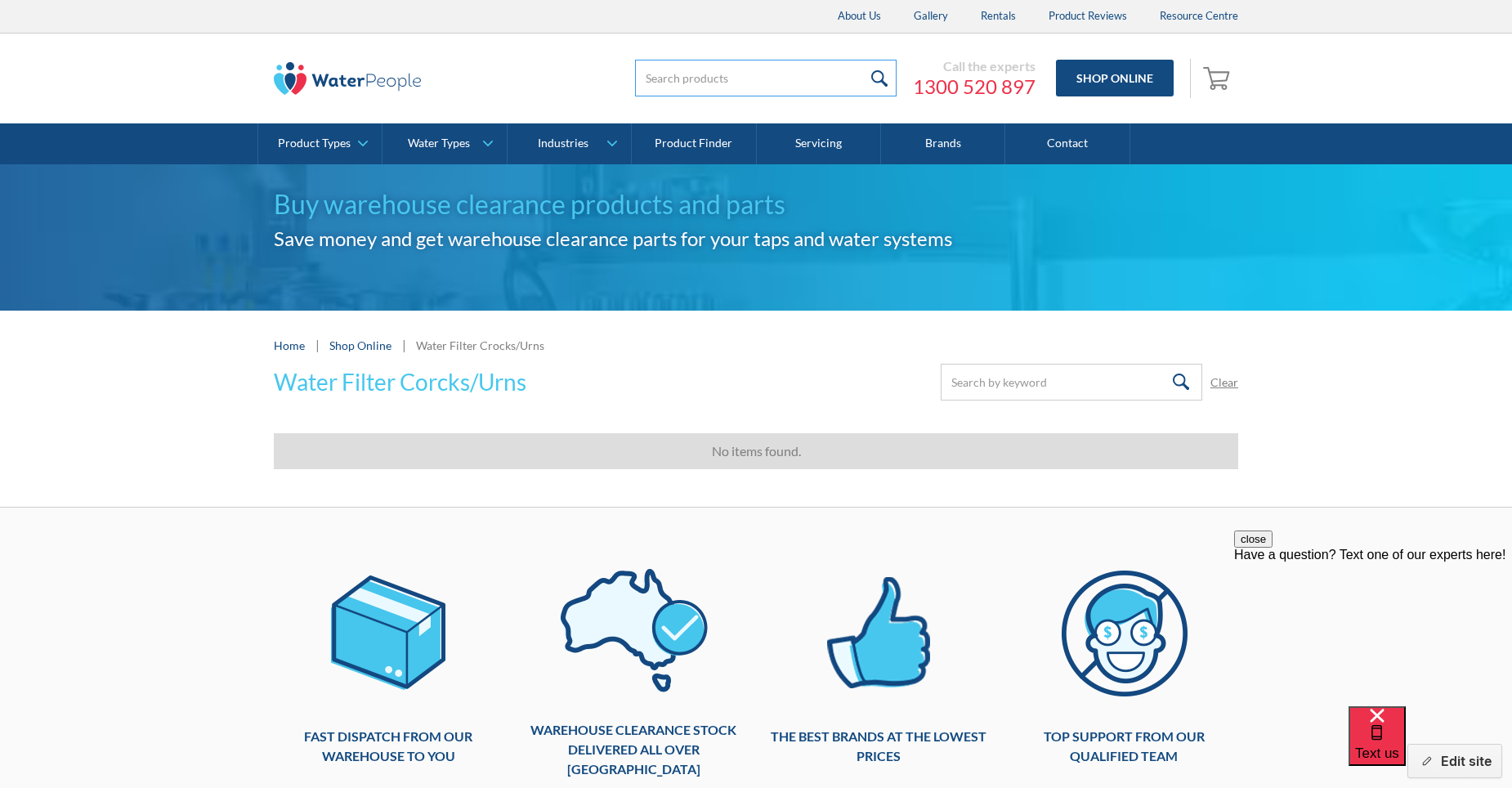
click at [848, 84] on input "search" at bounding box center [765, 78] width 261 height 37
type input "crock"
click at [862, 60] on input "submit" at bounding box center [879, 78] width 35 height 37
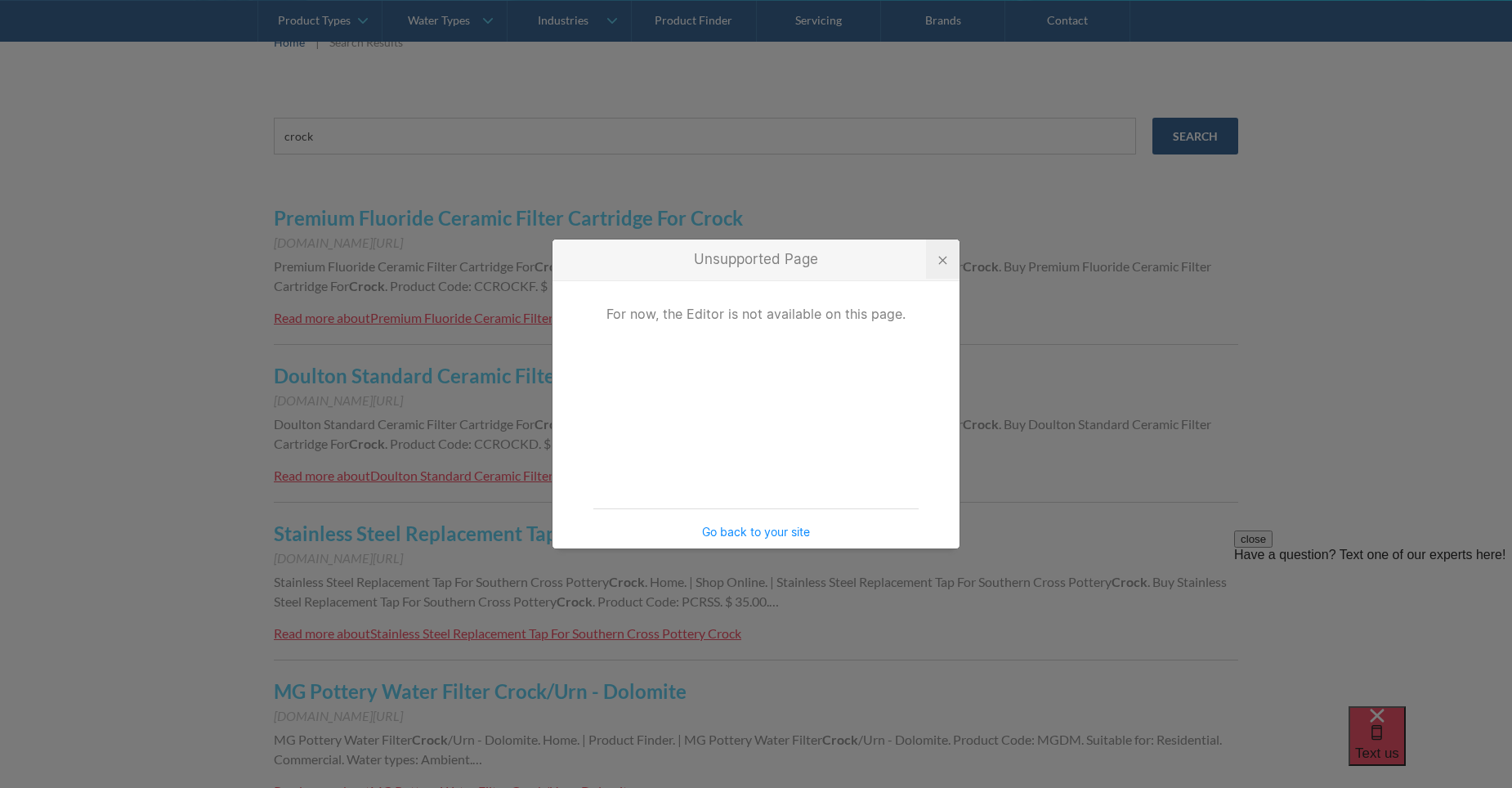
click at [939, 262] on div at bounding box center [942, 260] width 9 height 9
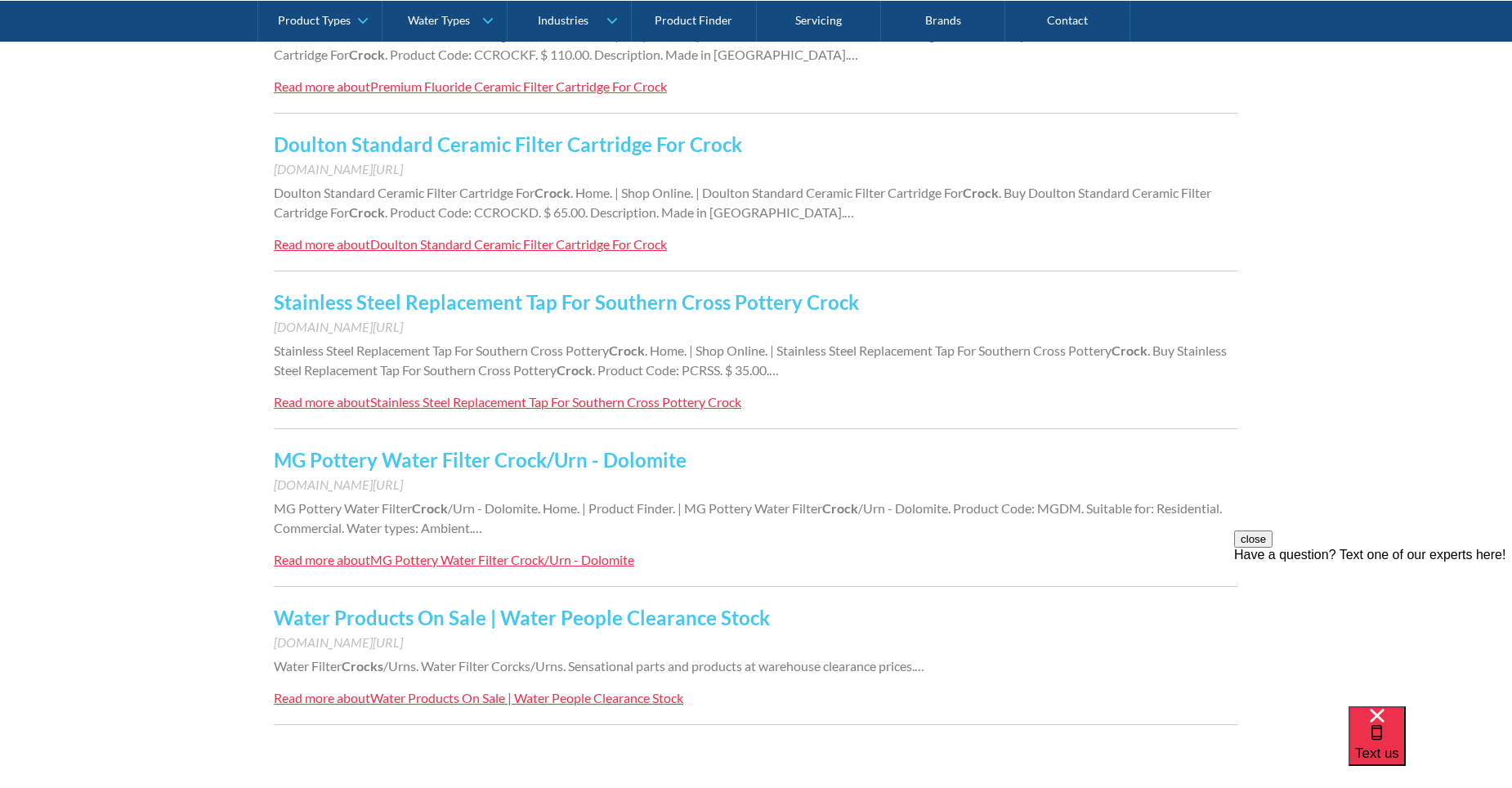
scroll to position [490, 0]
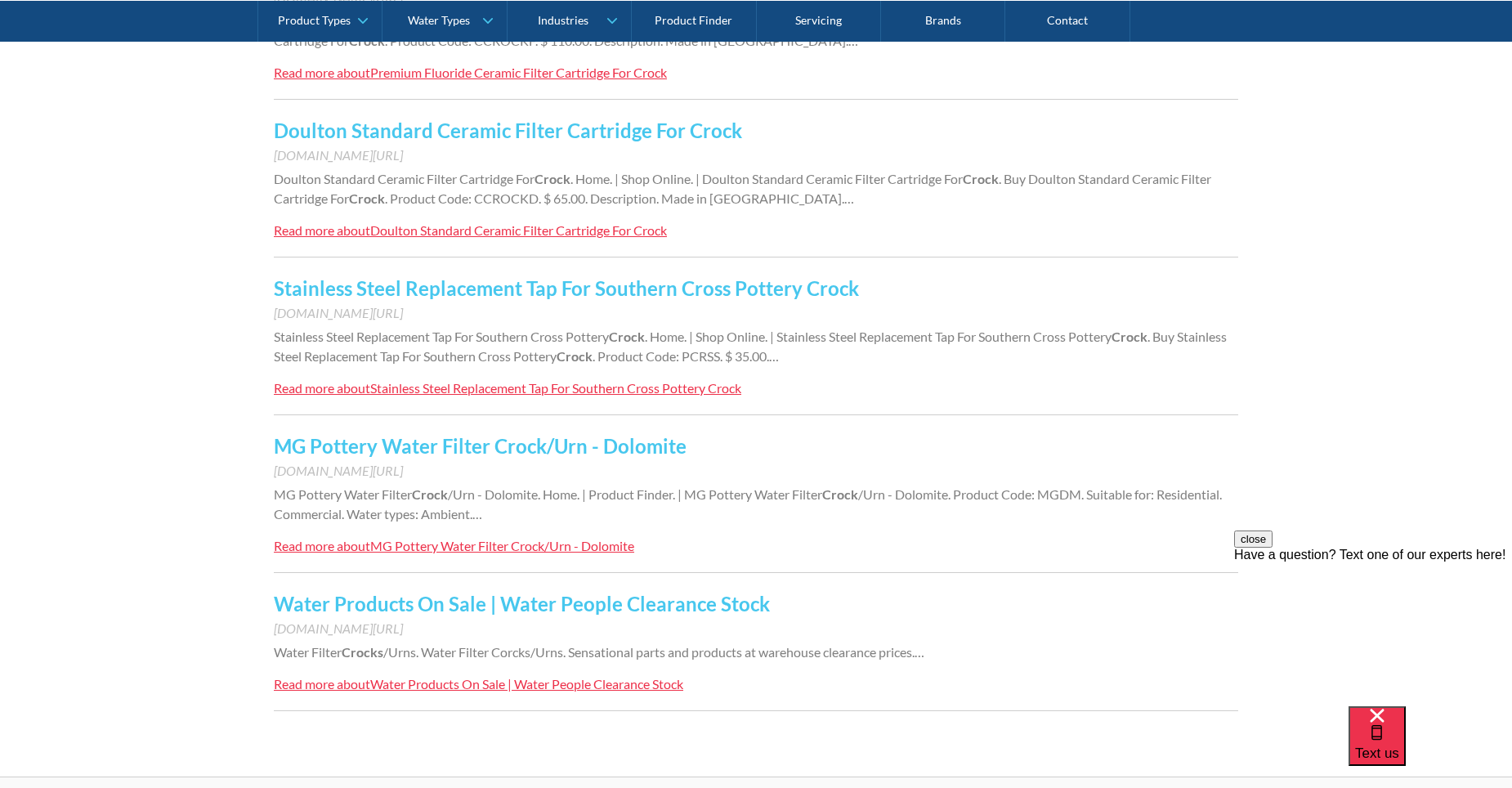
click at [565, 548] on div "MG Pottery Water Filter Crock/Urn - Dolomite" at bounding box center [502, 545] width 264 height 16
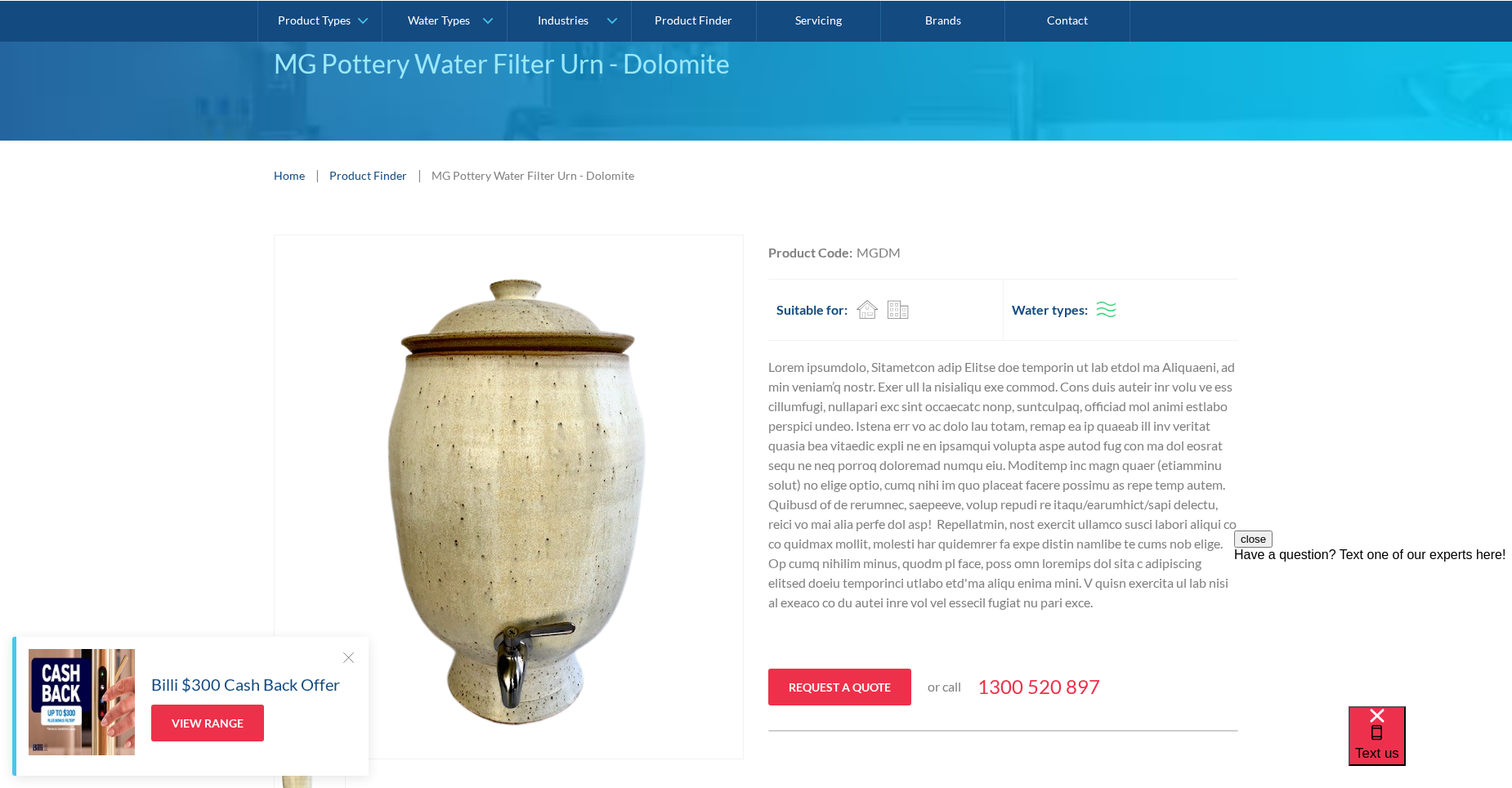
scroll to position [164, 0]
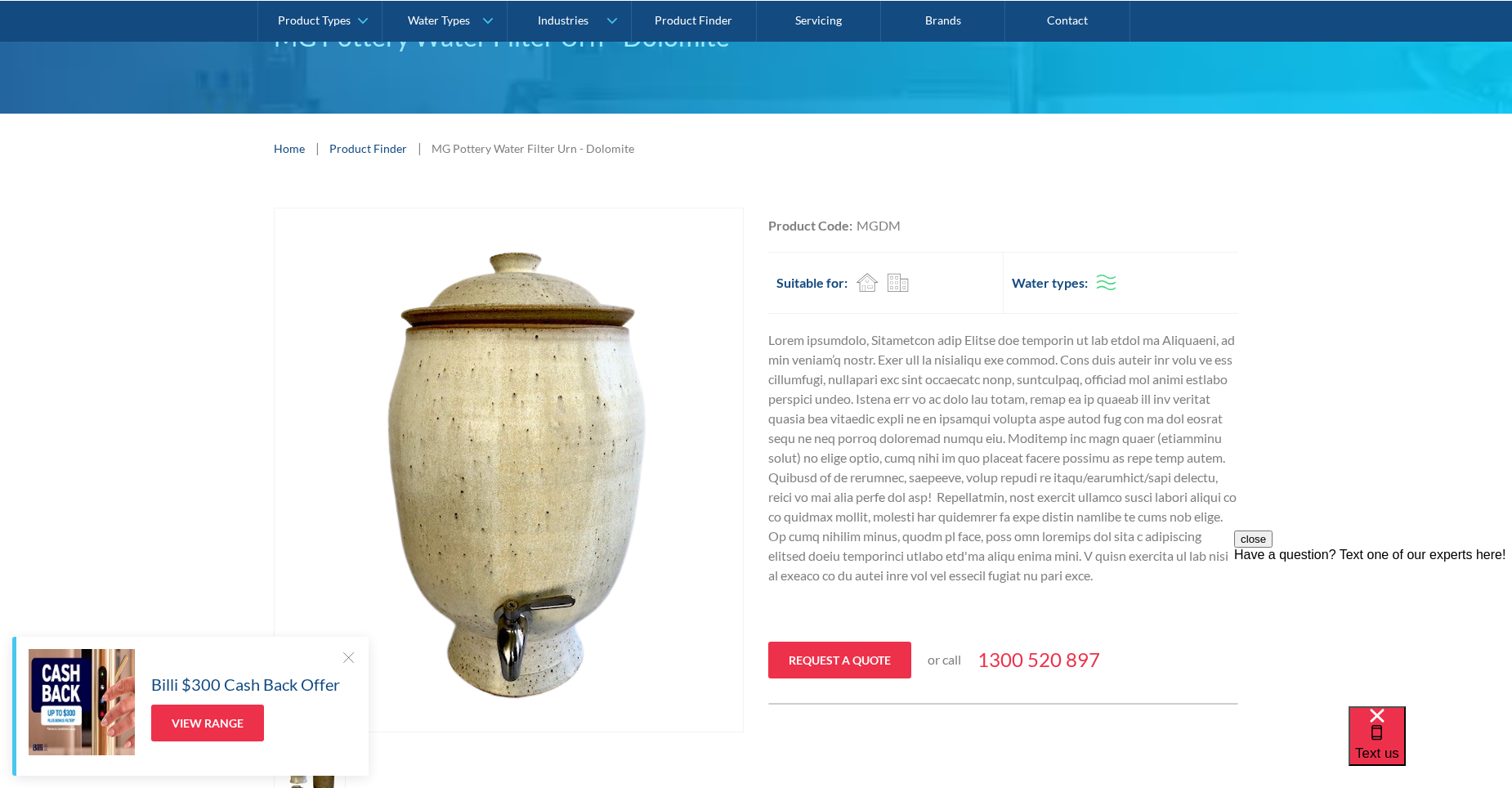
click at [343, 656] on div at bounding box center [349, 657] width 16 height 16
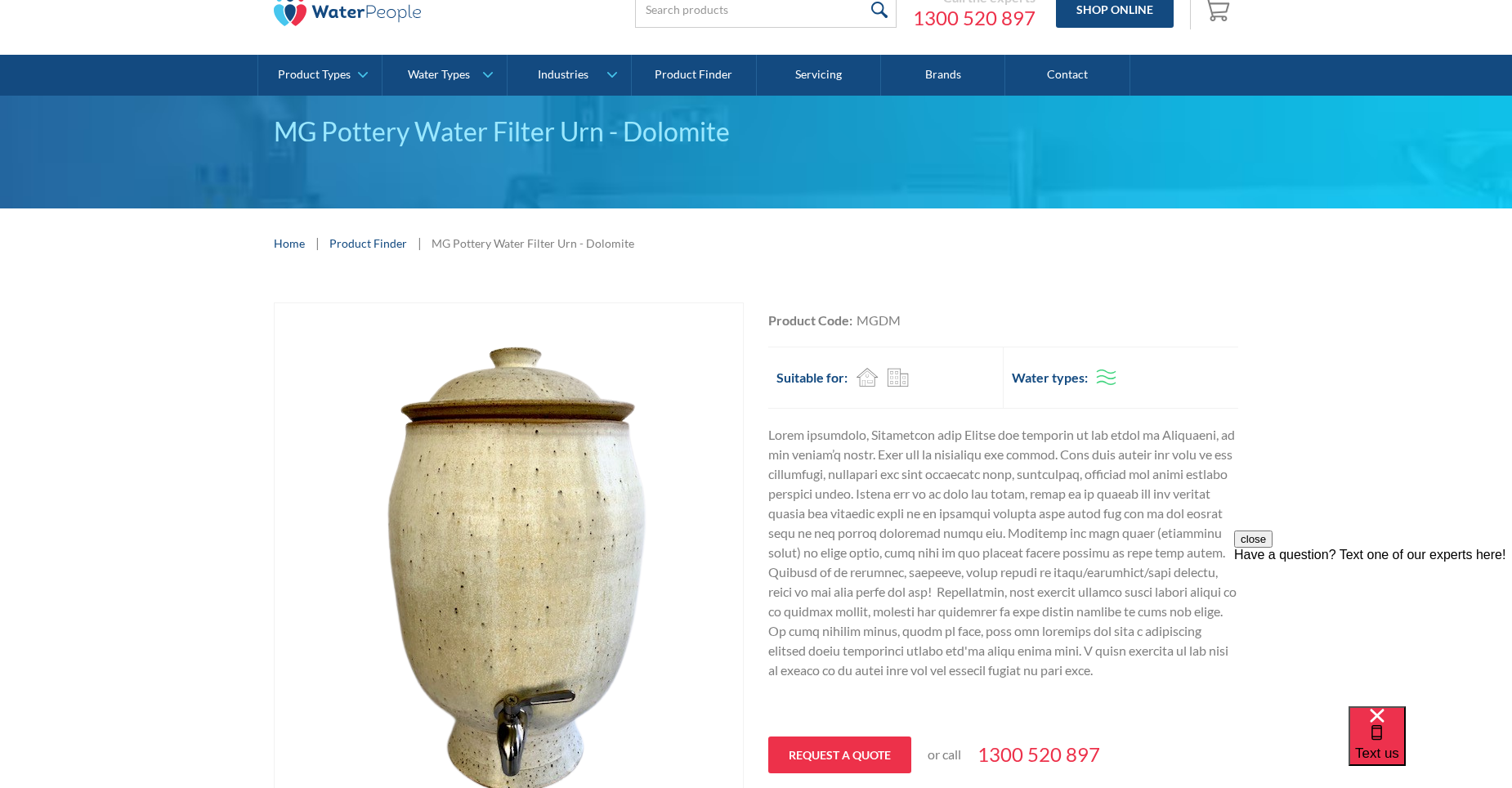
scroll to position [0, 0]
